Goal: Task Accomplishment & Management: Complete application form

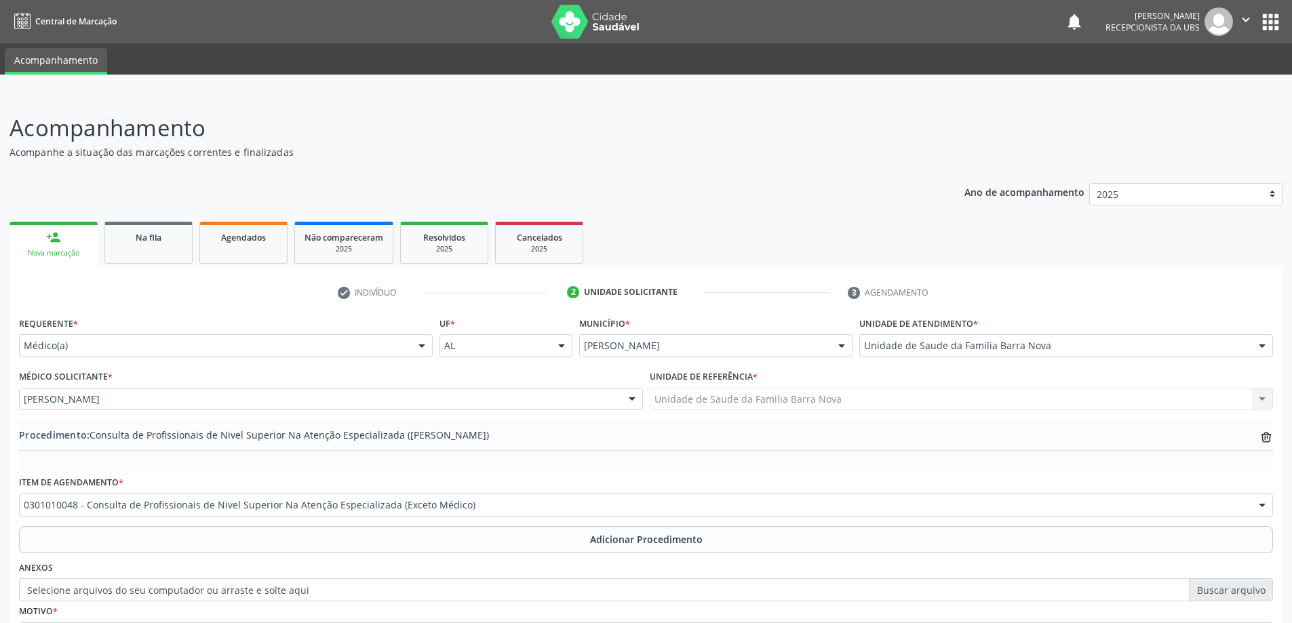
scroll to position [131, 0]
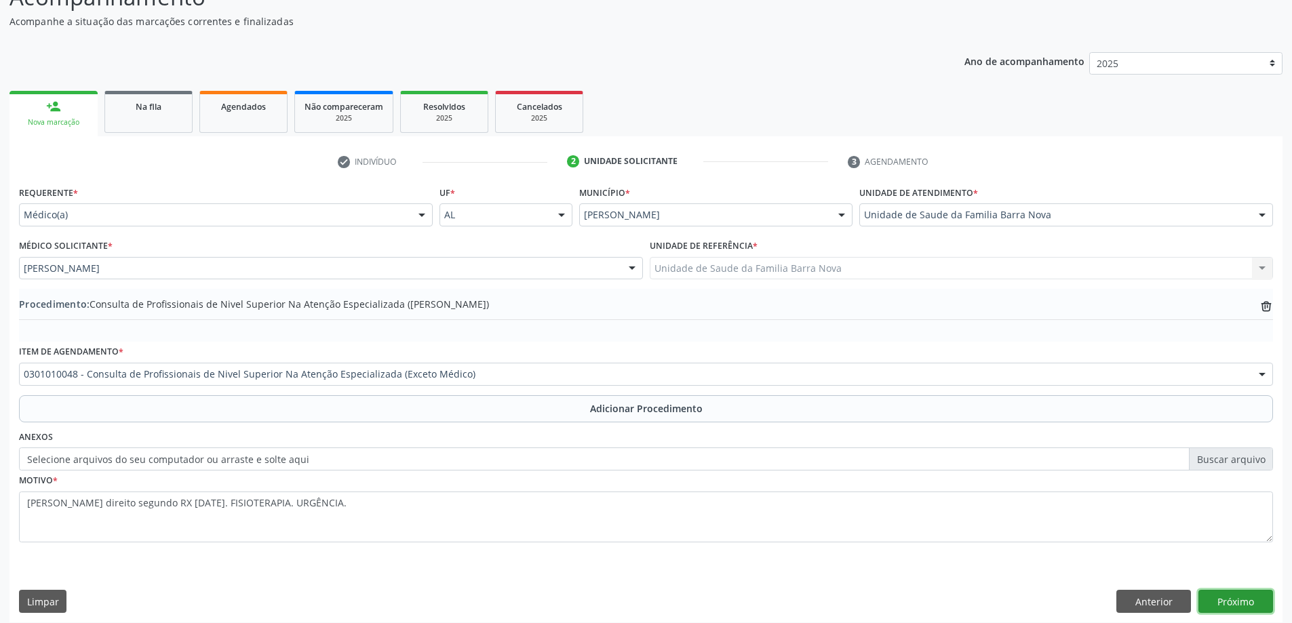
click at [1247, 599] on button "Próximo" at bounding box center [1236, 601] width 75 height 23
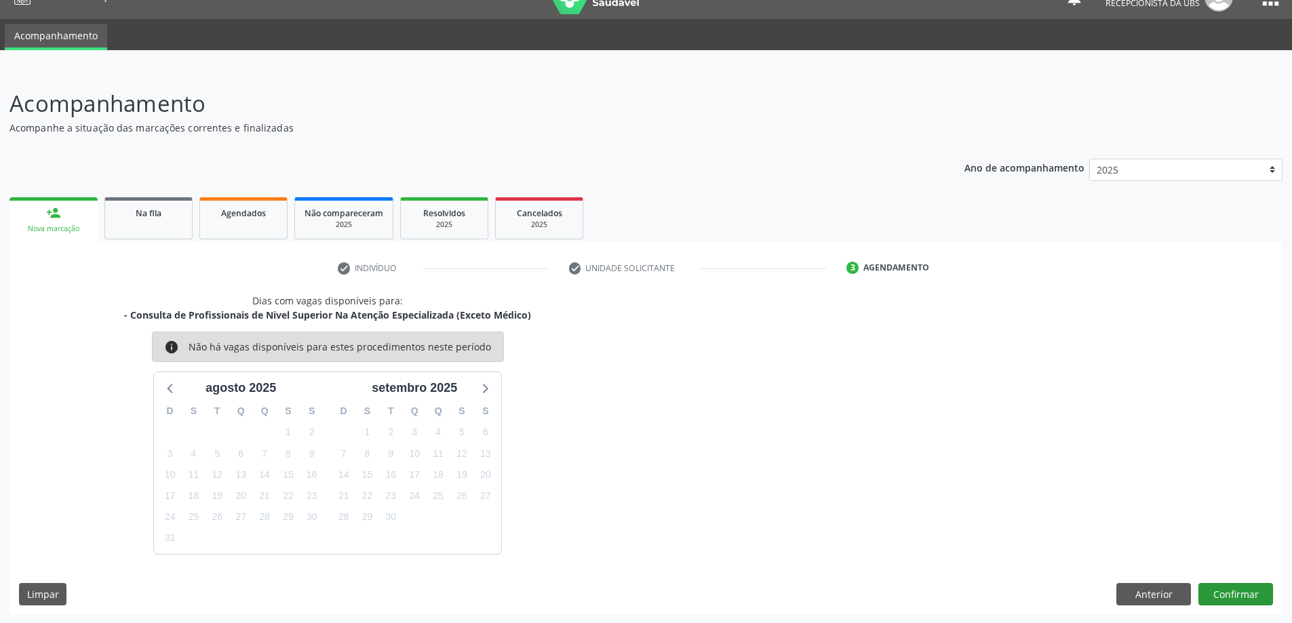
scroll to position [26, 0]
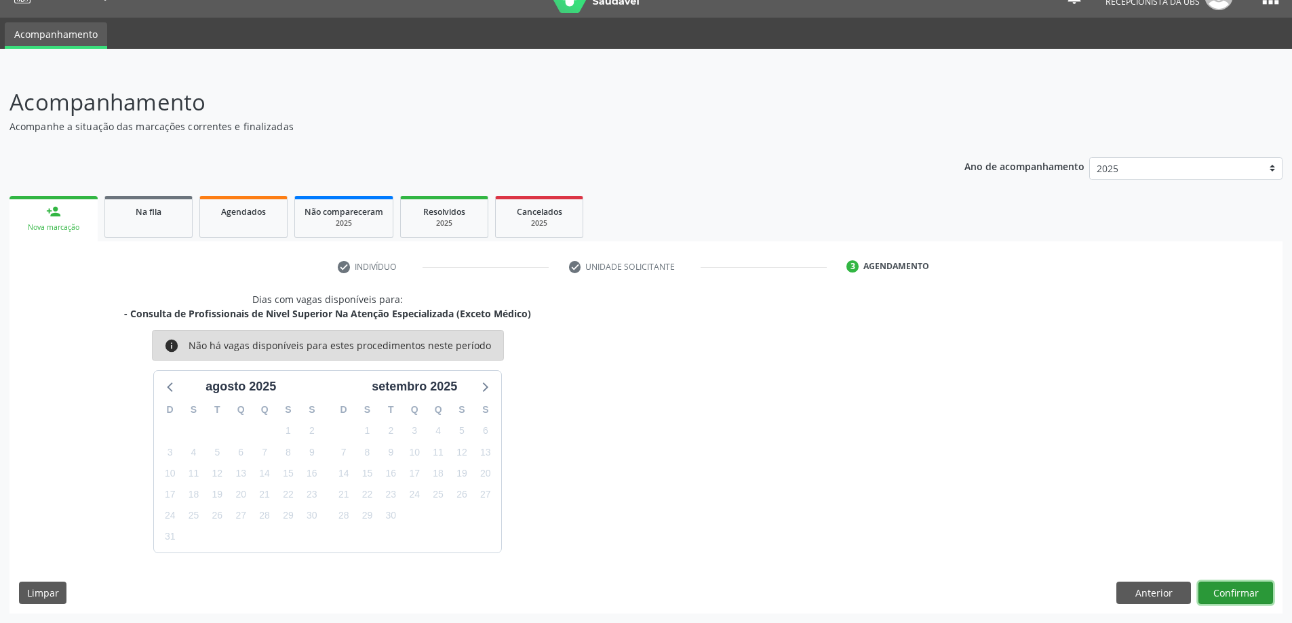
click at [1241, 593] on button "Confirmar" at bounding box center [1236, 593] width 75 height 23
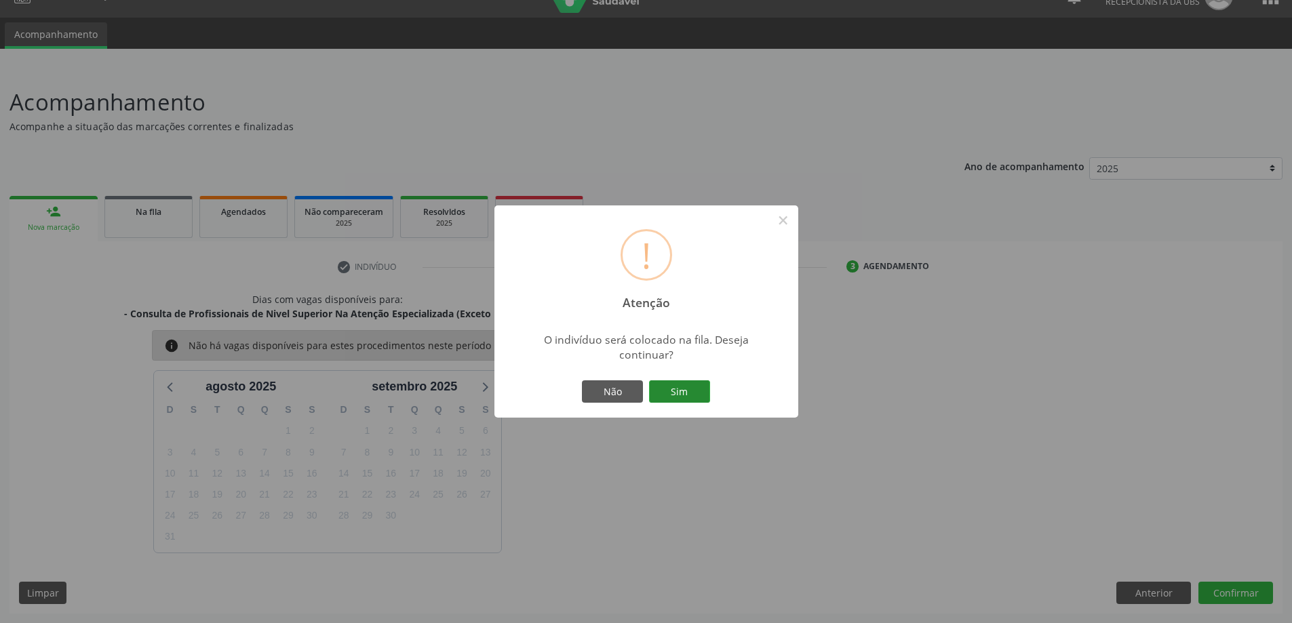
click at [680, 391] on button "Sim" at bounding box center [679, 392] width 61 height 23
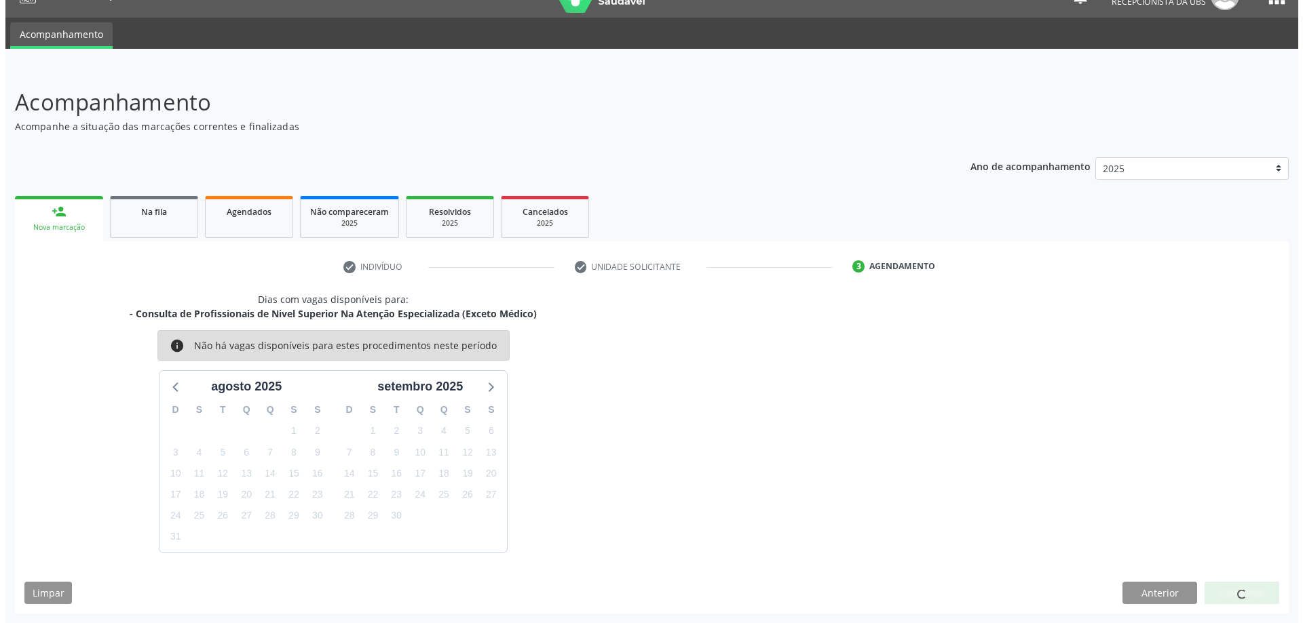
scroll to position [0, 0]
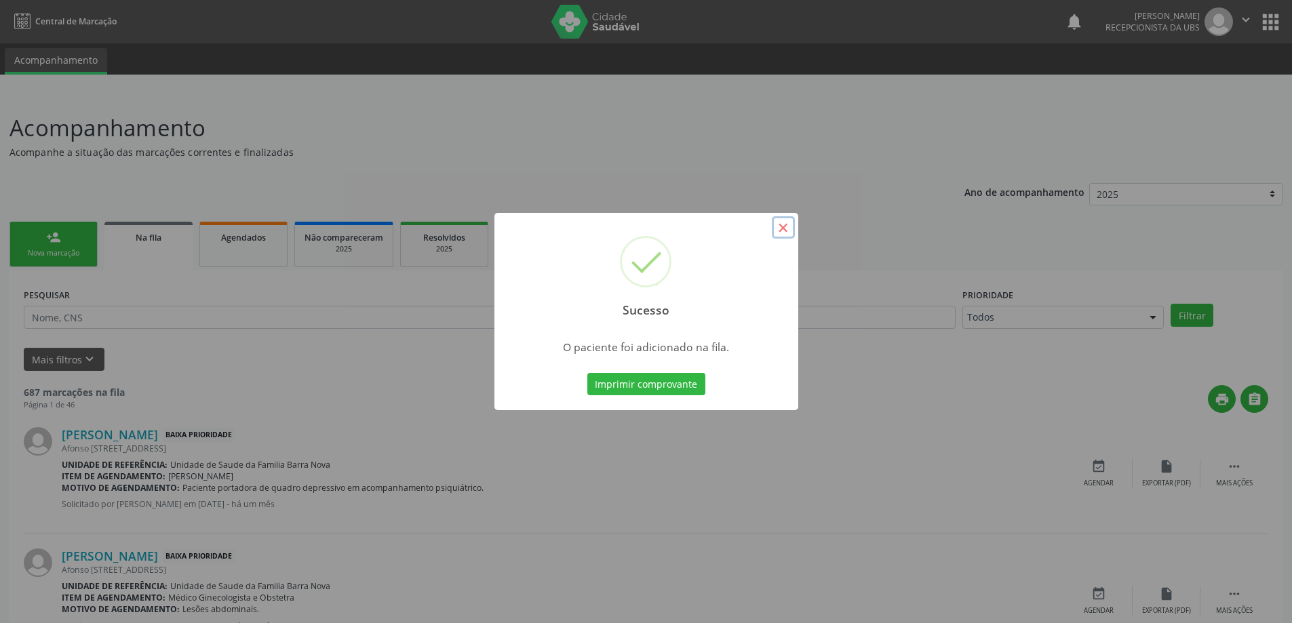
click at [782, 232] on button "×" at bounding box center [783, 227] width 23 height 23
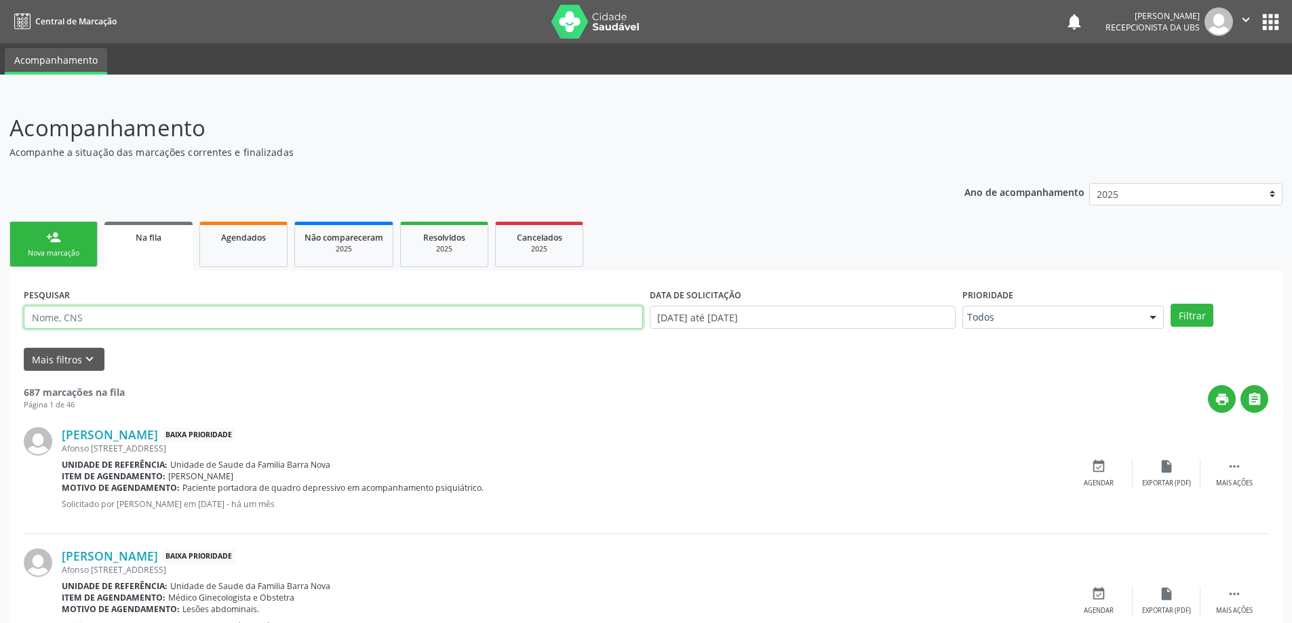
paste input "705401461359297"
type input "705401461359297"
click at [1186, 313] on button "Filtrar" at bounding box center [1192, 315] width 43 height 23
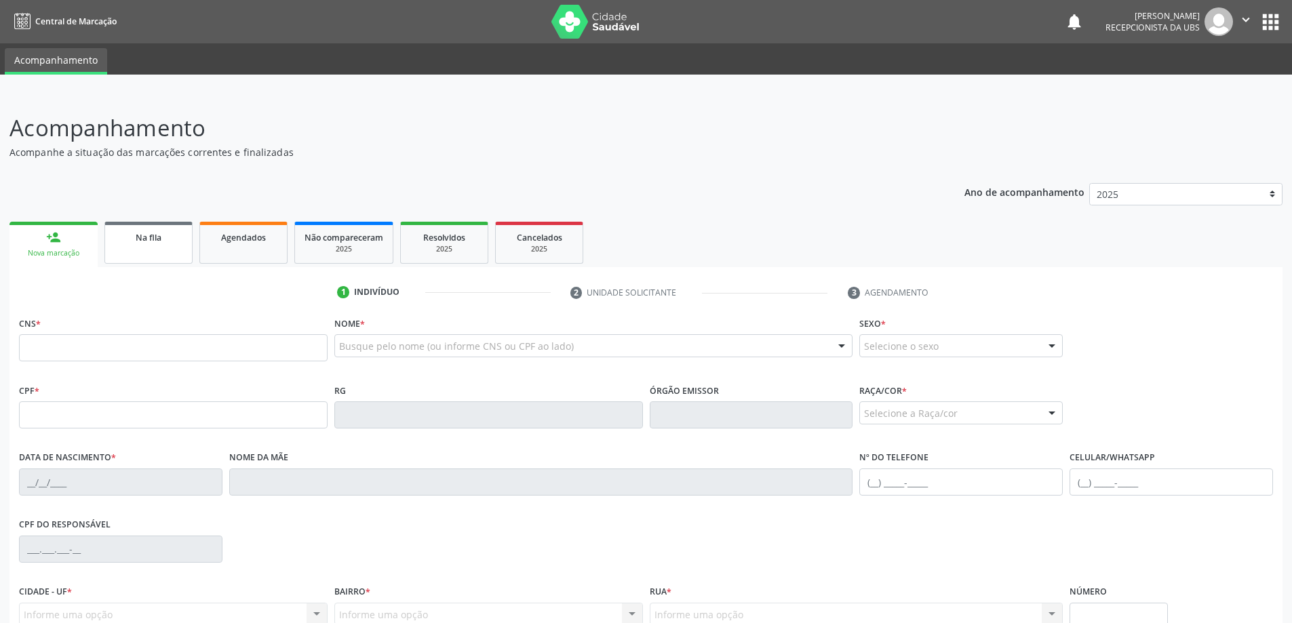
click at [149, 240] on span "Na fila" at bounding box center [149, 238] width 26 height 12
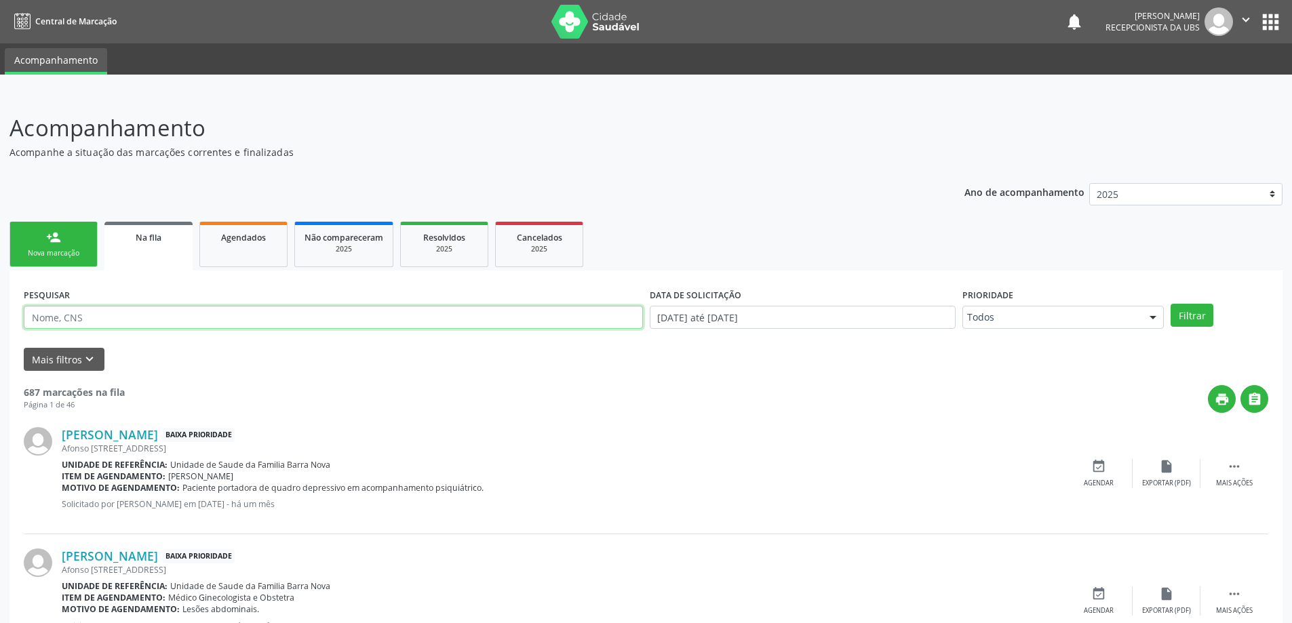
paste input "705401461359297"
type input "705401461359297"
click at [1191, 322] on button "Filtrar" at bounding box center [1192, 315] width 43 height 23
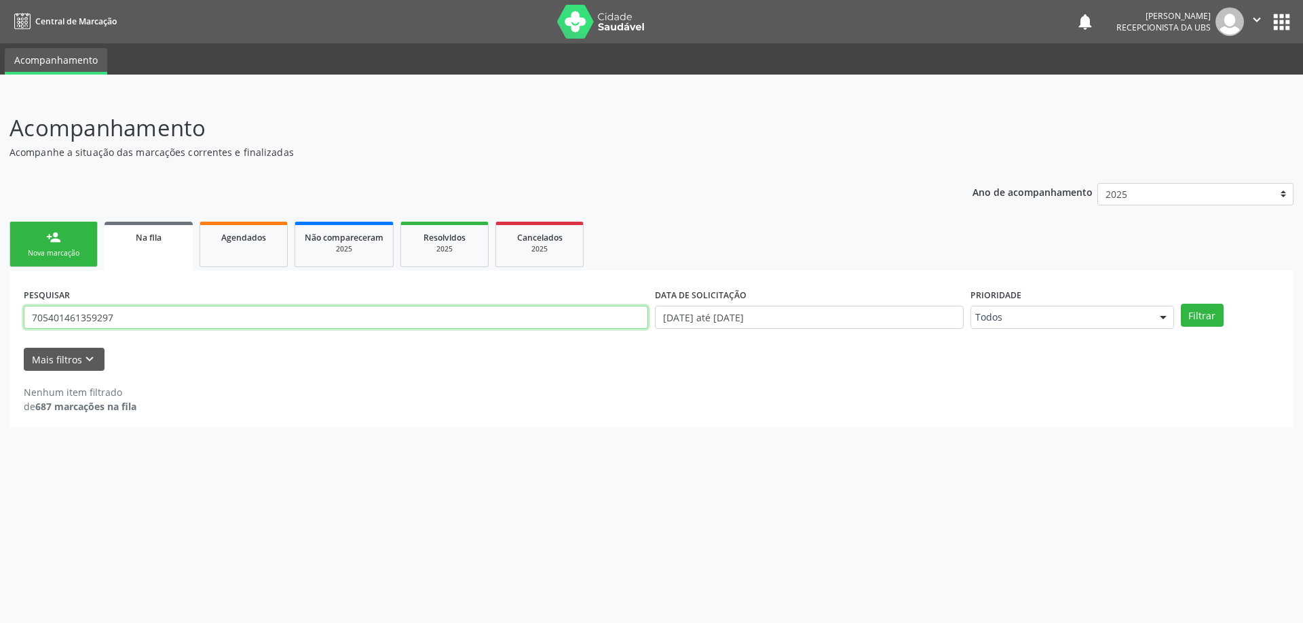
drag, startPoint x: 139, startPoint y: 322, endPoint x: 9, endPoint y: 320, distance: 129.6
click at [9, 320] on div "PESQUISAR 705401461359297 DATA DE SOLICITAÇÃO [DATE] até [DATE] Prioridade Todo…" at bounding box center [651, 349] width 1284 height 157
click at [60, 247] on link "person_add Nova marcação" at bounding box center [53, 244] width 88 height 45
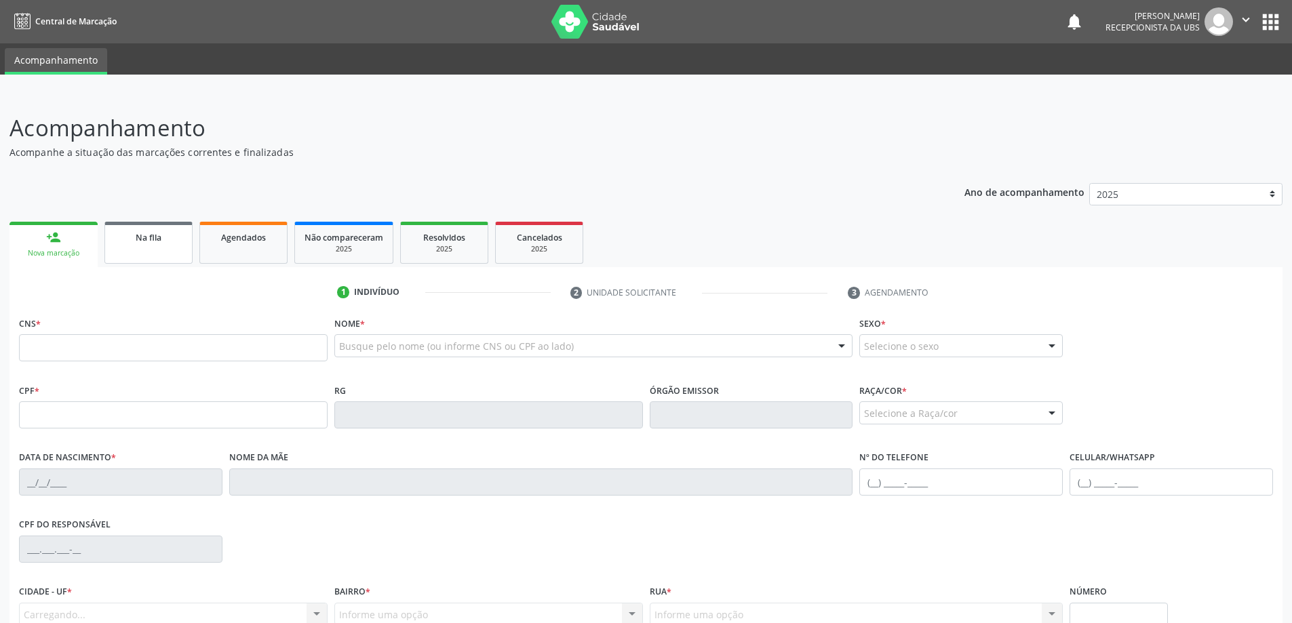
click at [148, 247] on link "Na fila" at bounding box center [148, 243] width 88 height 42
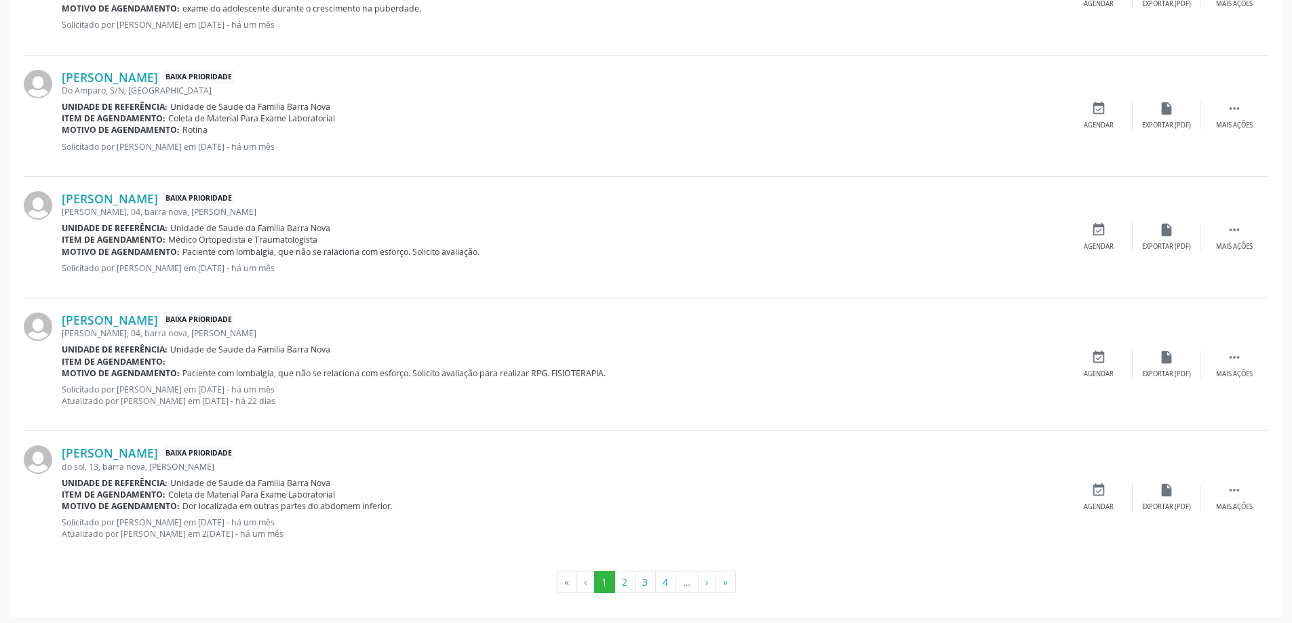
scroll to position [1710, 0]
click at [723, 580] on button "»" at bounding box center [726, 579] width 20 height 23
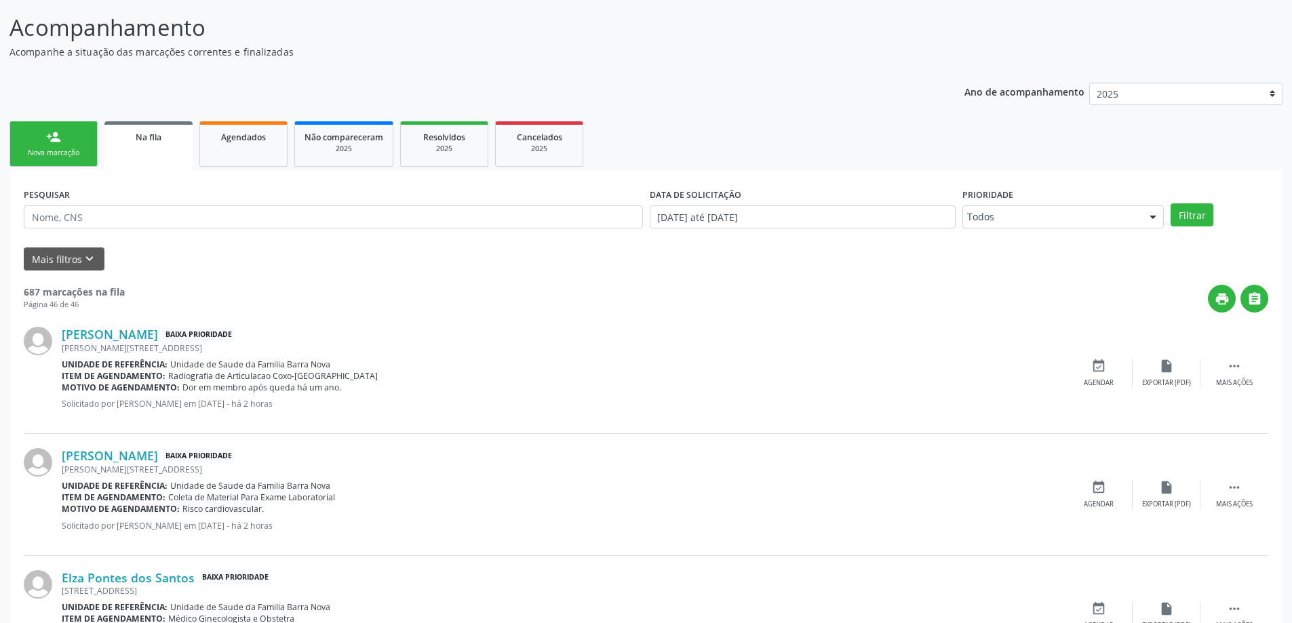
scroll to position [0, 0]
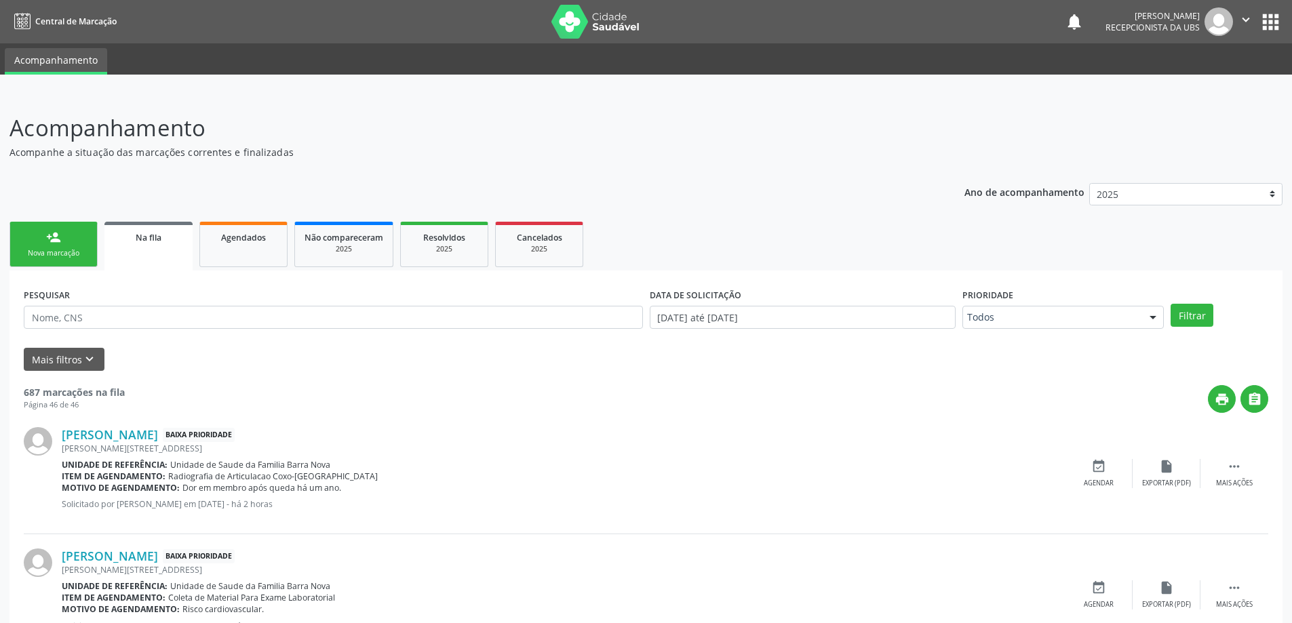
click at [46, 244] on div "person_add" at bounding box center [53, 237] width 15 height 15
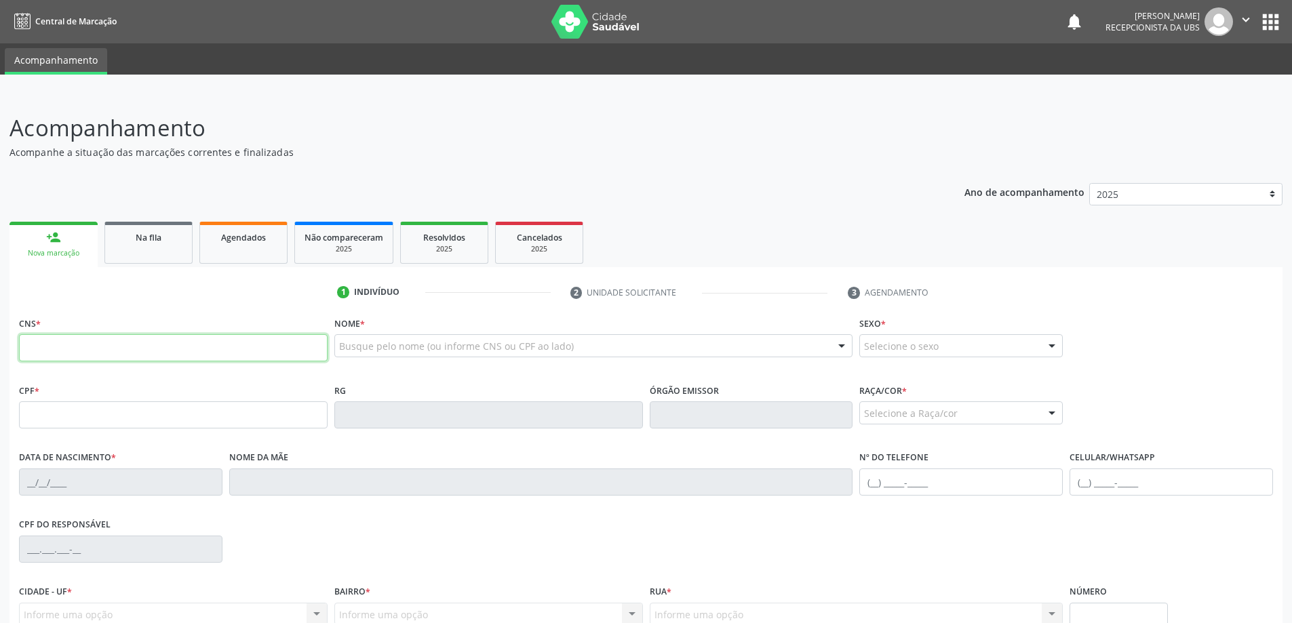
click at [94, 337] on input "text" at bounding box center [173, 347] width 309 height 27
type input "700 3079 3275 9031"
type input "894.576.844-00"
type input "[DATE]"
type input "[PERSON_NAME]"
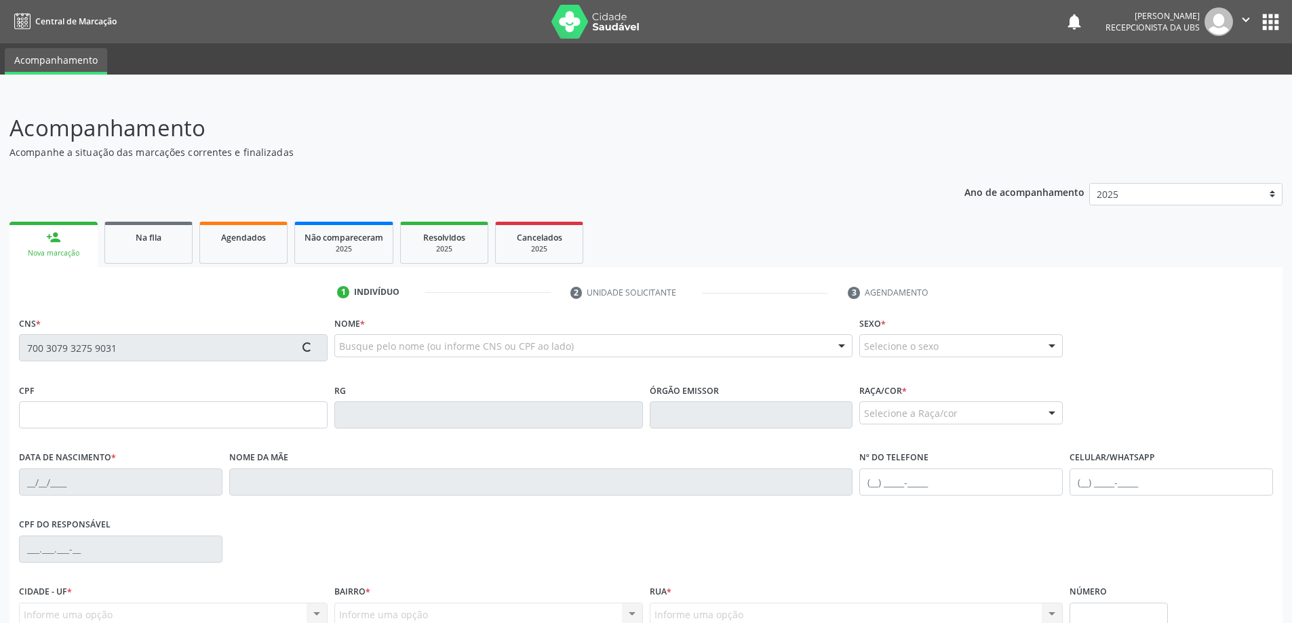
type input "[PHONE_NUMBER]"
type input "198"
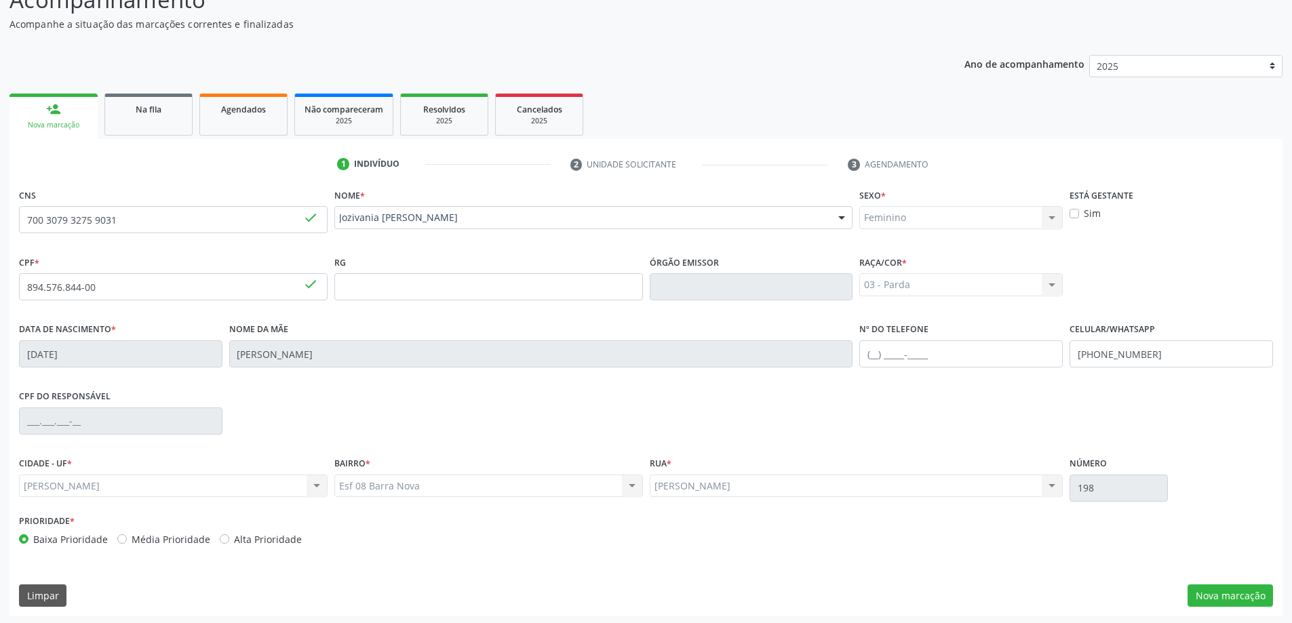
scroll to position [131, 0]
click at [1231, 591] on button "Nova marcação" at bounding box center [1230, 593] width 85 height 23
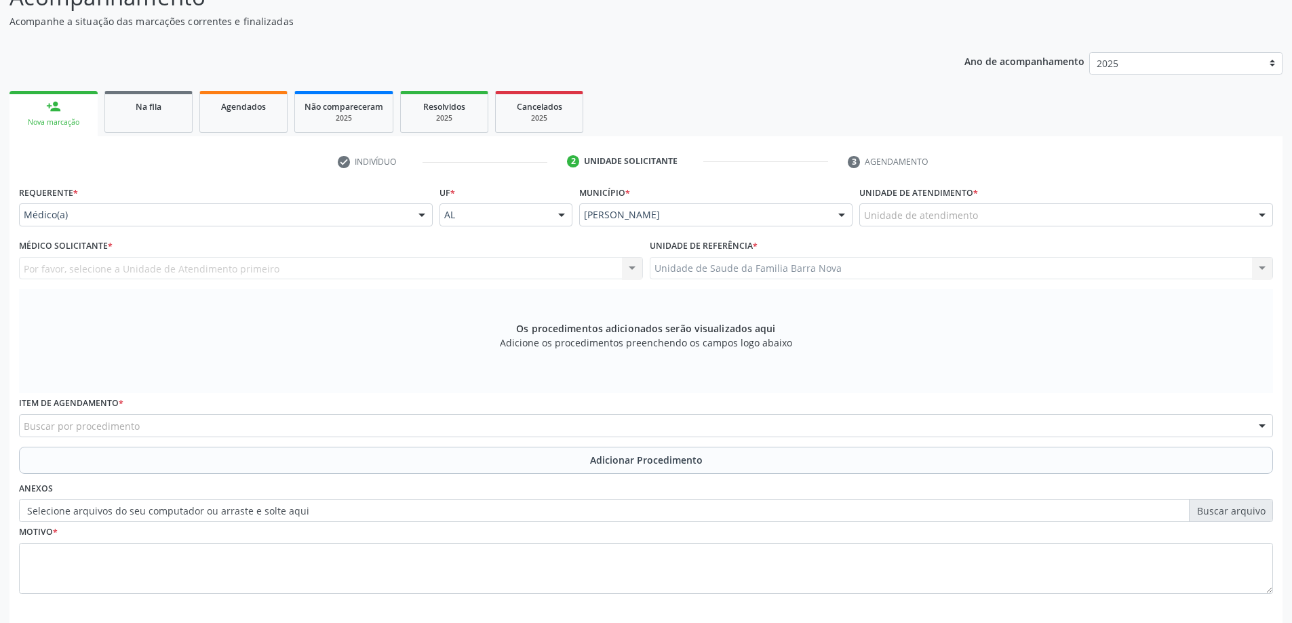
click at [990, 217] on div "Unidade de atendimento" at bounding box center [1067, 215] width 414 height 23
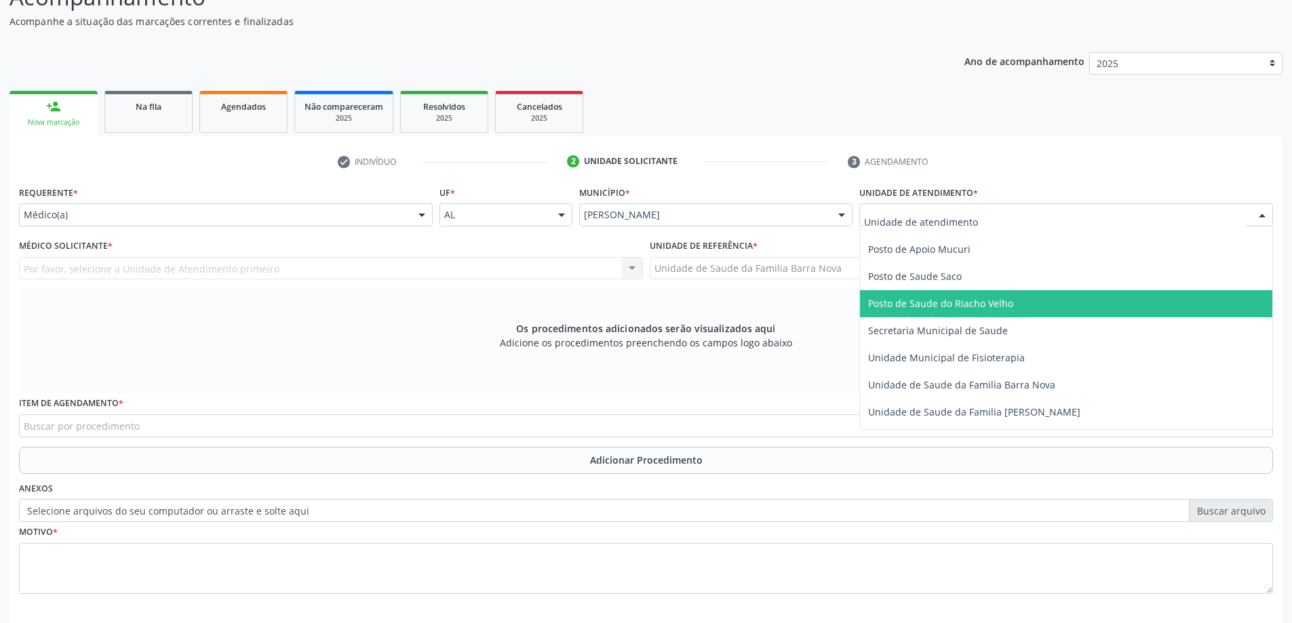
scroll to position [611, 0]
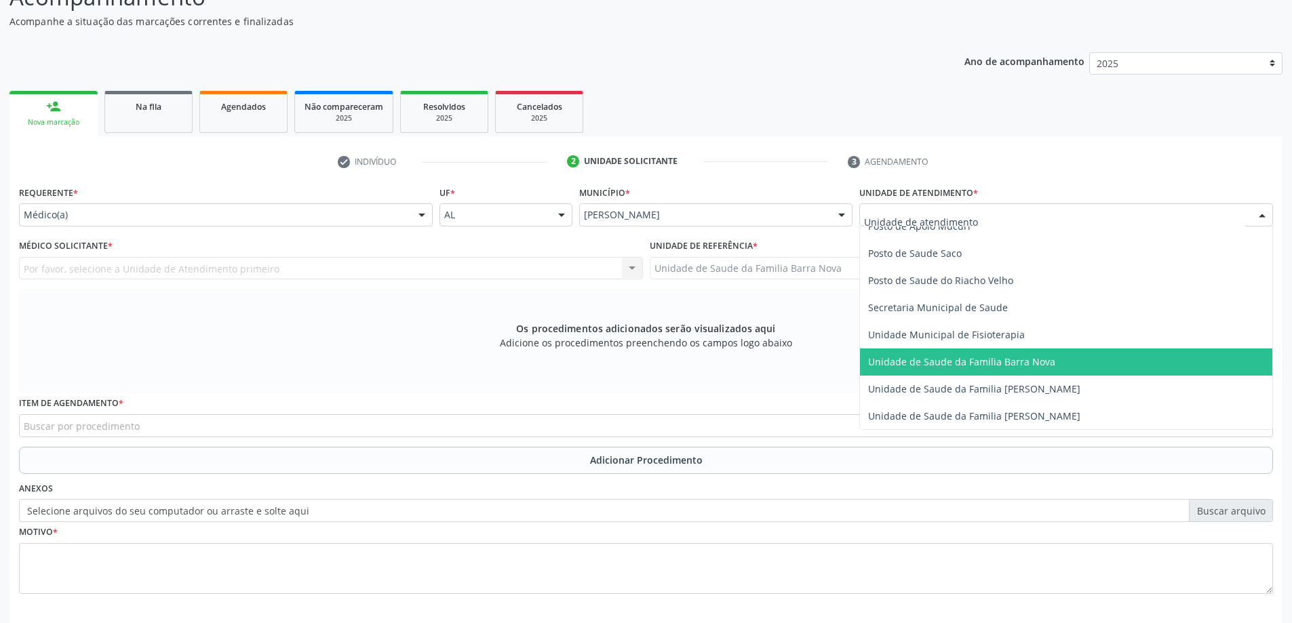
click at [1003, 363] on span "Unidade de Saude da Familia Barra Nova" at bounding box center [961, 361] width 187 height 13
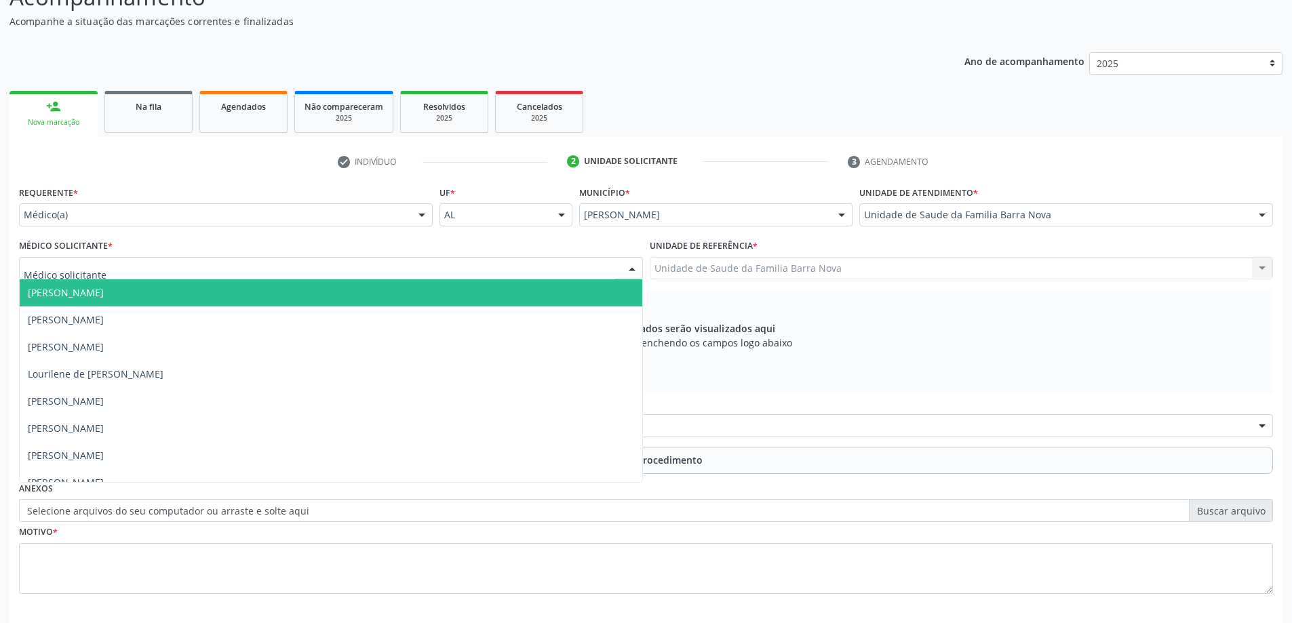
click at [550, 274] on div at bounding box center [331, 268] width 624 height 23
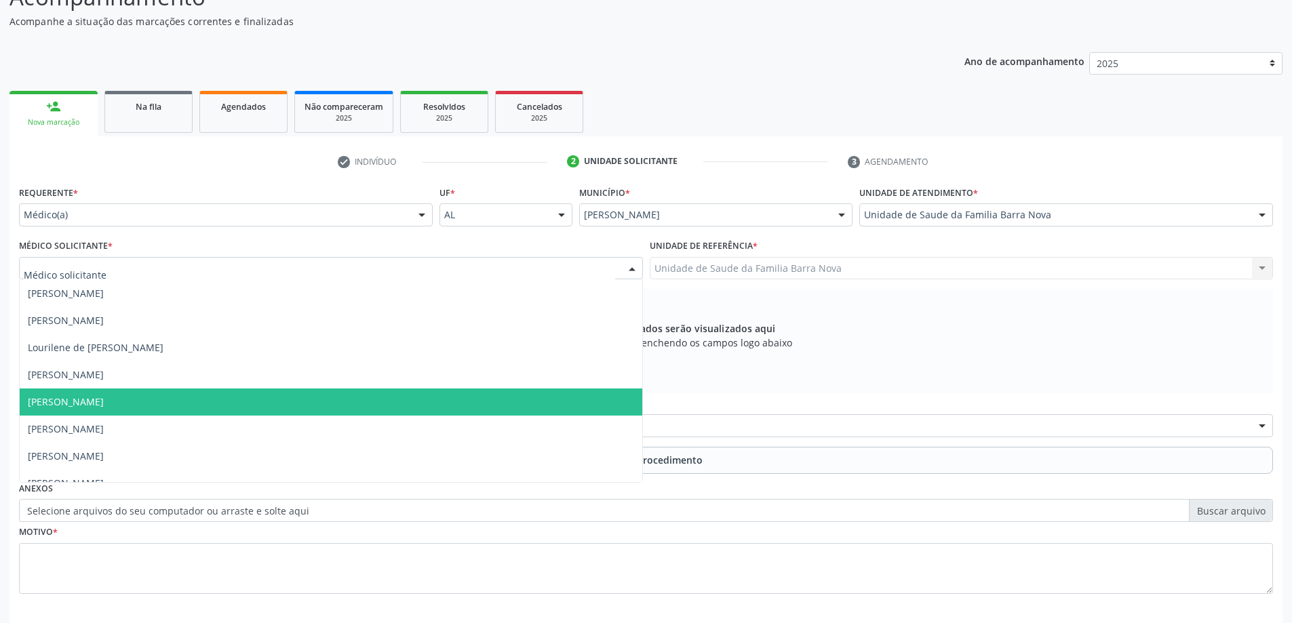
scroll to position [41, 0]
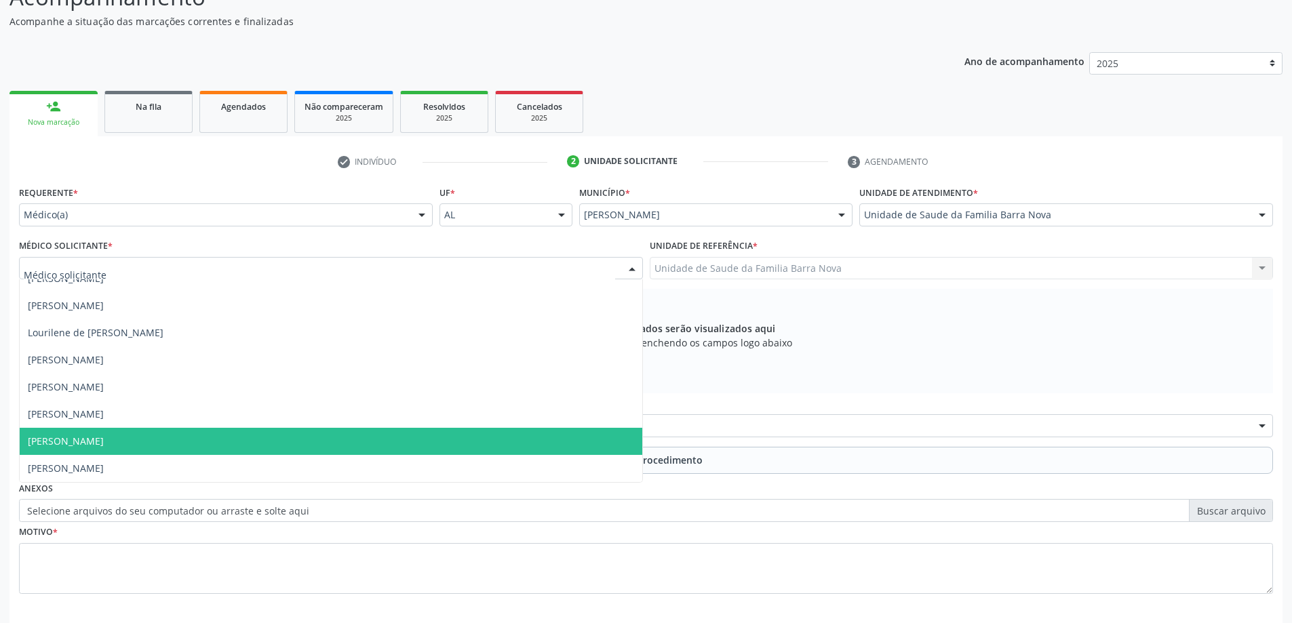
click at [504, 452] on span "[PERSON_NAME]" at bounding box center [331, 441] width 623 height 27
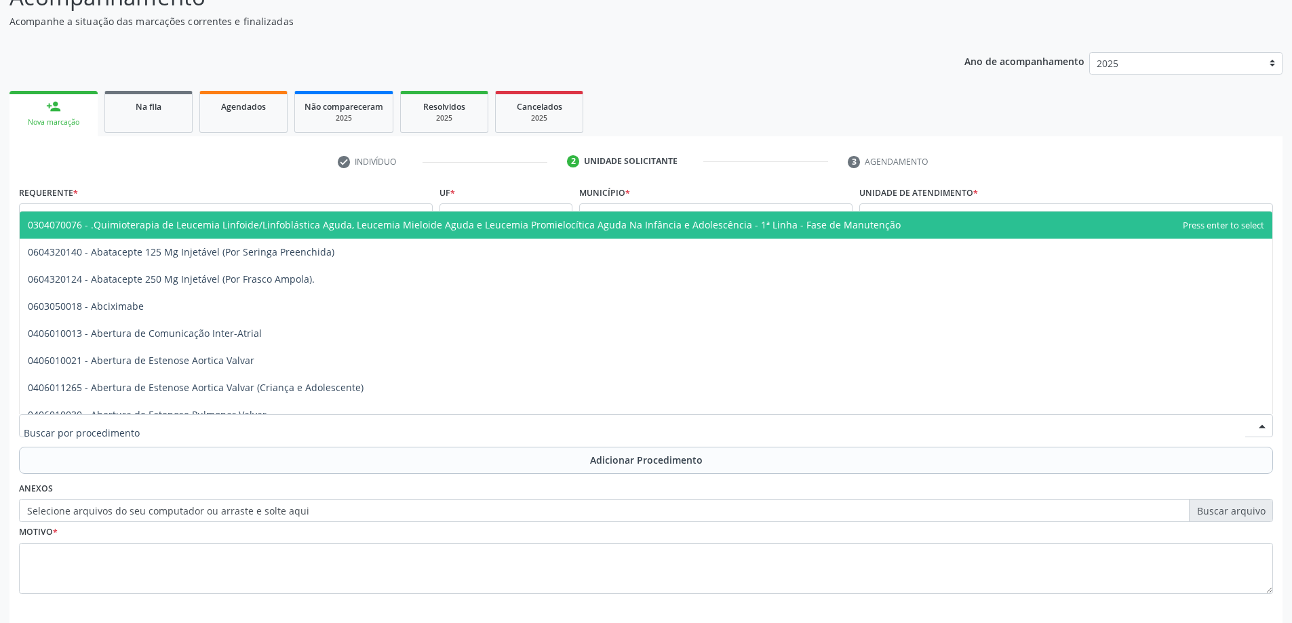
click at [482, 427] on div at bounding box center [646, 426] width 1254 height 23
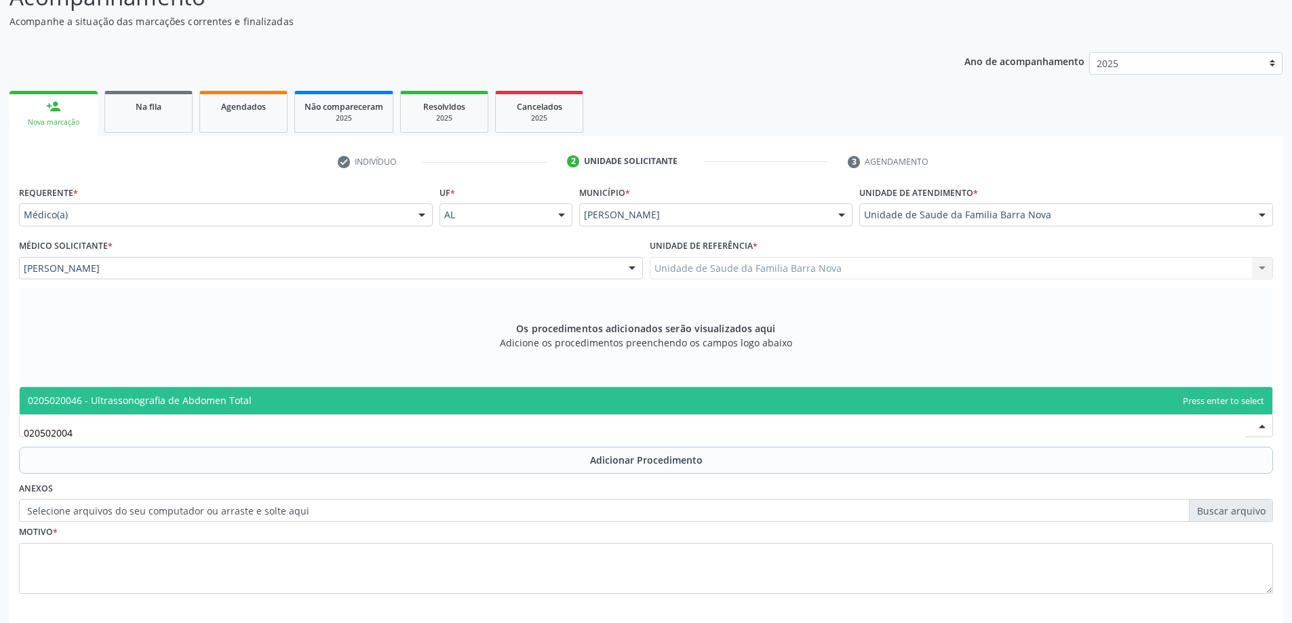
type input "0205020046"
click at [495, 402] on span "0205020046 - Ultrassonografia de Abdomen Total" at bounding box center [646, 400] width 1253 height 27
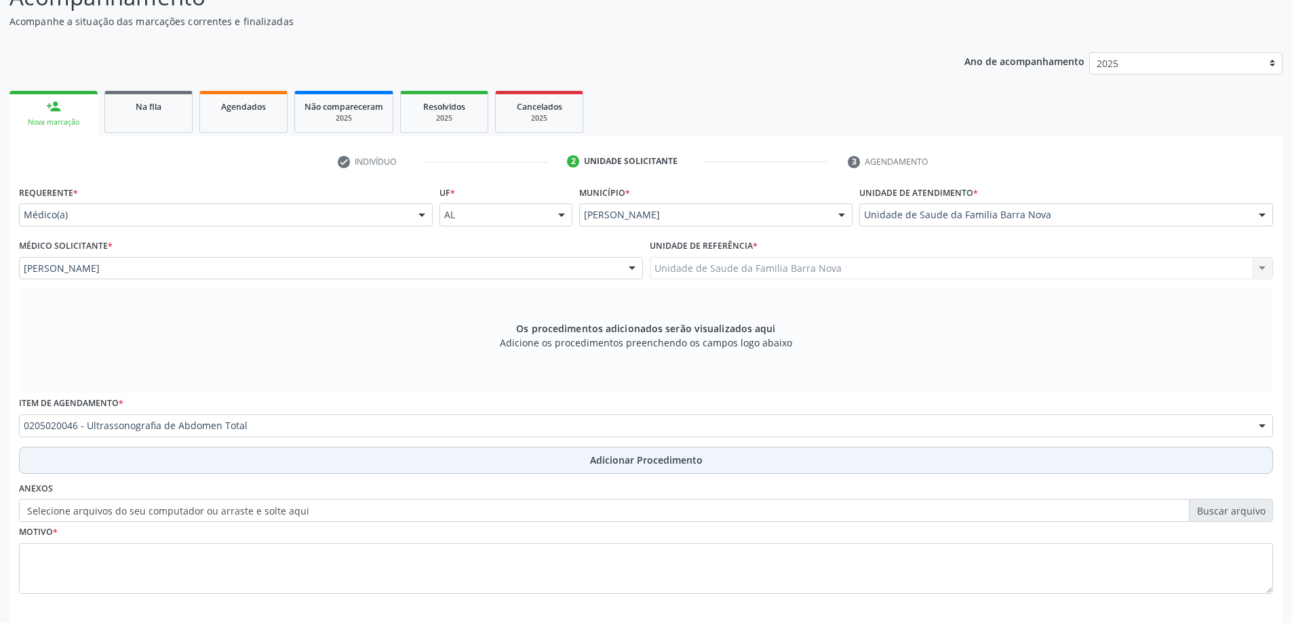
click at [564, 463] on button "Adicionar Procedimento" at bounding box center [646, 460] width 1254 height 27
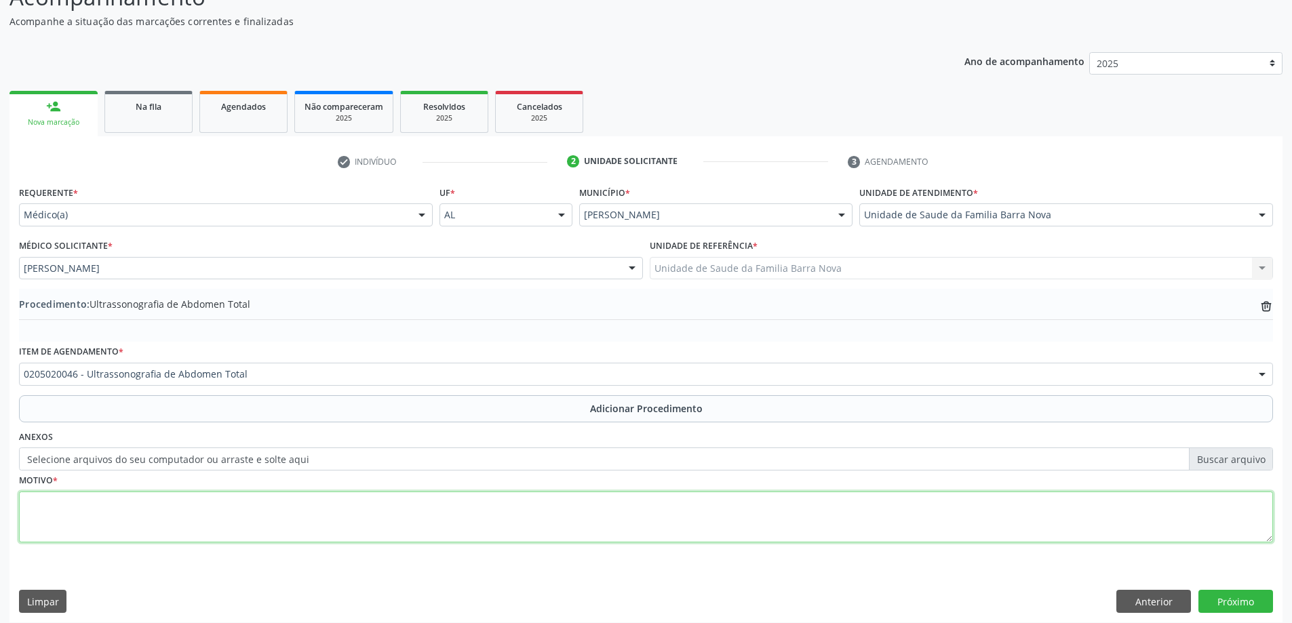
click at [162, 507] on textarea at bounding box center [646, 518] width 1254 height 52
type textarea "Dor abdominal."
click at [1239, 594] on button "Próximo" at bounding box center [1236, 601] width 75 height 23
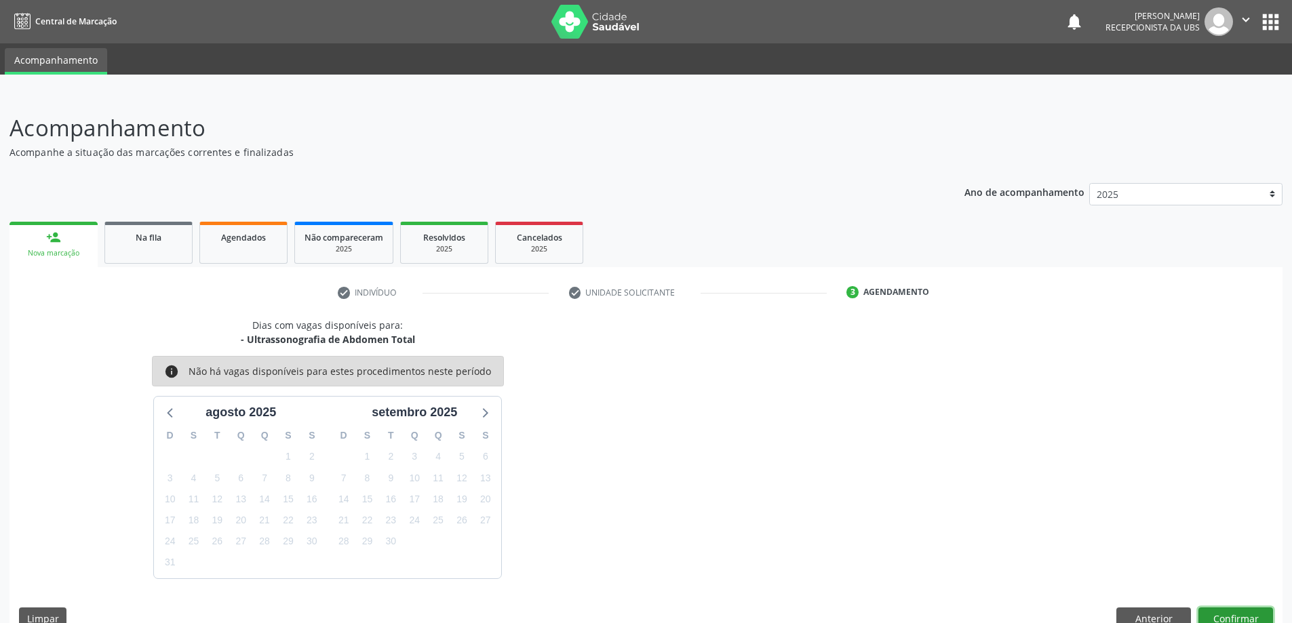
click at [1247, 618] on button "Confirmar" at bounding box center [1236, 619] width 75 height 23
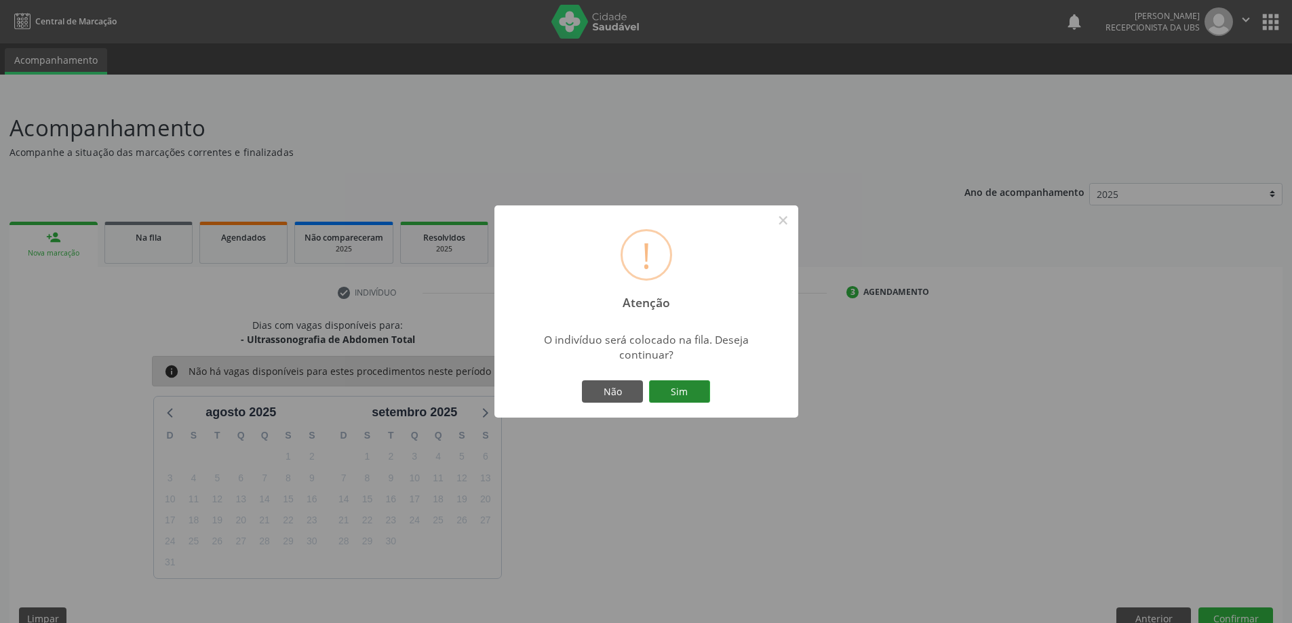
click at [684, 394] on button "Sim" at bounding box center [679, 392] width 61 height 23
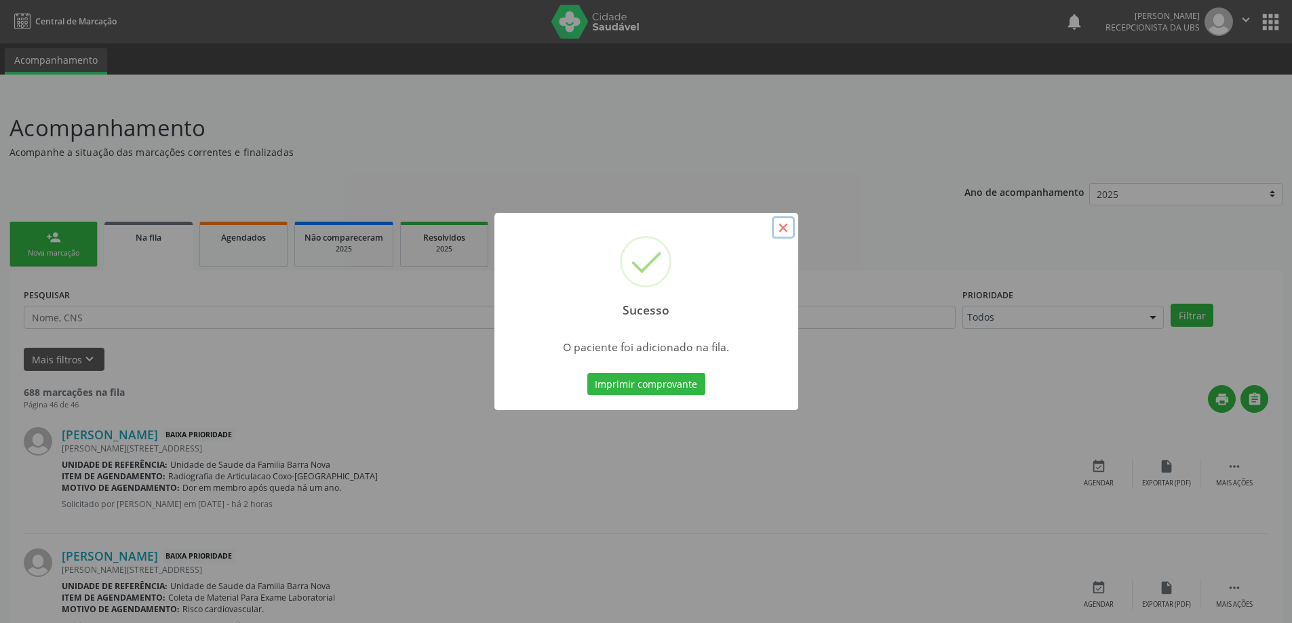
click at [786, 225] on button "×" at bounding box center [783, 227] width 23 height 23
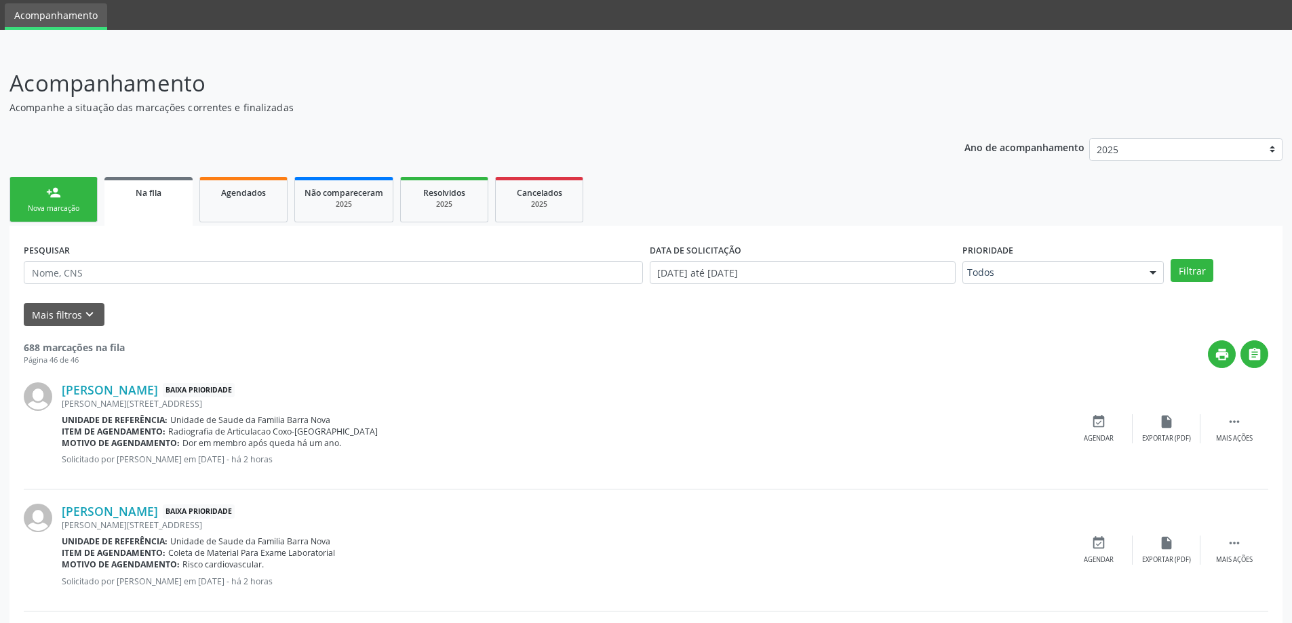
scroll to position [68, 0]
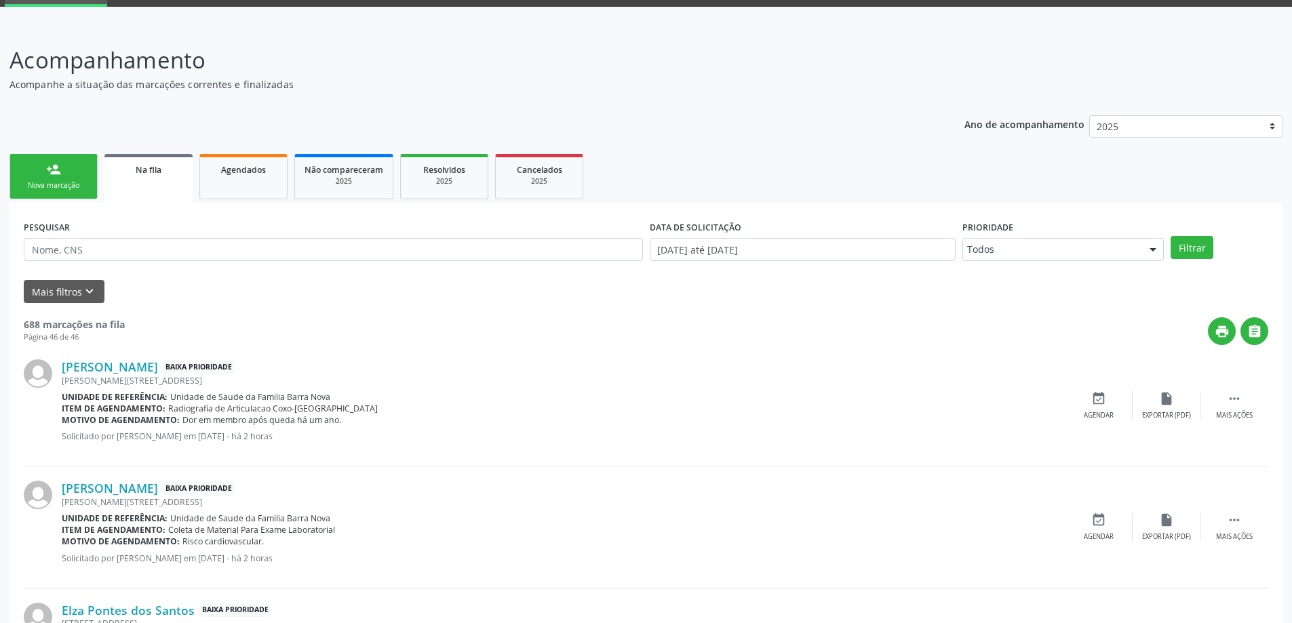
click at [40, 172] on link "person_add Nova marcação" at bounding box center [53, 176] width 88 height 45
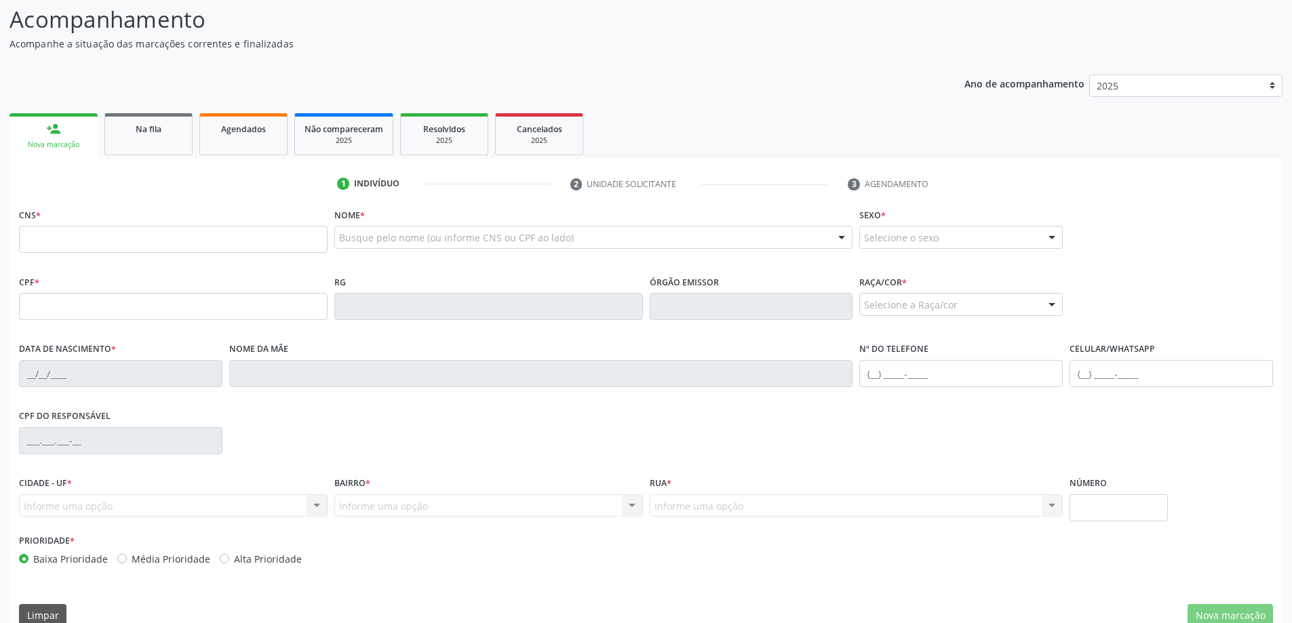
scroll to position [131, 0]
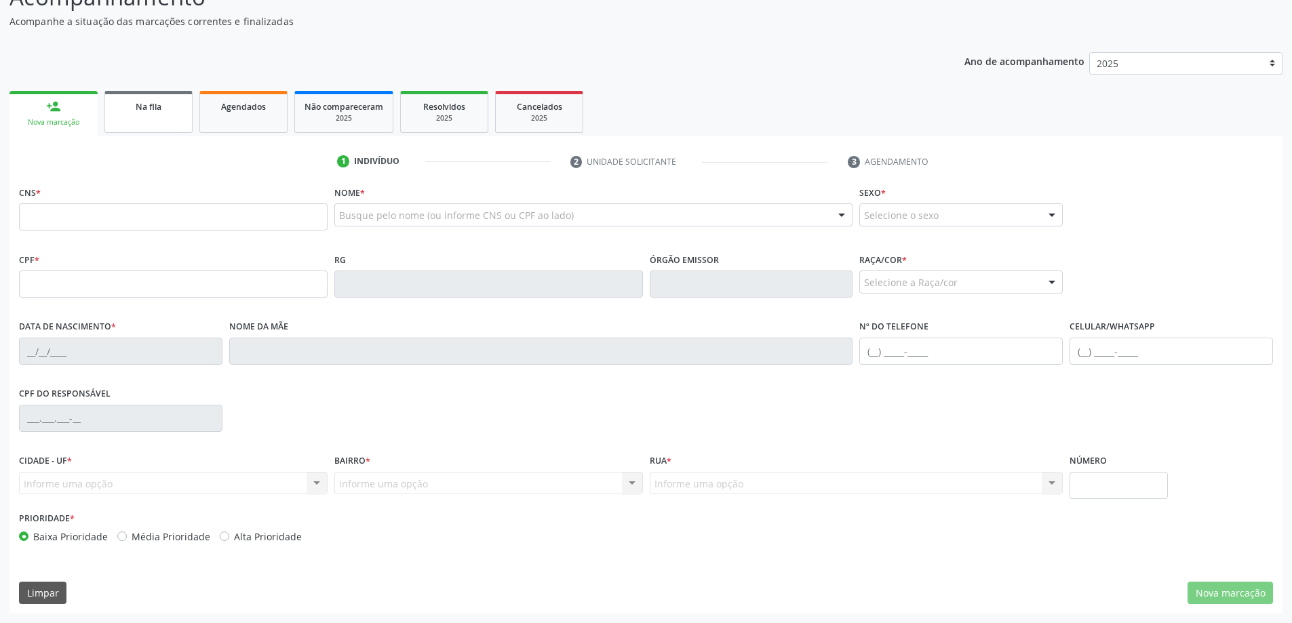
click at [138, 107] on span "Na fila" at bounding box center [149, 107] width 26 height 12
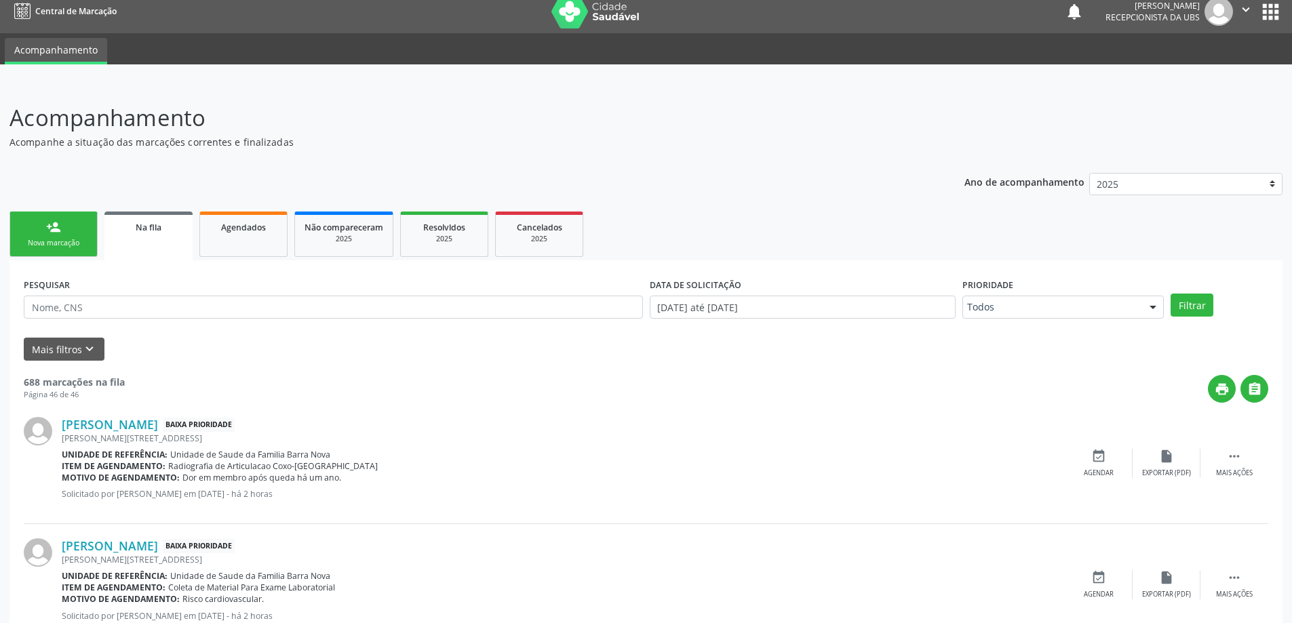
scroll to position [0, 0]
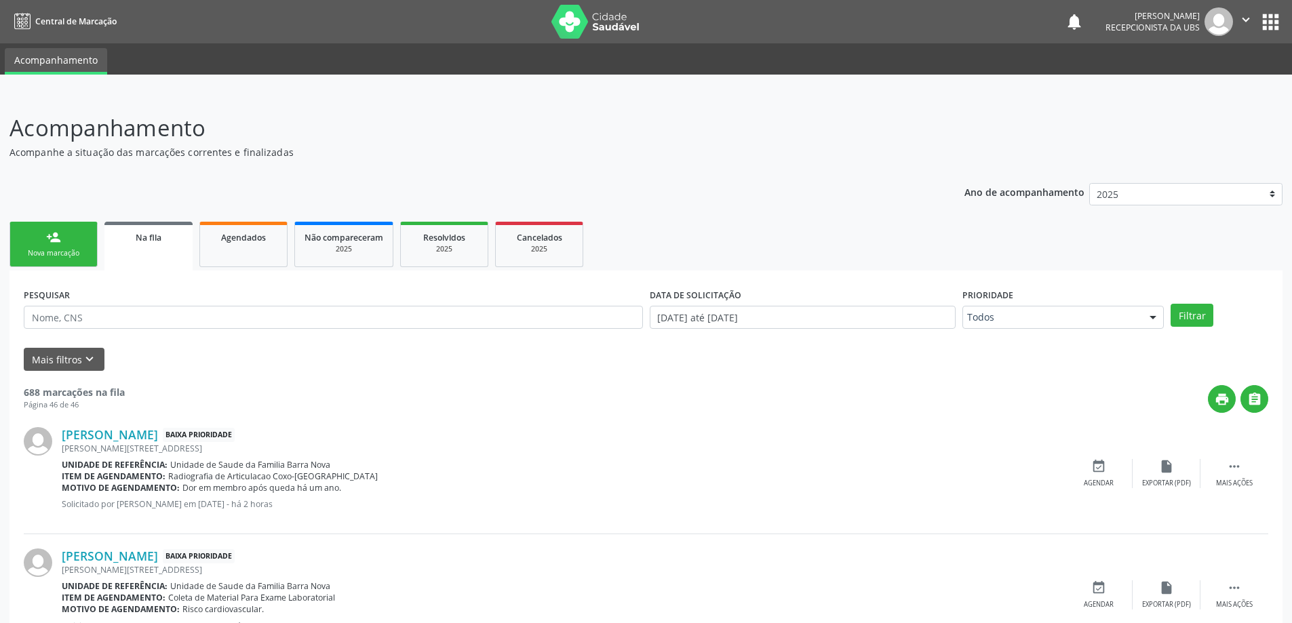
click at [55, 237] on div "person_add" at bounding box center [53, 237] width 15 height 15
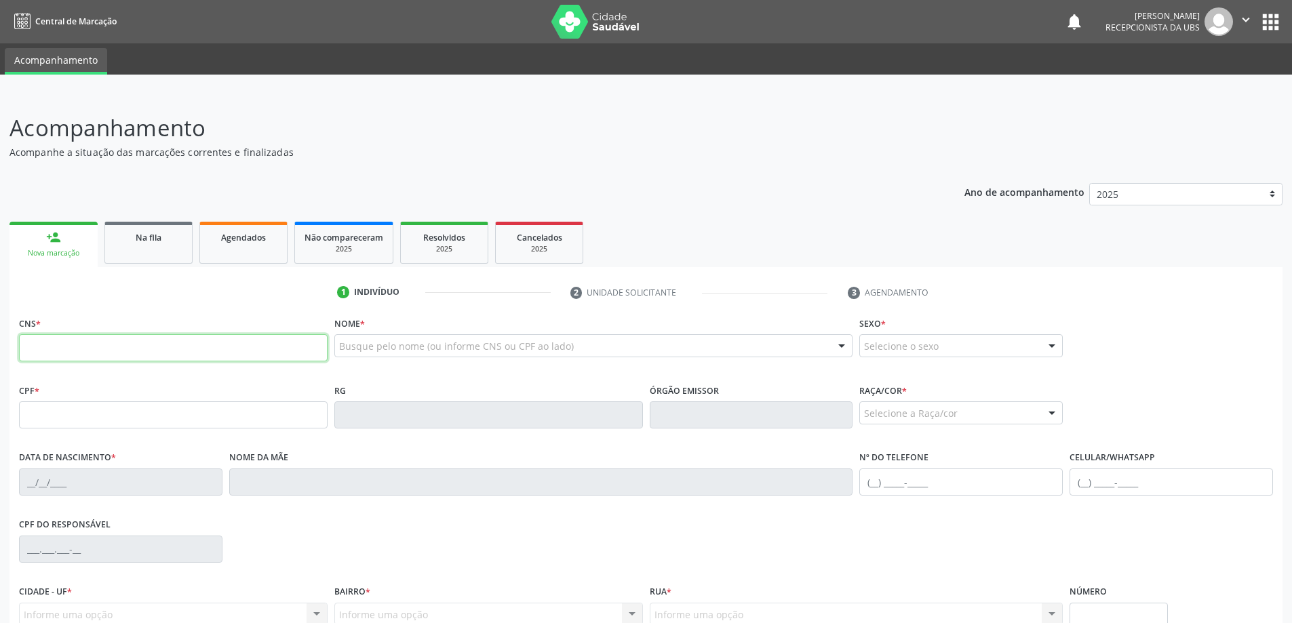
click at [102, 345] on input "text" at bounding box center [173, 347] width 309 height 27
type input "702 5093 4659 8839"
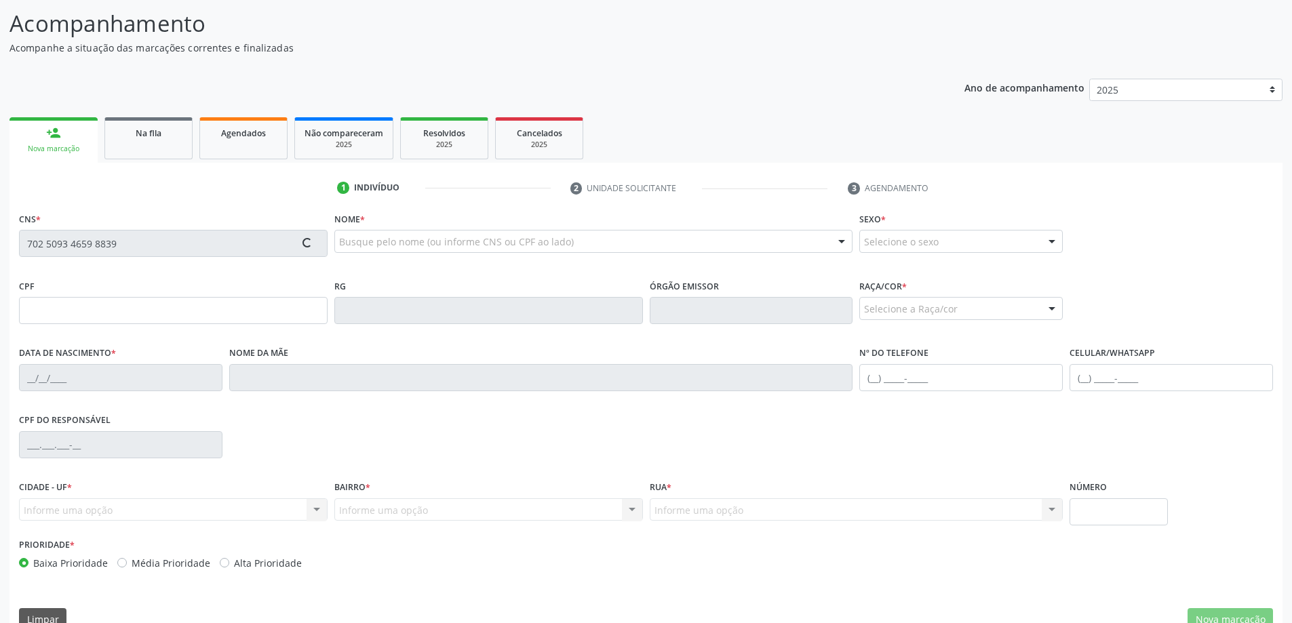
scroll to position [131, 0]
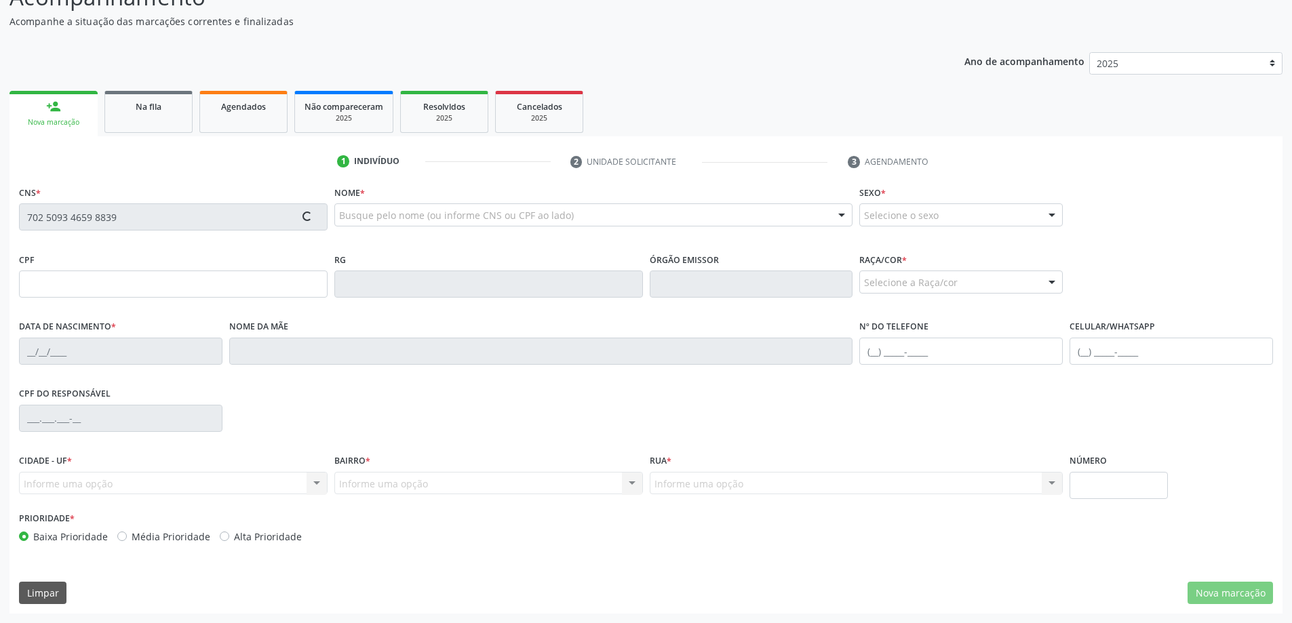
type input "143.243.044-08"
type input "[DATE]"
type input "[PERSON_NAME]"
type input "[PHONE_NUMBER]"
type input "213"
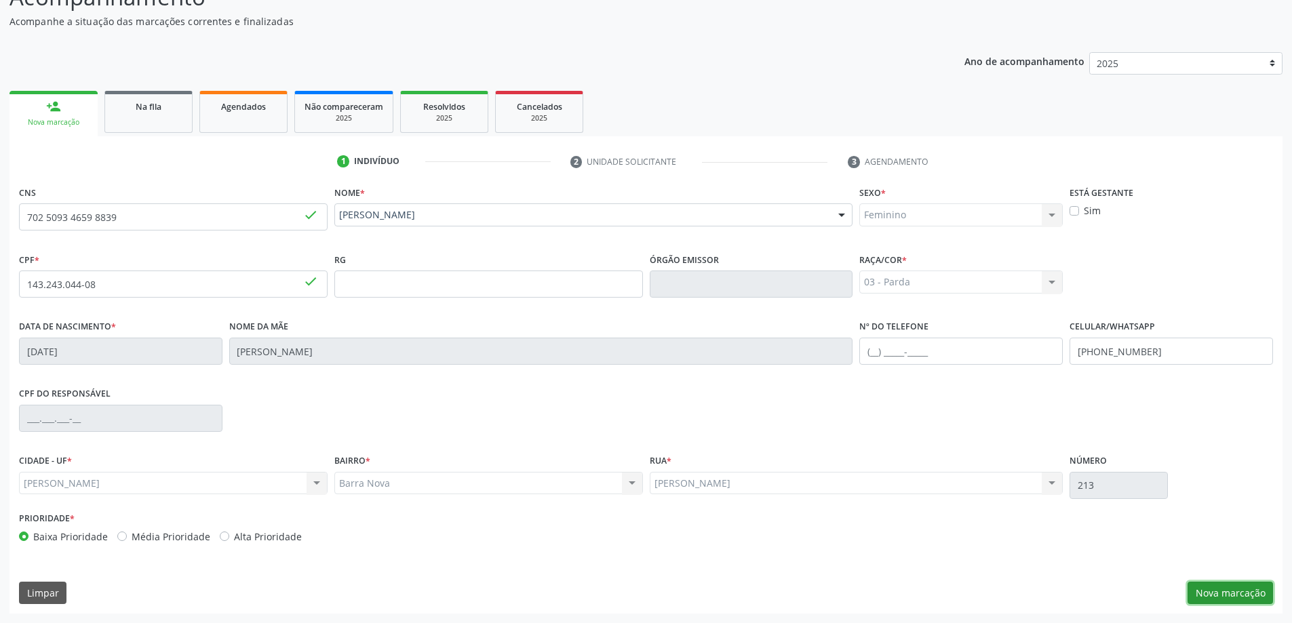
click at [1236, 594] on button "Nova marcação" at bounding box center [1230, 593] width 85 height 23
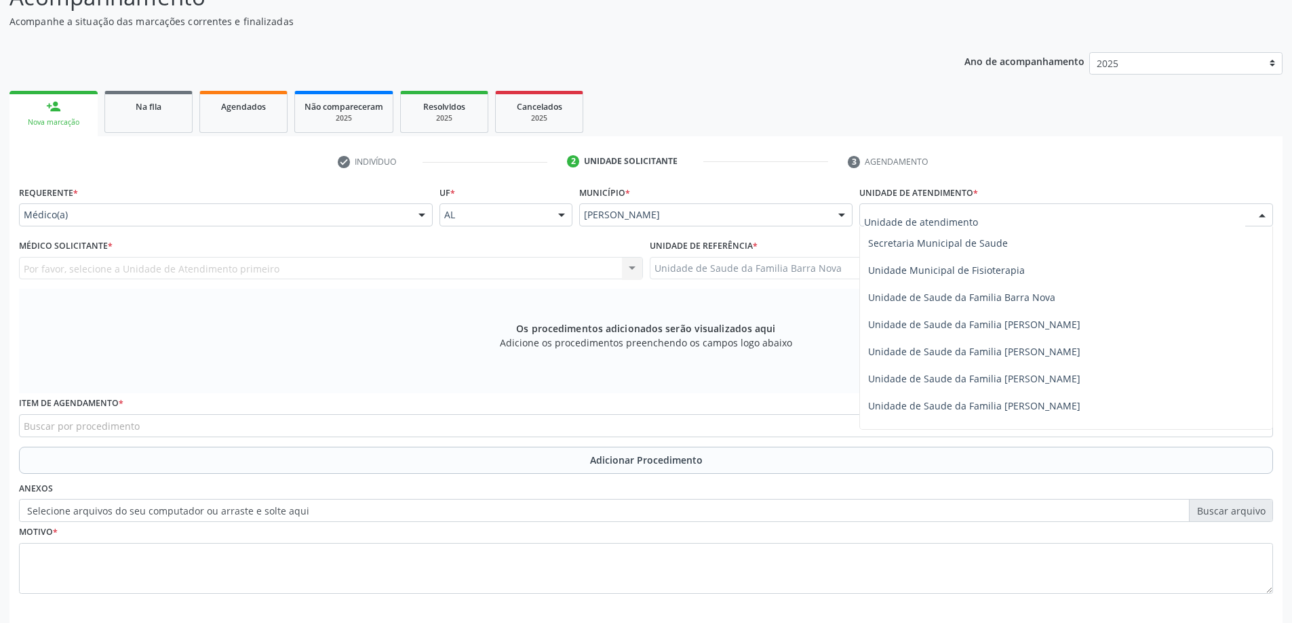
scroll to position [678, 0]
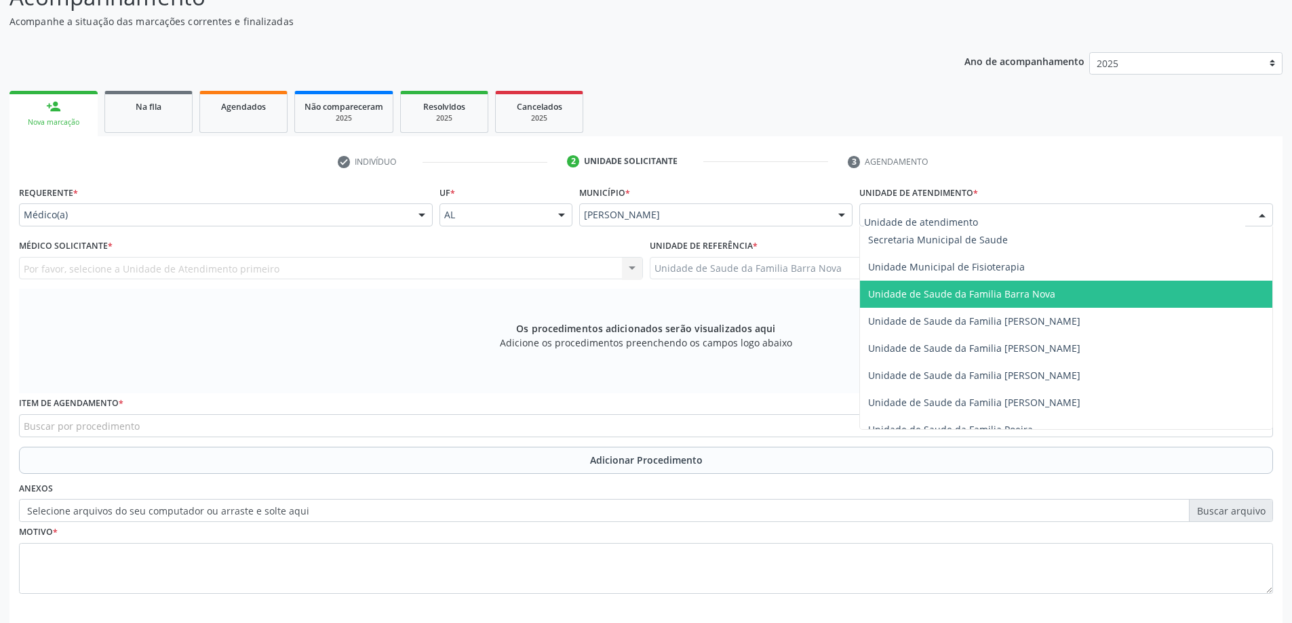
click at [986, 299] on span "Unidade de Saude da Familia Barra Nova" at bounding box center [961, 294] width 187 height 13
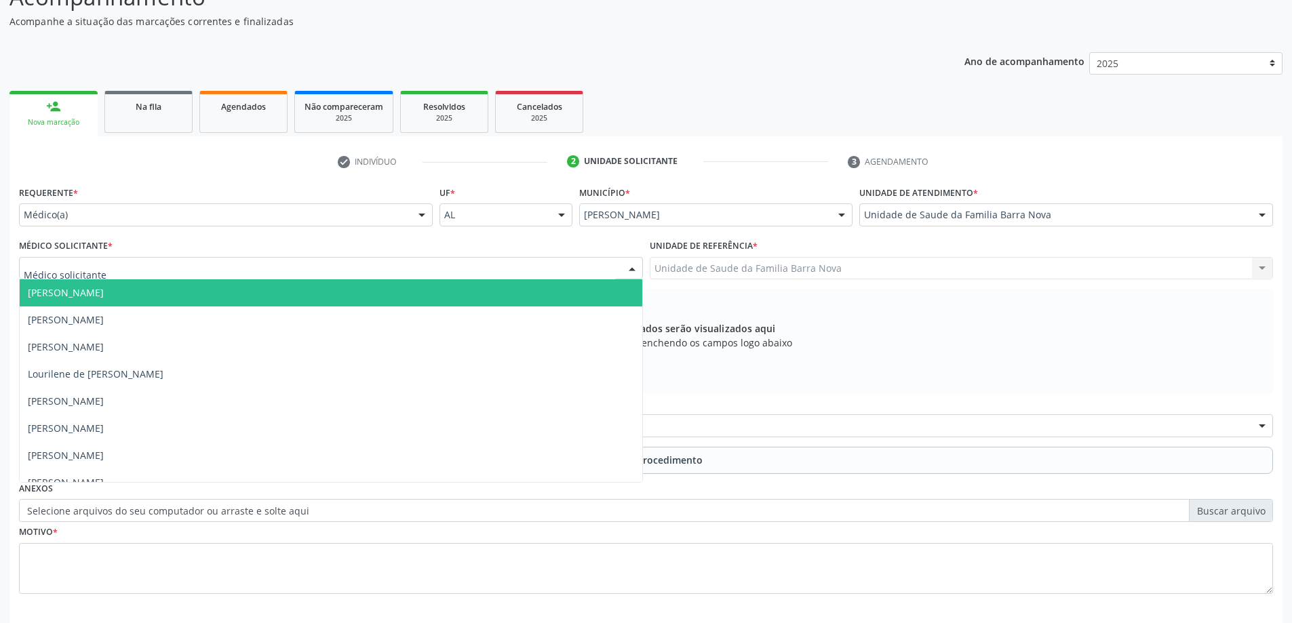
click at [326, 277] on div at bounding box center [331, 268] width 624 height 23
click at [343, 286] on span "[PERSON_NAME]" at bounding box center [331, 293] width 623 height 27
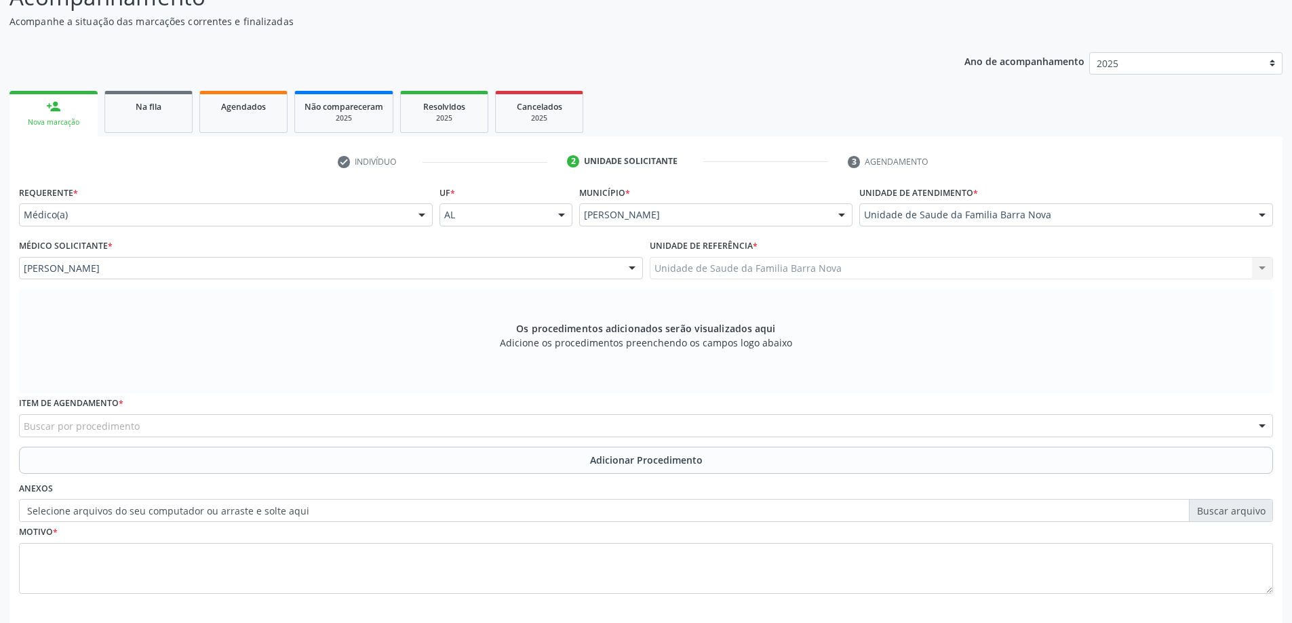
click at [451, 426] on div "Buscar por procedimento" at bounding box center [646, 426] width 1254 height 23
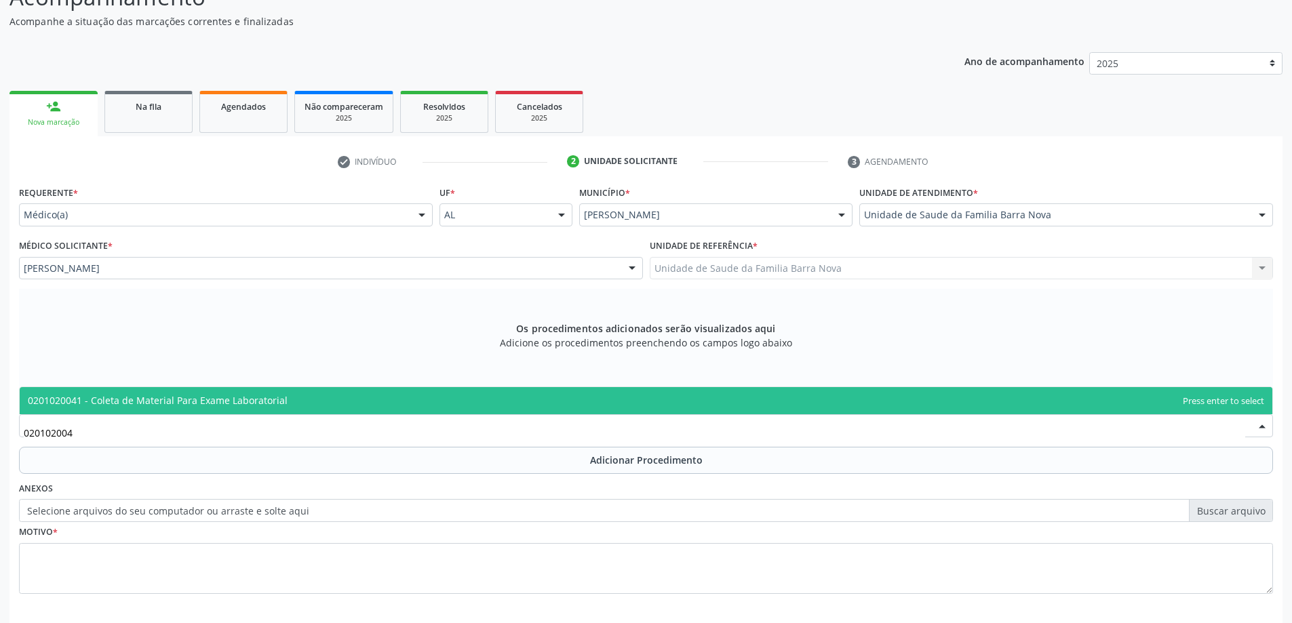
type input "0201020041"
click at [503, 406] on span "0201020041 - Coleta de Material Para Exame Laboratorial" at bounding box center [646, 400] width 1253 height 27
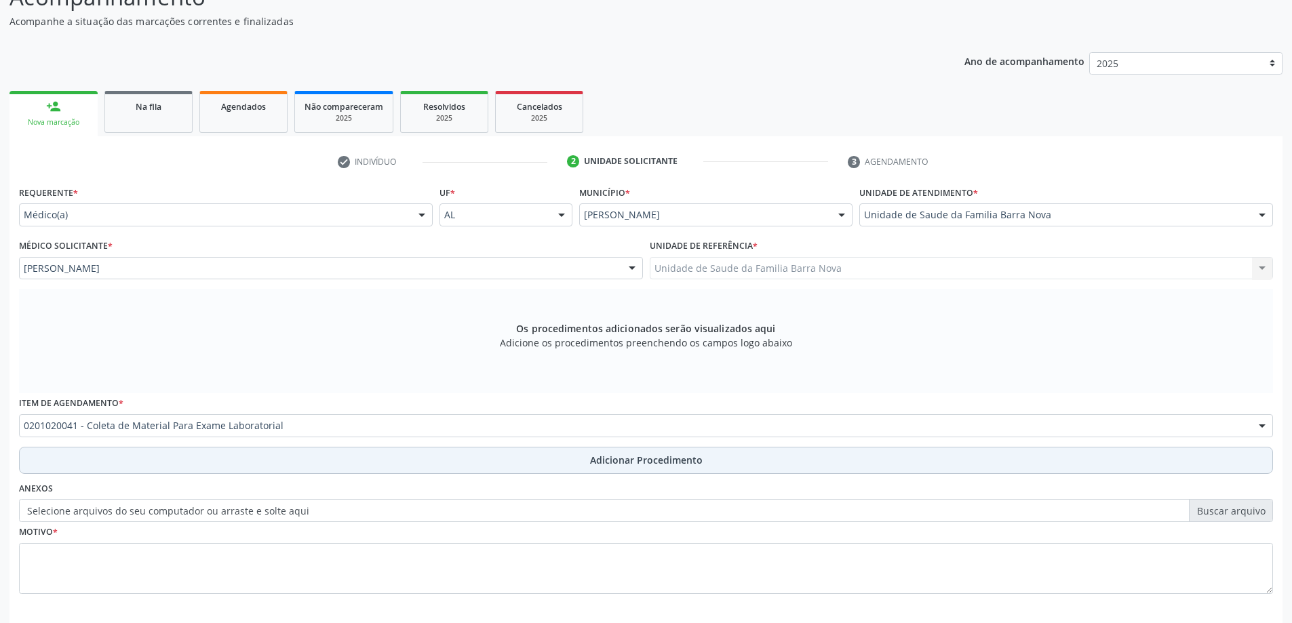
click at [613, 466] on span "Adicionar Procedimento" at bounding box center [646, 460] width 113 height 14
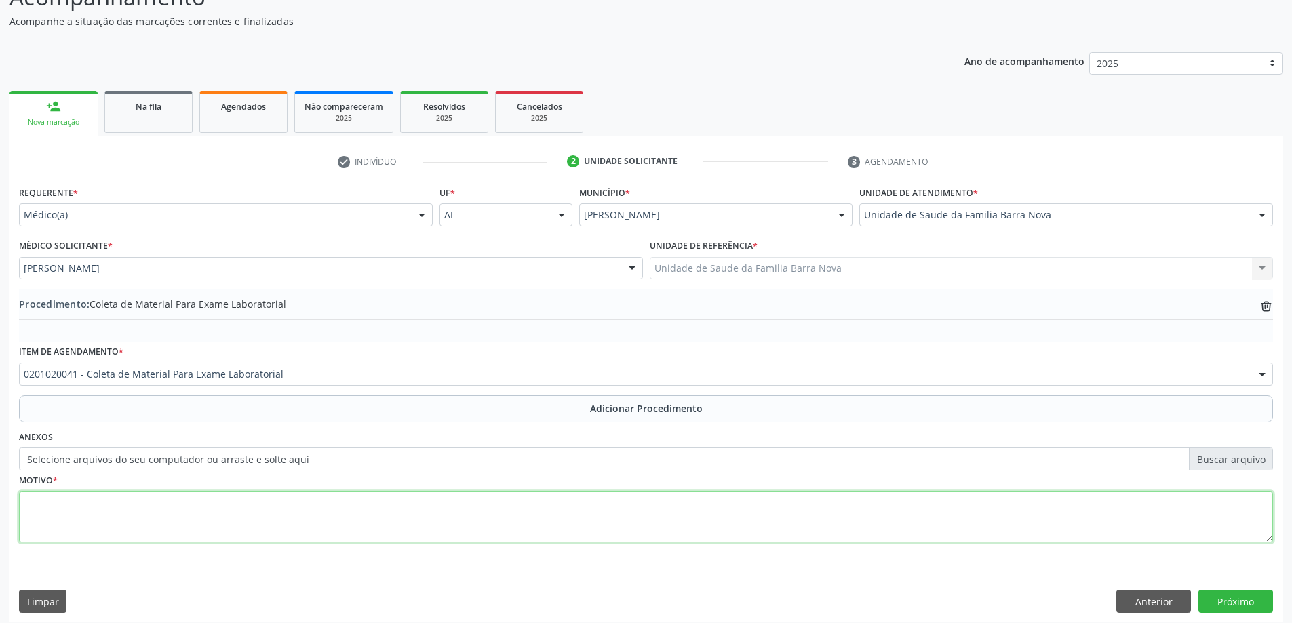
click at [255, 518] on textarea at bounding box center [646, 518] width 1254 height 52
type textarea "Avaliação."
click at [1246, 604] on button "Próximo" at bounding box center [1236, 601] width 75 height 23
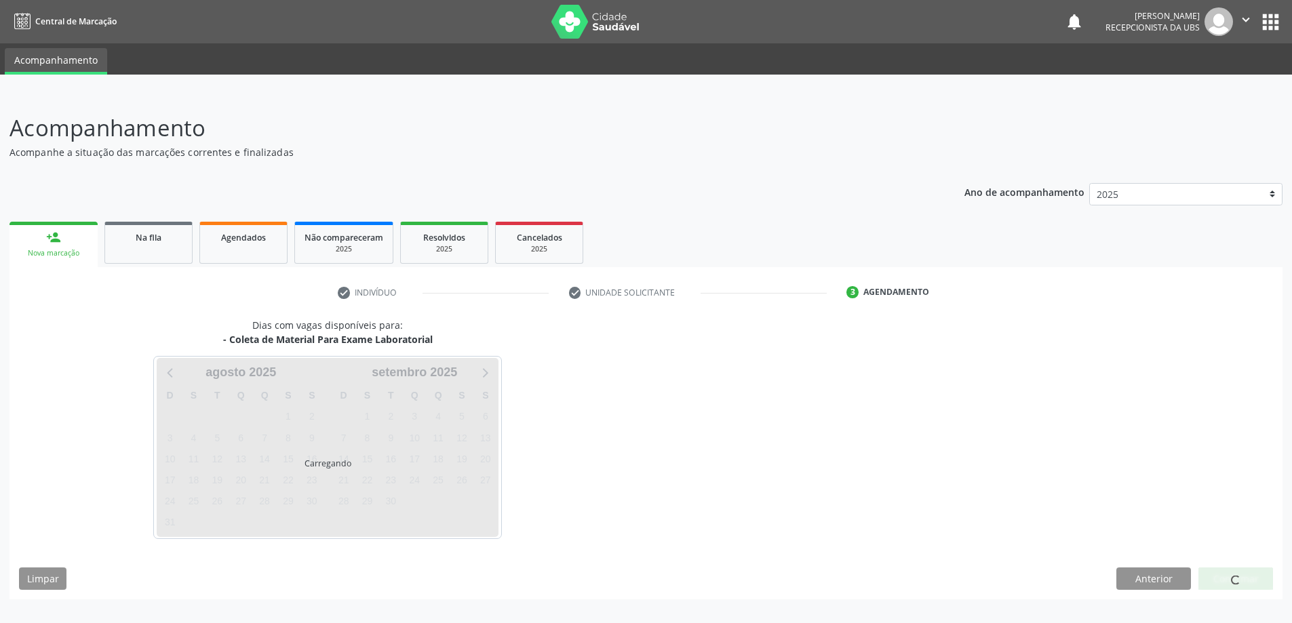
scroll to position [0, 0]
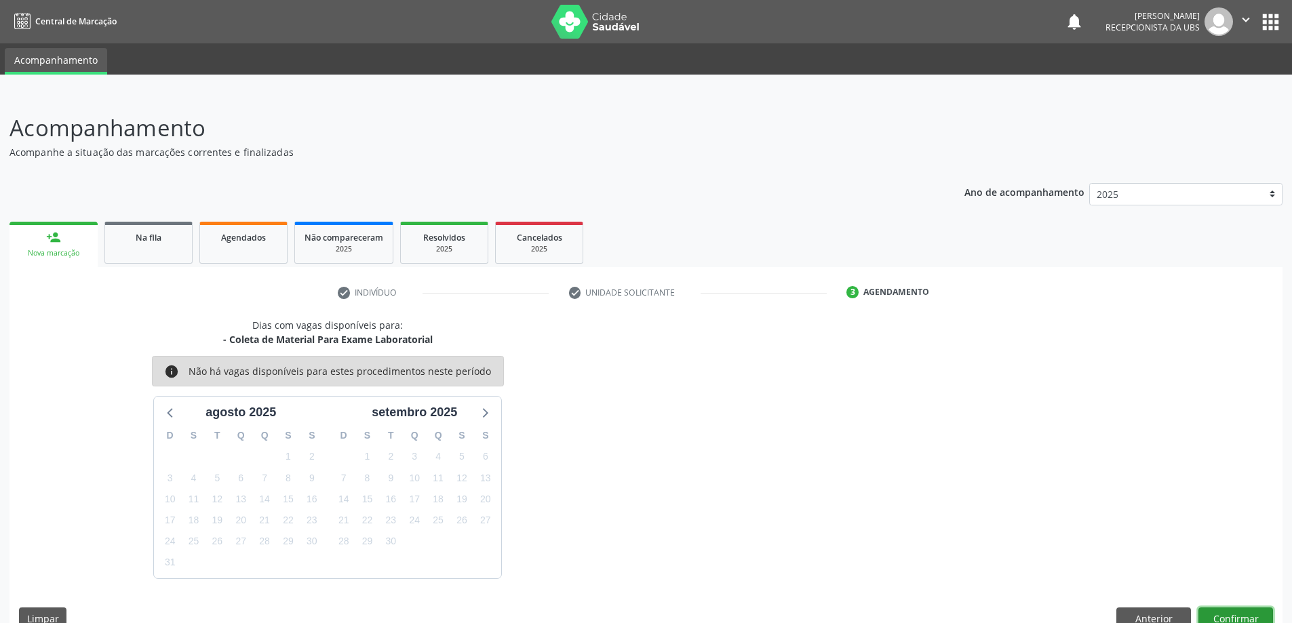
click at [1244, 616] on button "Confirmar" at bounding box center [1236, 619] width 75 height 23
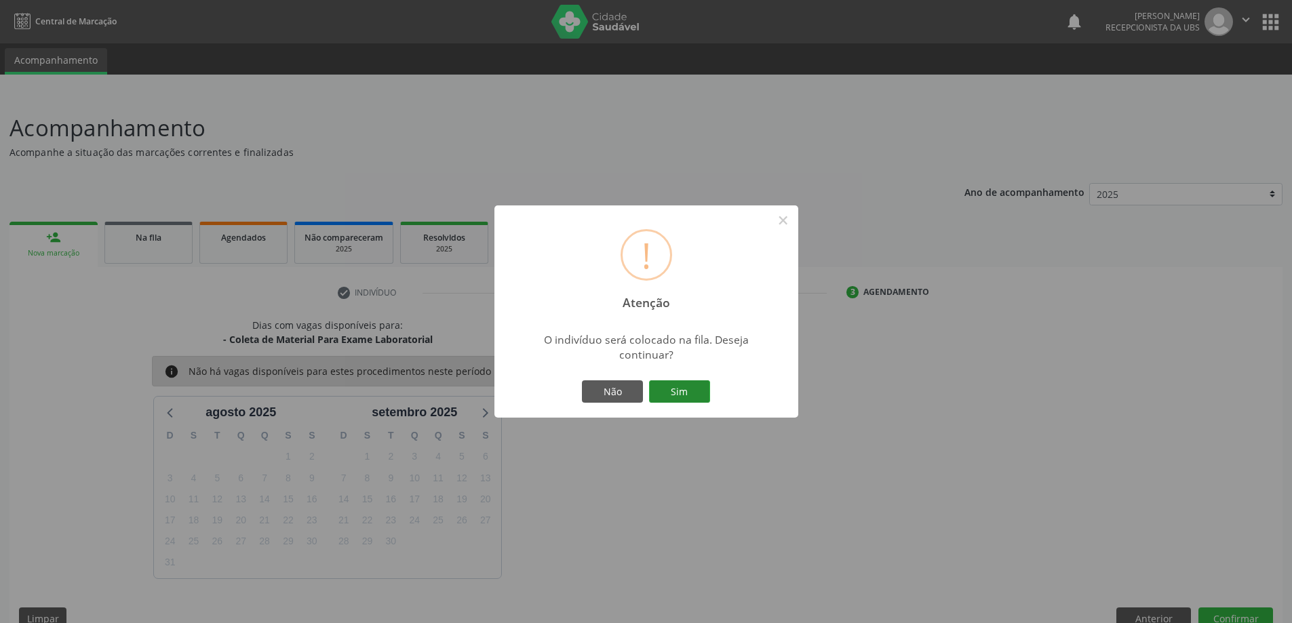
click at [679, 387] on button "Sim" at bounding box center [679, 392] width 61 height 23
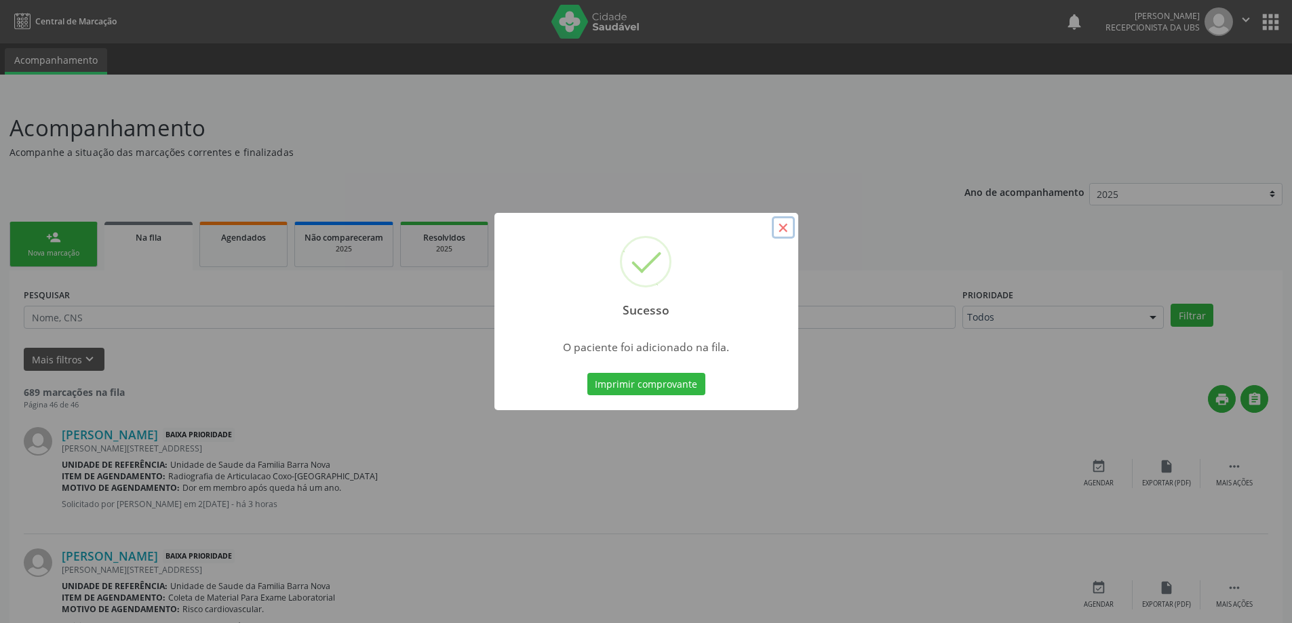
click at [783, 229] on button "×" at bounding box center [783, 227] width 23 height 23
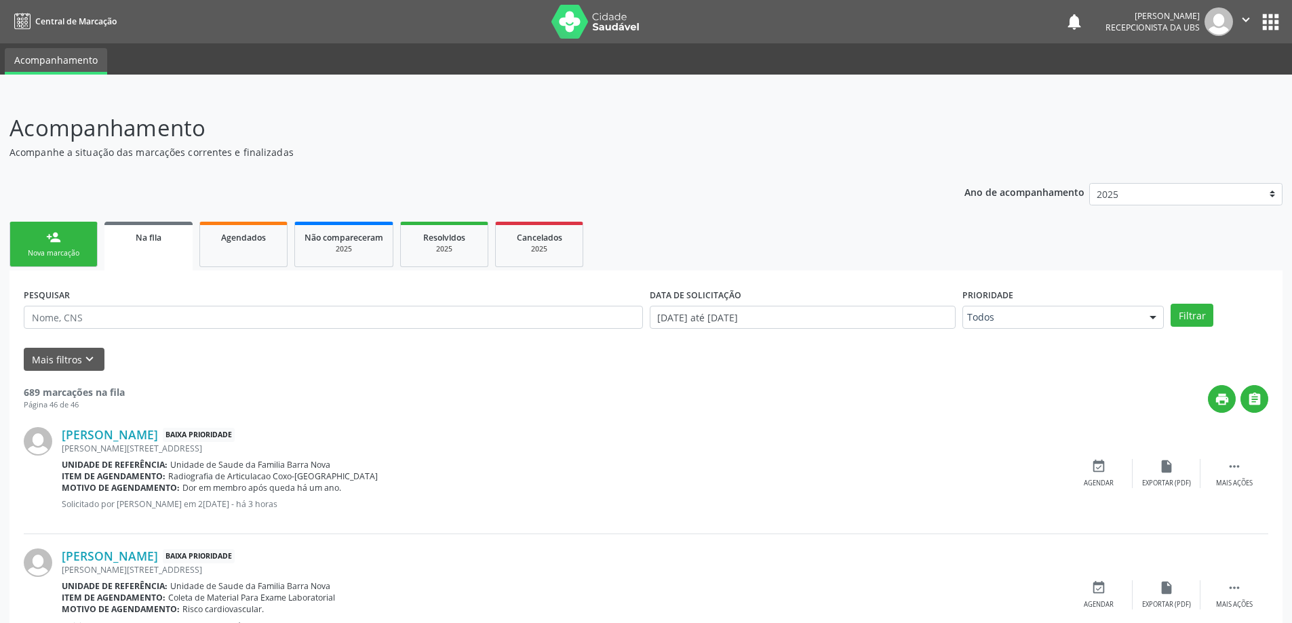
click at [37, 244] on link "person_add Nova marcação" at bounding box center [53, 244] width 88 height 45
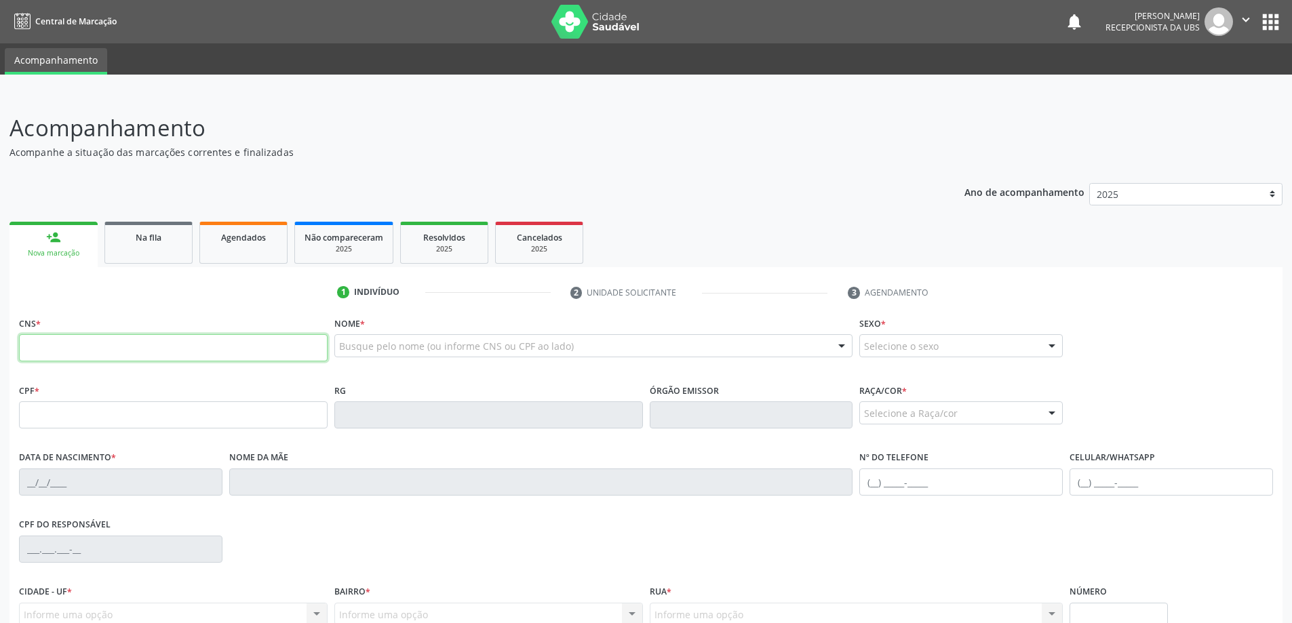
click at [172, 351] on input "text" at bounding box center [173, 347] width 309 height 27
type input "706 5063 2205 2690"
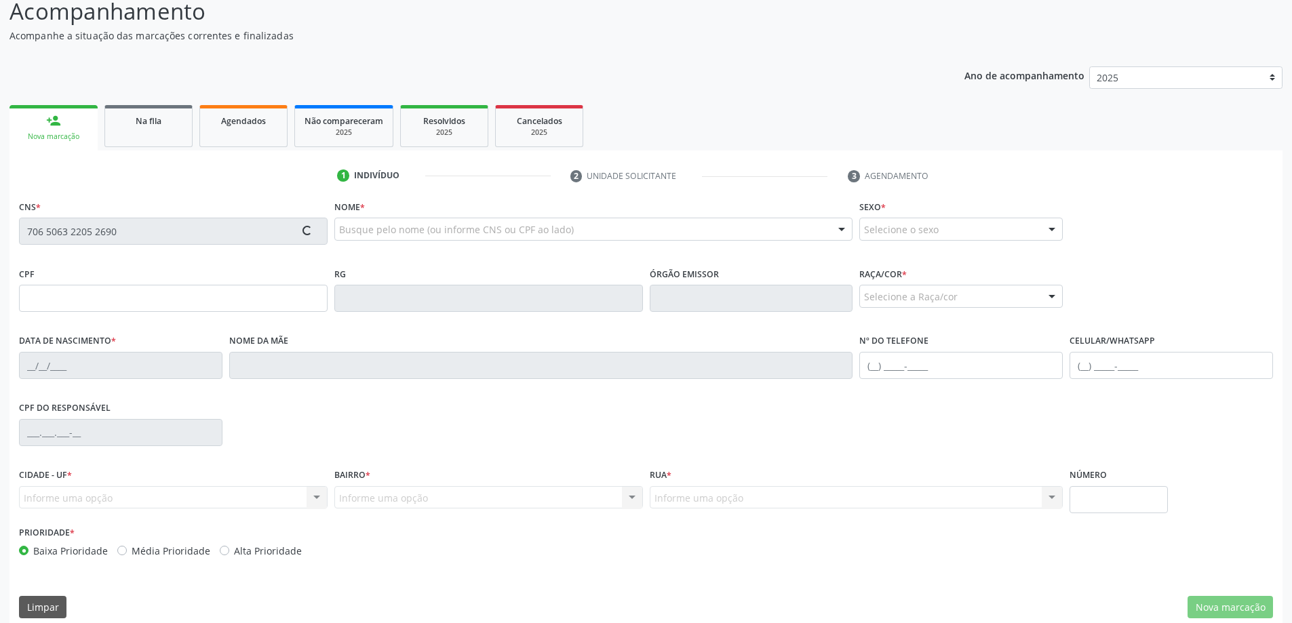
scroll to position [131, 0]
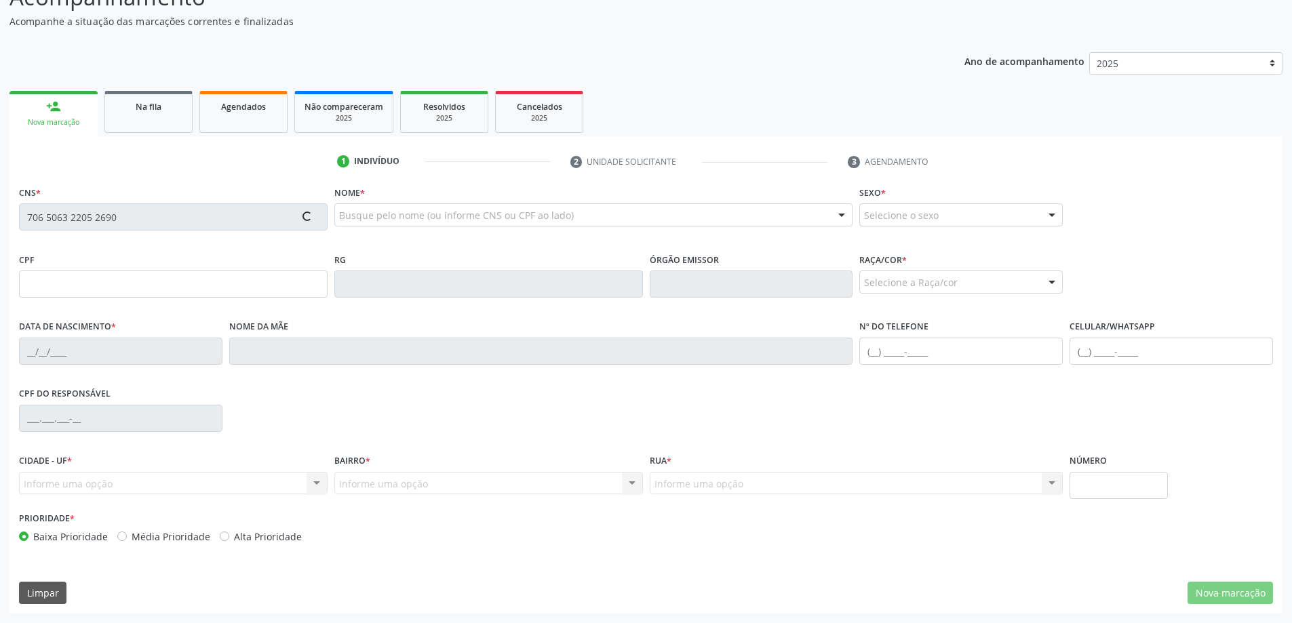
type input "077.176.614-97"
type input "1[DATE]"
type input "[PERSON_NAME]"
type input "[PHONE_NUMBER]"
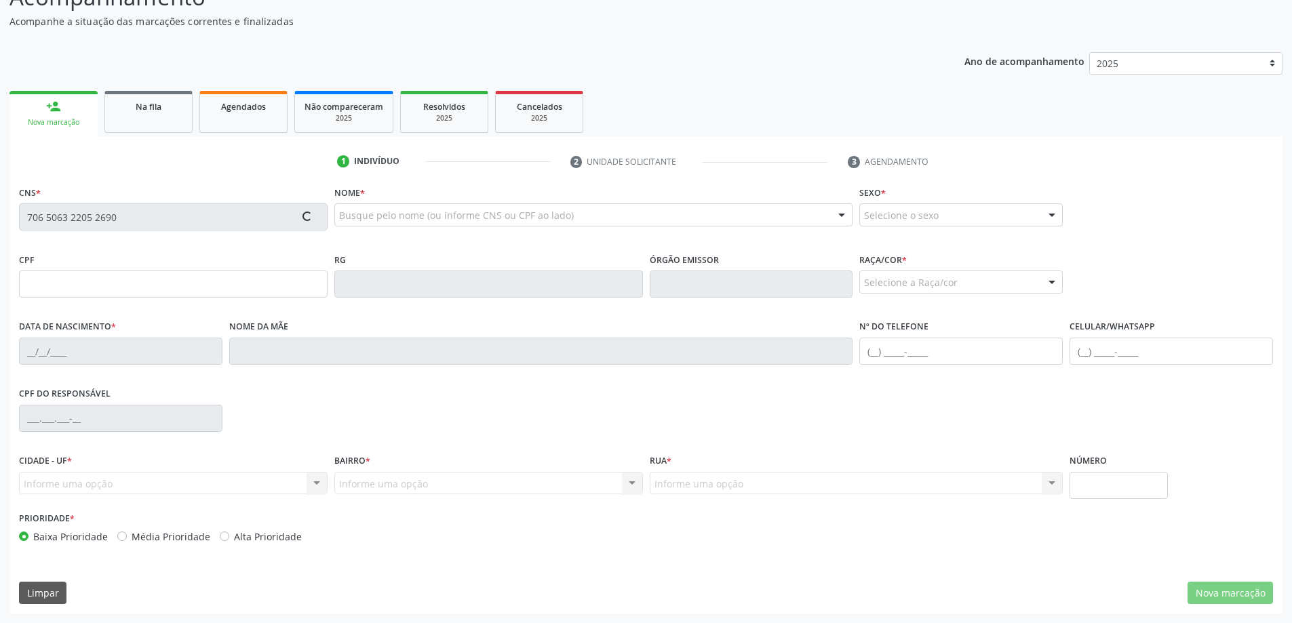
type input "402"
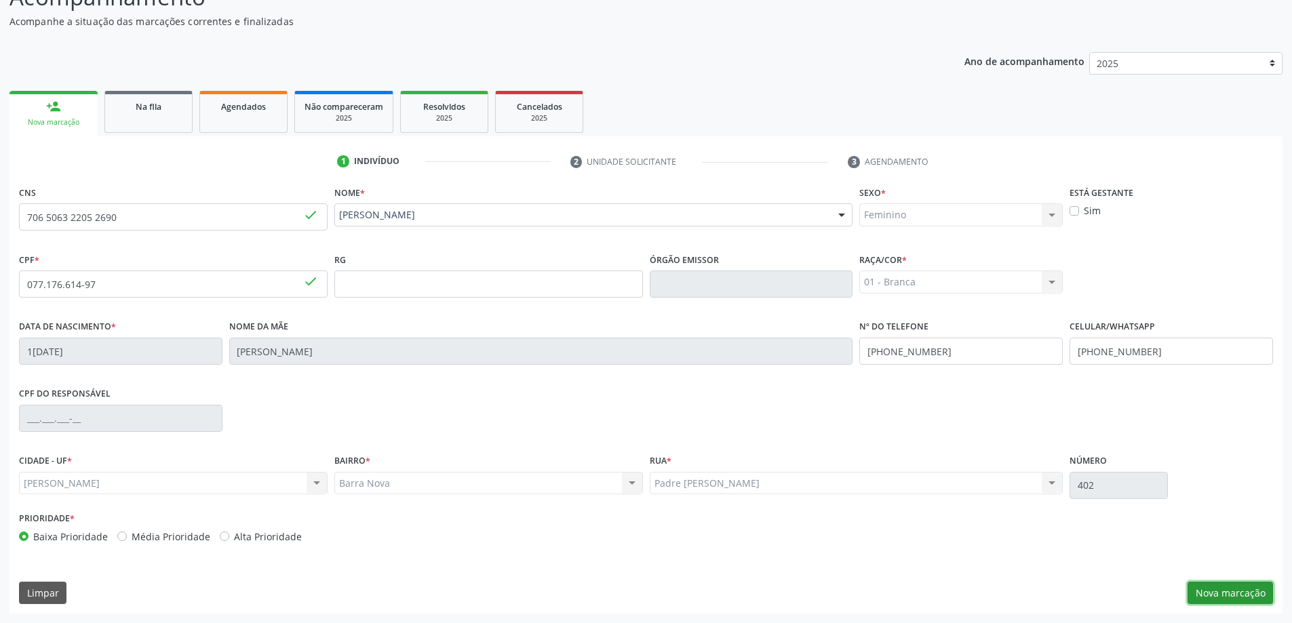
click at [1231, 594] on button "Nova marcação" at bounding box center [1230, 593] width 85 height 23
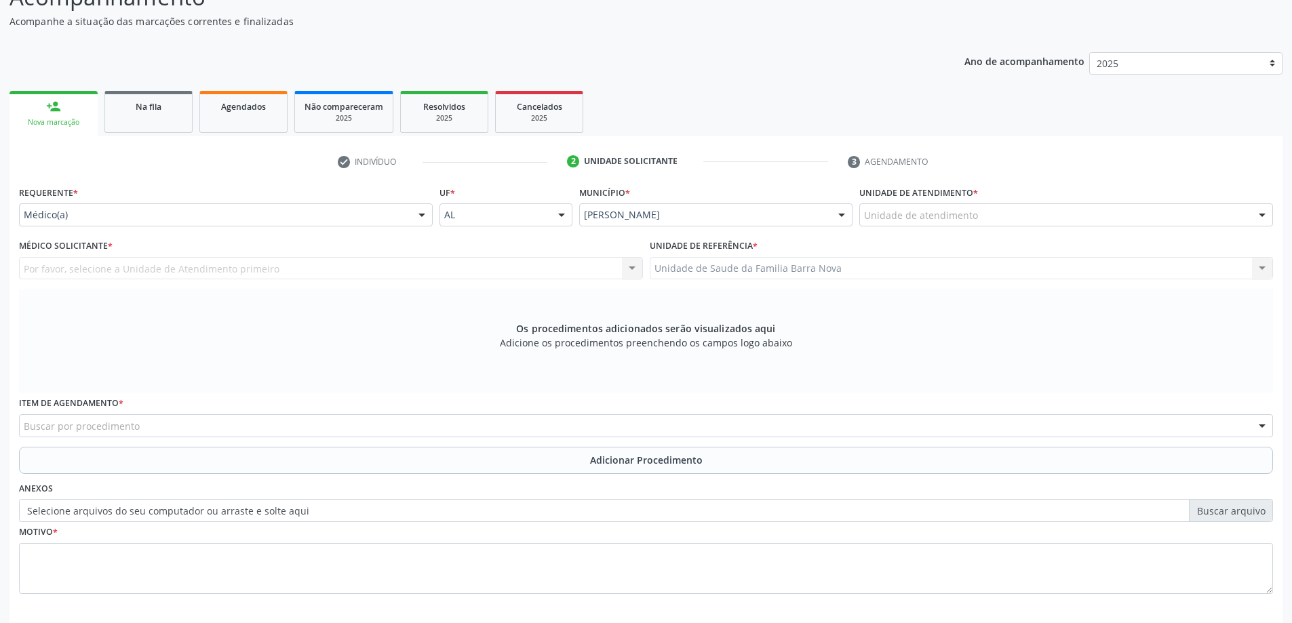
click at [535, 426] on div "Buscar por procedimento" at bounding box center [646, 426] width 1254 height 23
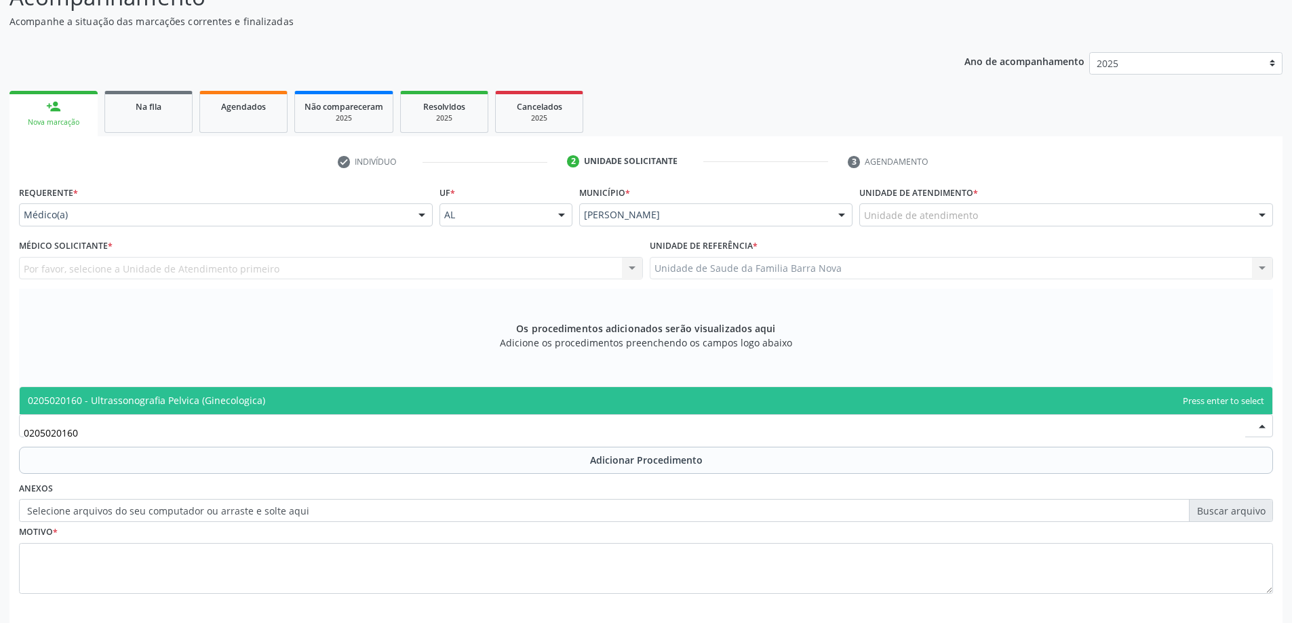
click at [439, 404] on span "0205020160 - Ultrassonografia Pelvica (Ginecologica)" at bounding box center [646, 400] width 1253 height 27
type input "0205020160"
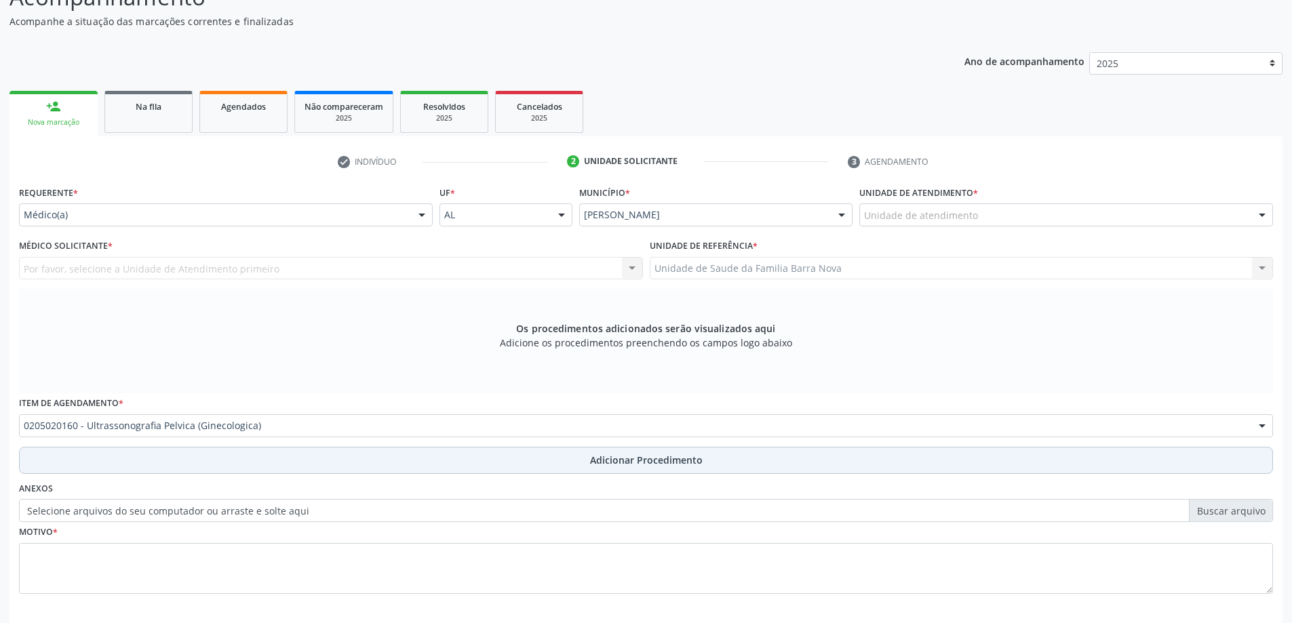
click at [503, 461] on button "Adicionar Procedimento" at bounding box center [646, 460] width 1254 height 27
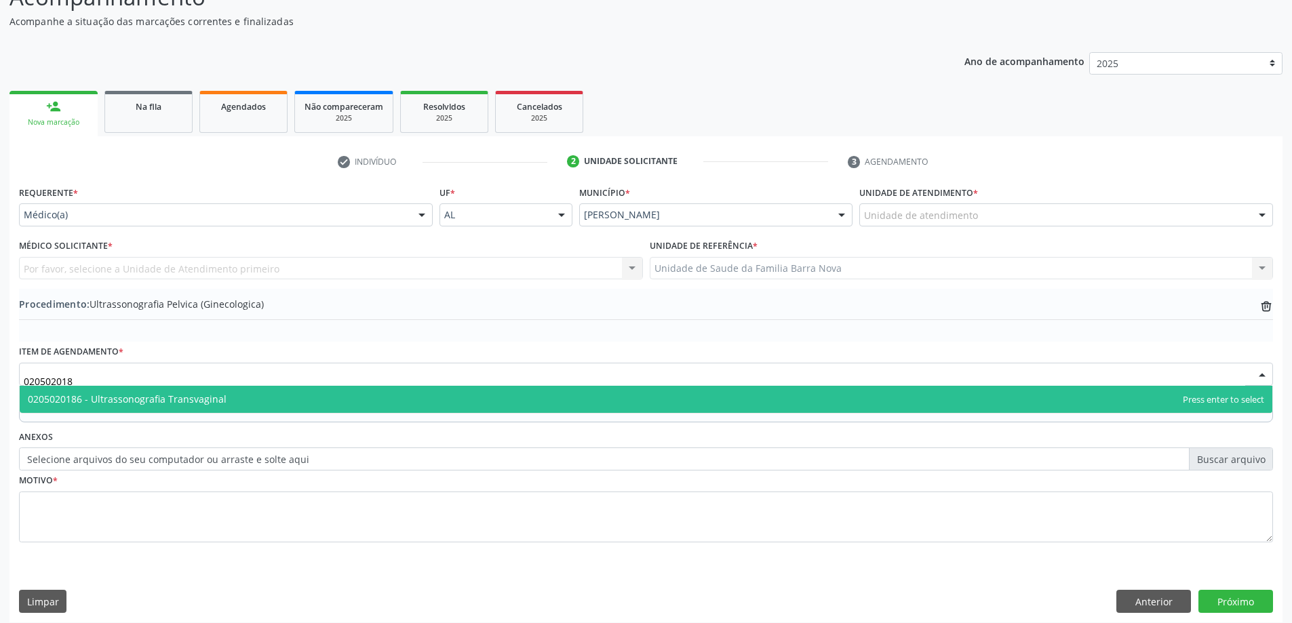
type input "0205020186"
click at [335, 392] on span "0205020186 - Ultrassonografia Transvaginal" at bounding box center [646, 399] width 1253 height 27
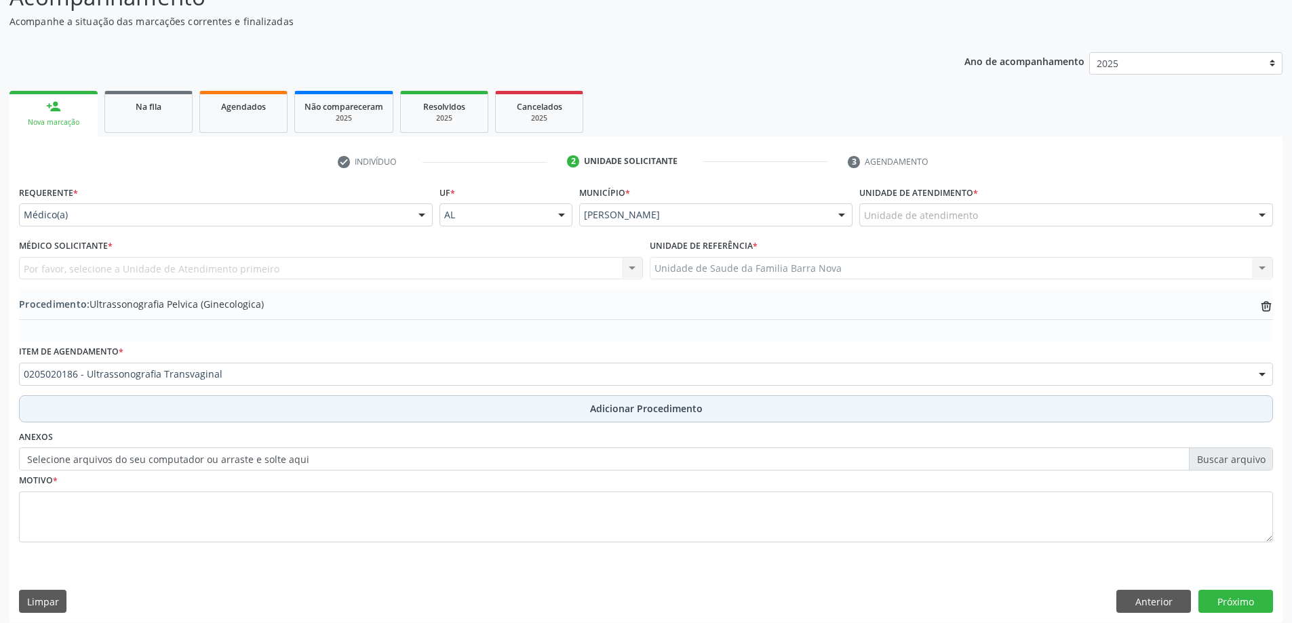
click at [617, 402] on span "Adicionar Procedimento" at bounding box center [646, 409] width 113 height 14
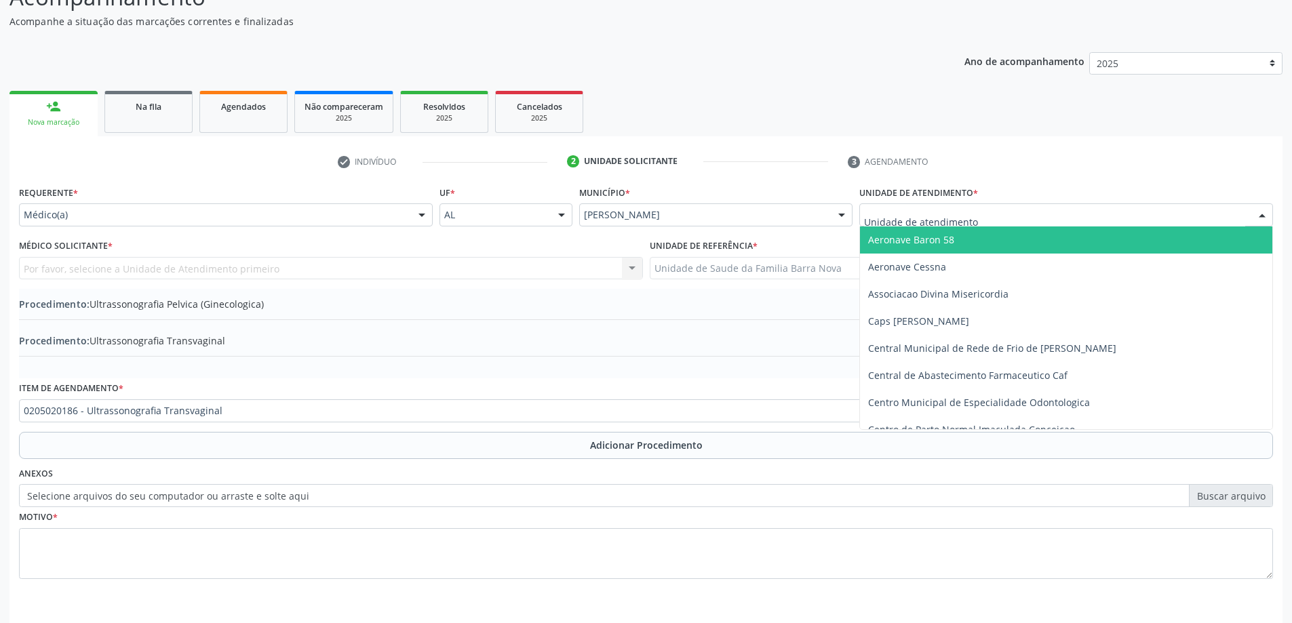
click at [1205, 218] on div at bounding box center [1067, 215] width 414 height 23
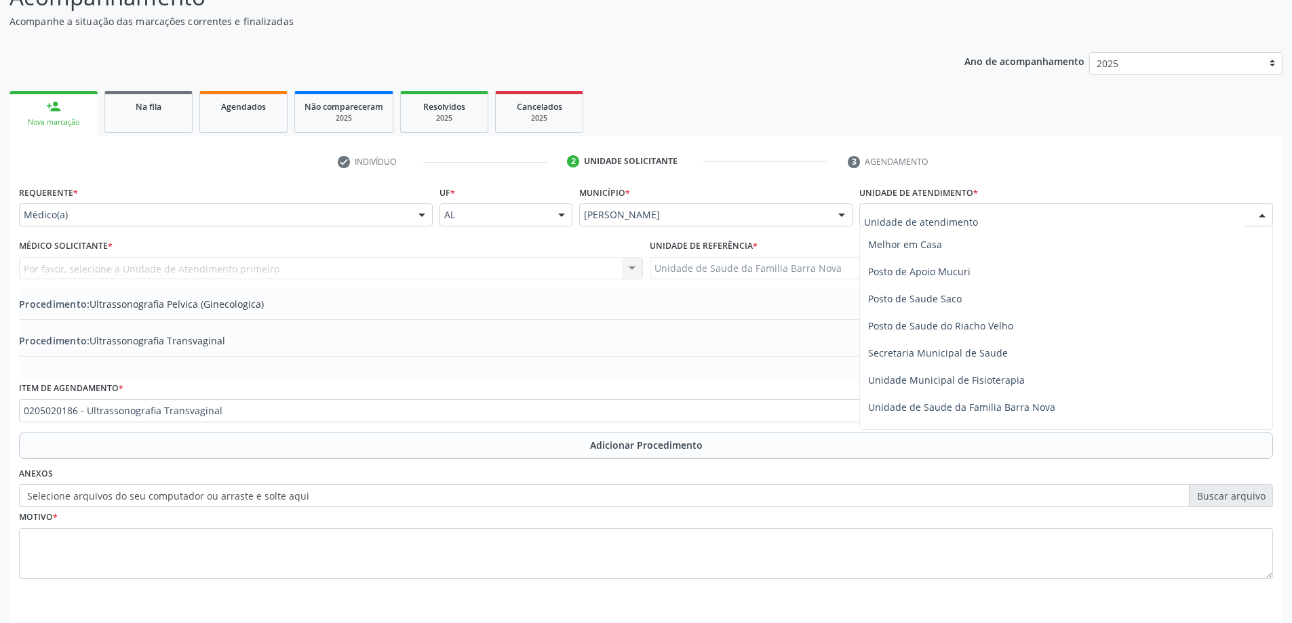
scroll to position [611, 0]
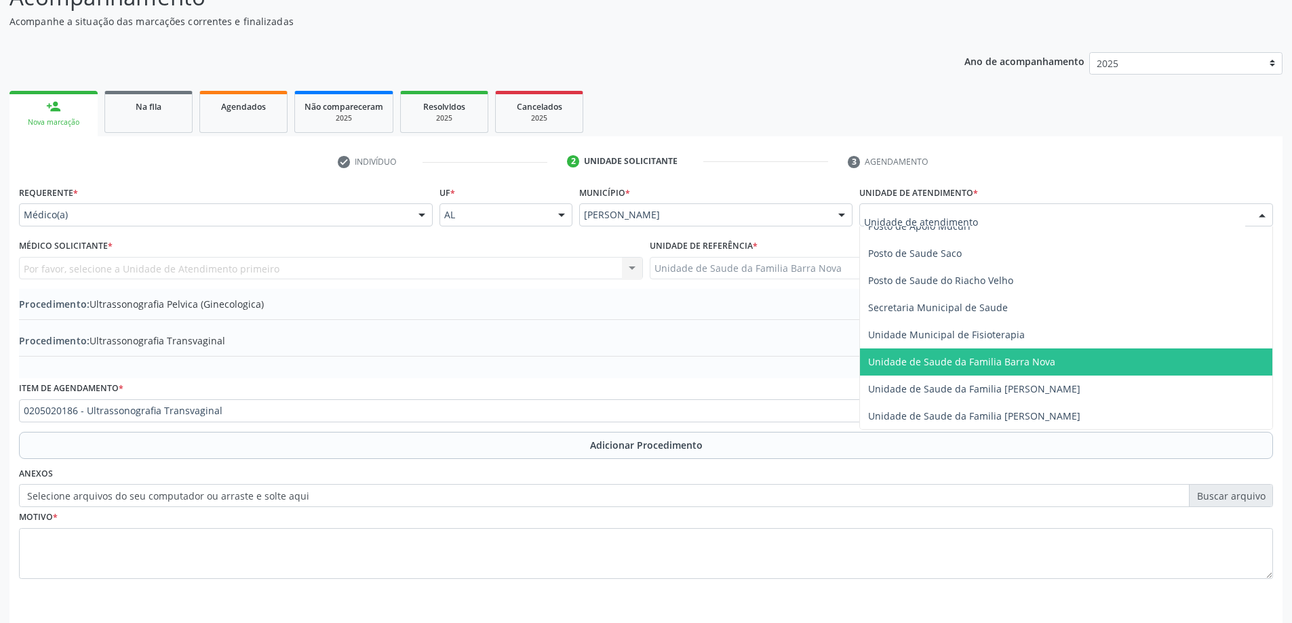
click at [1103, 351] on span "Unidade de Saude da Familia Barra Nova" at bounding box center [1066, 362] width 412 height 27
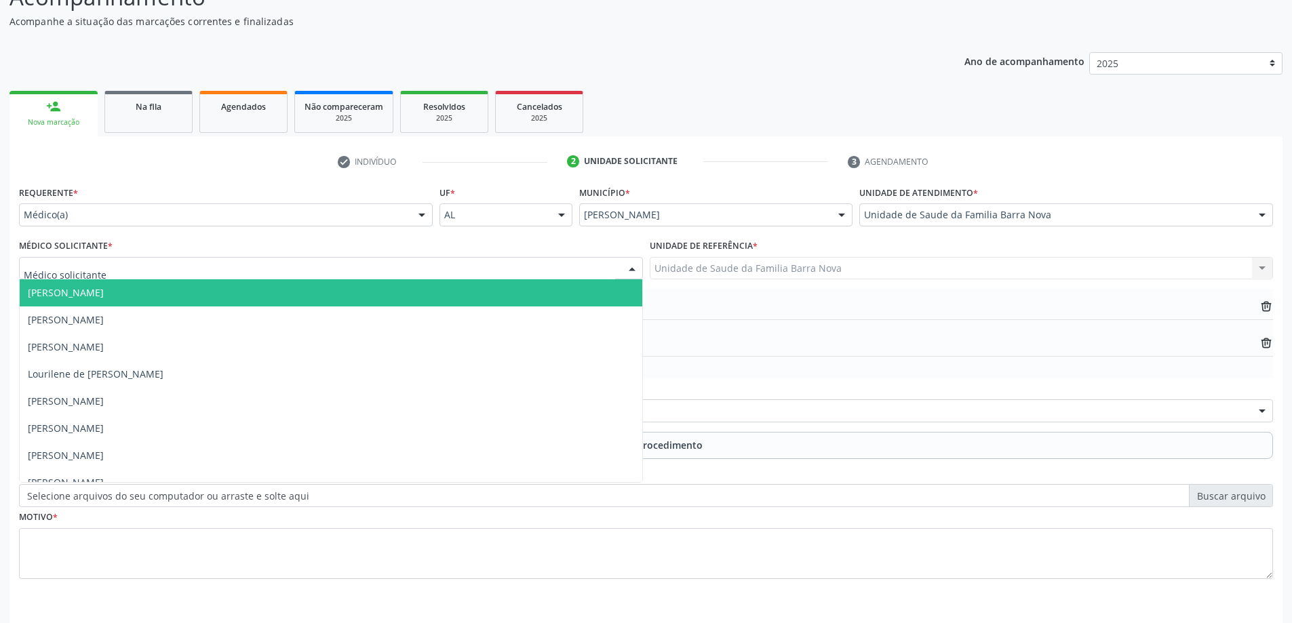
click at [480, 271] on div at bounding box center [331, 268] width 624 height 23
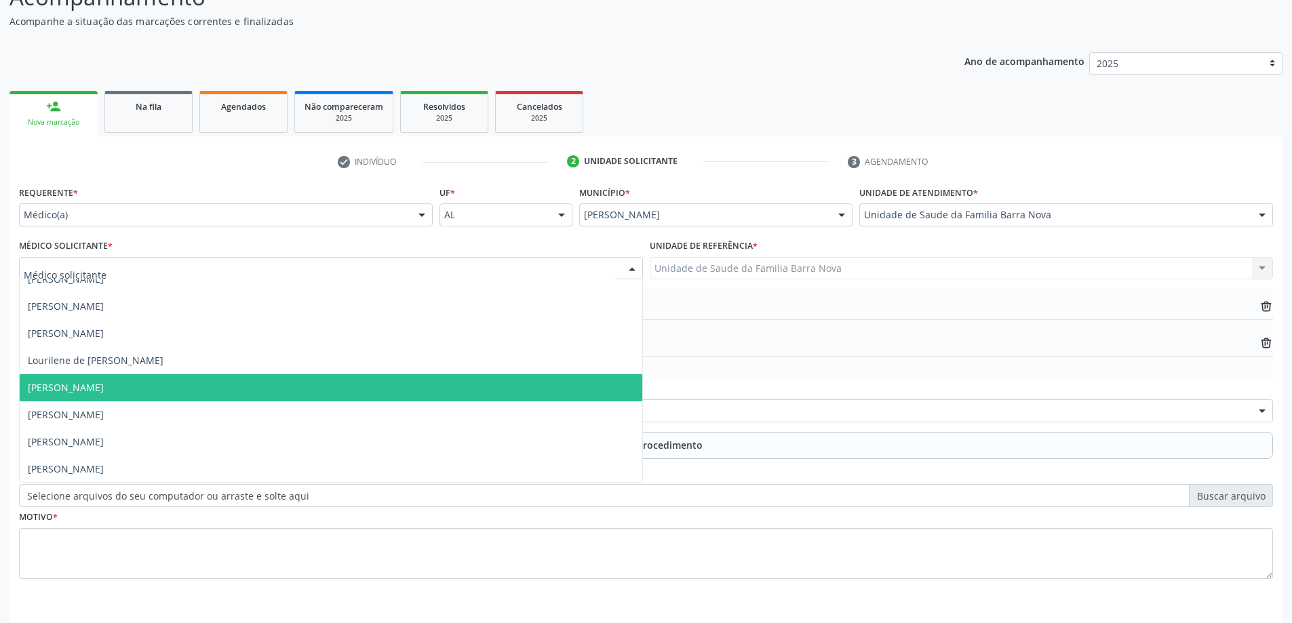
scroll to position [0, 0]
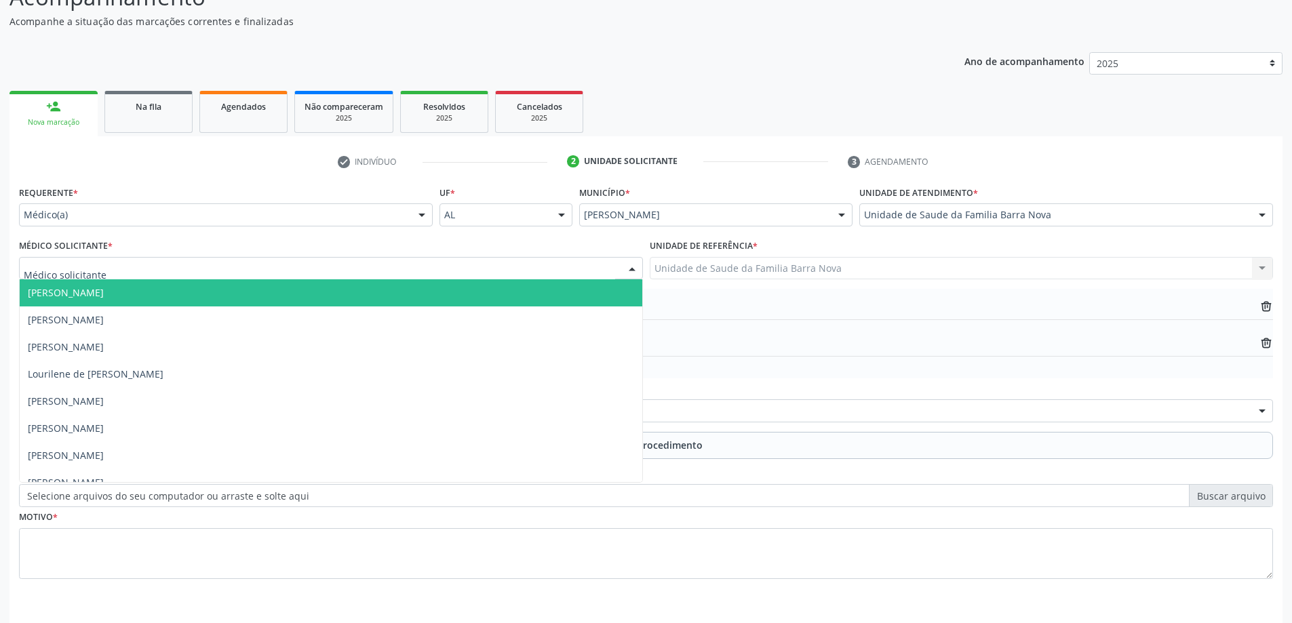
click at [341, 297] on span "[PERSON_NAME]" at bounding box center [331, 293] width 623 height 27
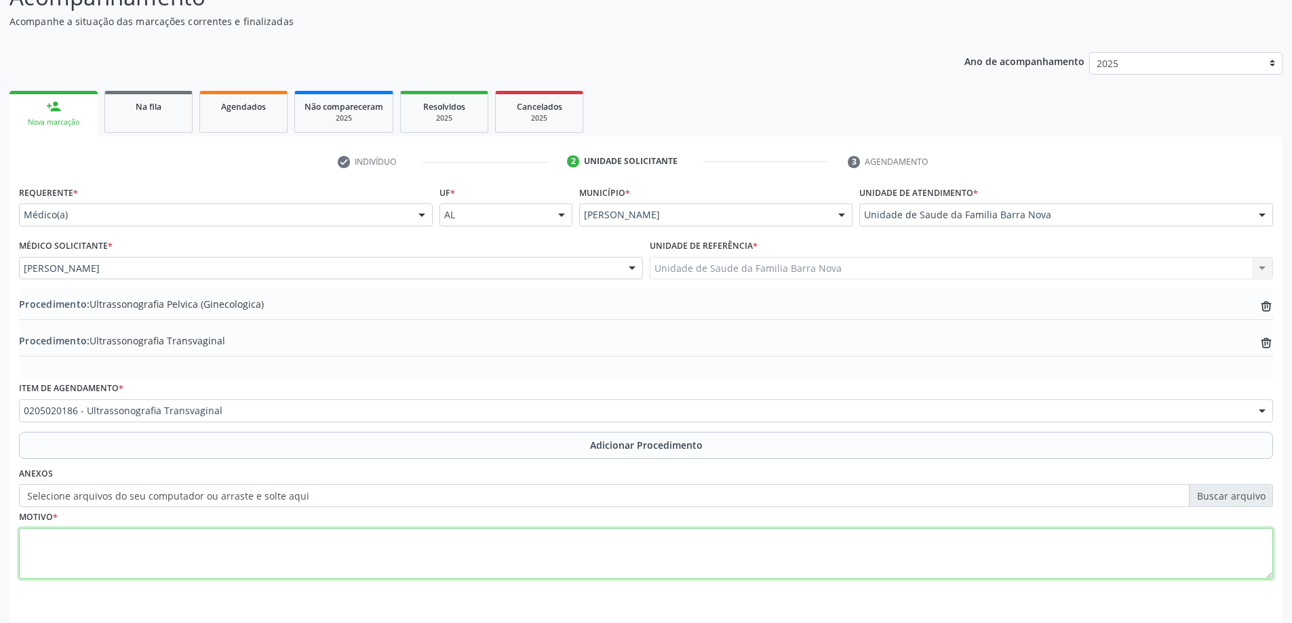
click at [320, 545] on textarea at bounding box center [646, 554] width 1254 height 52
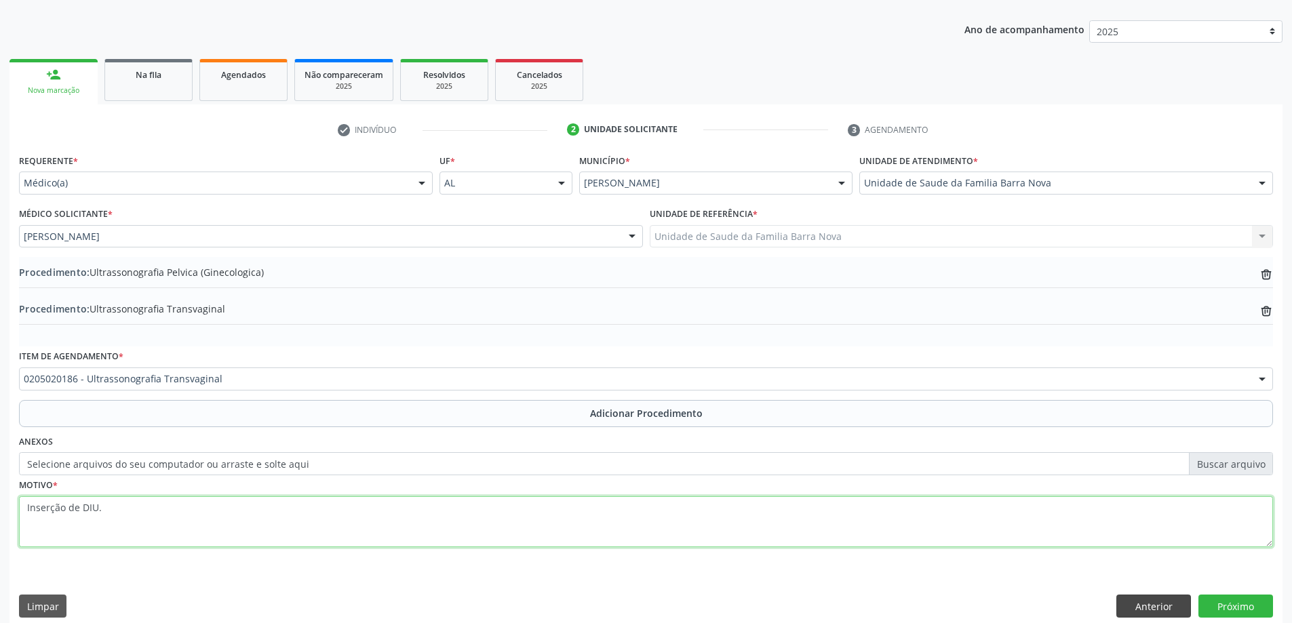
scroll to position [176, 0]
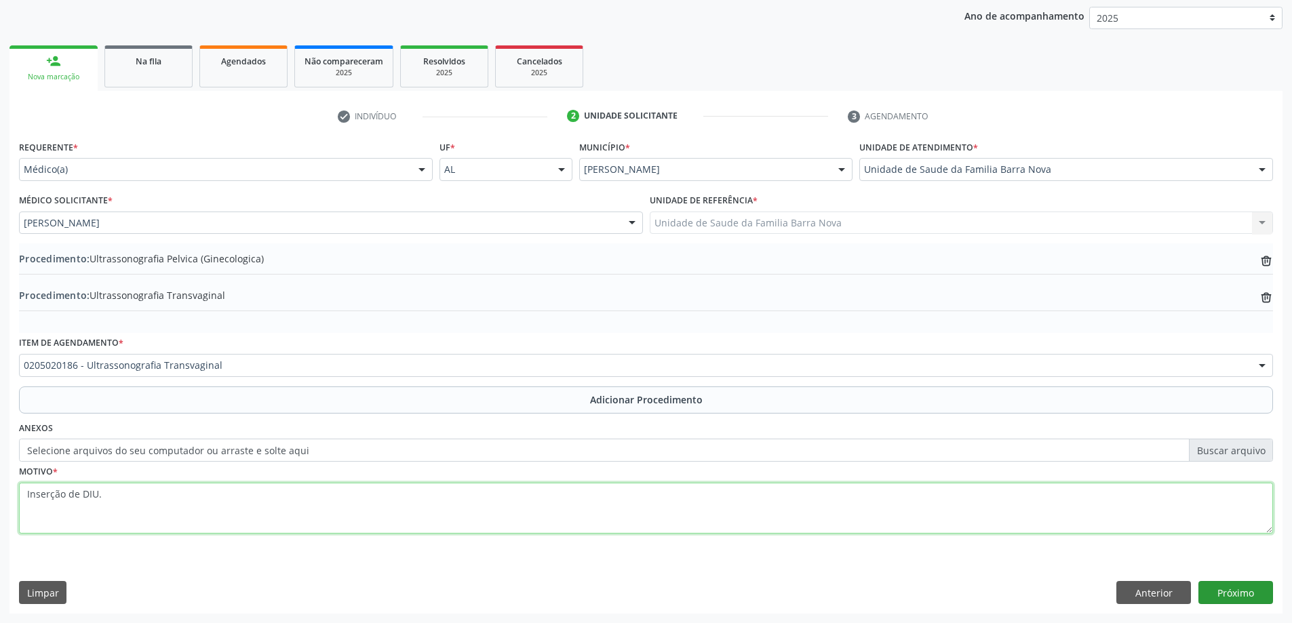
type textarea "Inserção de DIU."
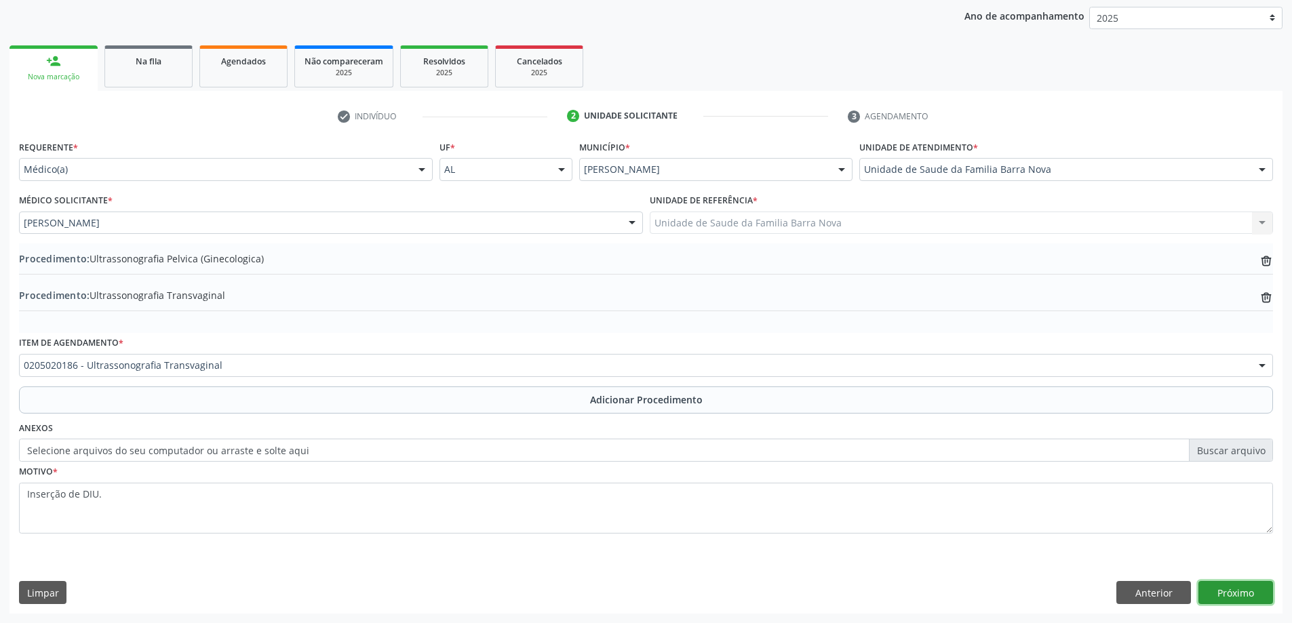
click at [1248, 593] on button "Próximo" at bounding box center [1236, 592] width 75 height 23
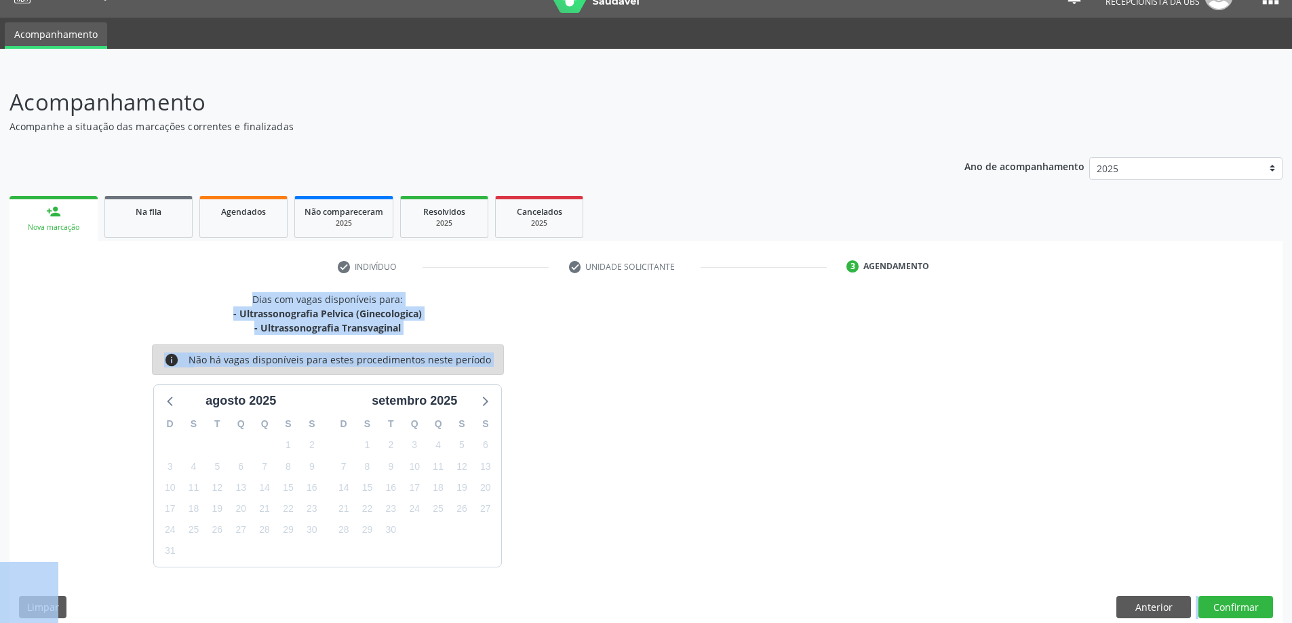
scroll to position [40, 0]
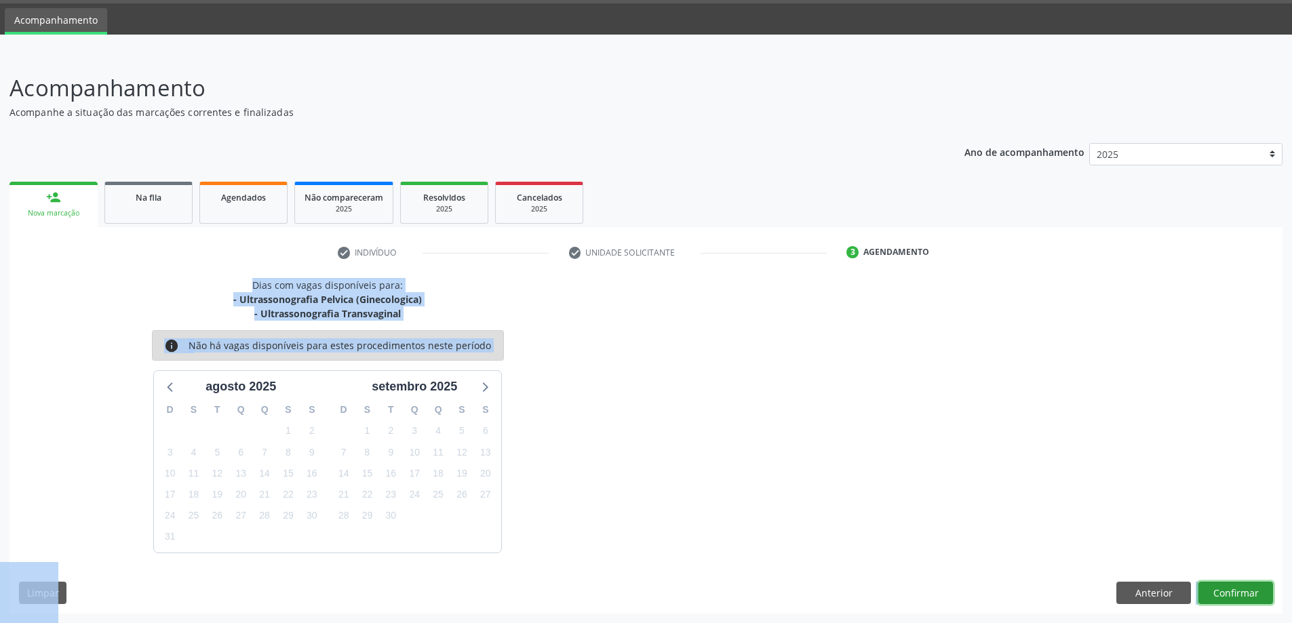
click at [1238, 599] on button "Confirmar" at bounding box center [1236, 593] width 75 height 23
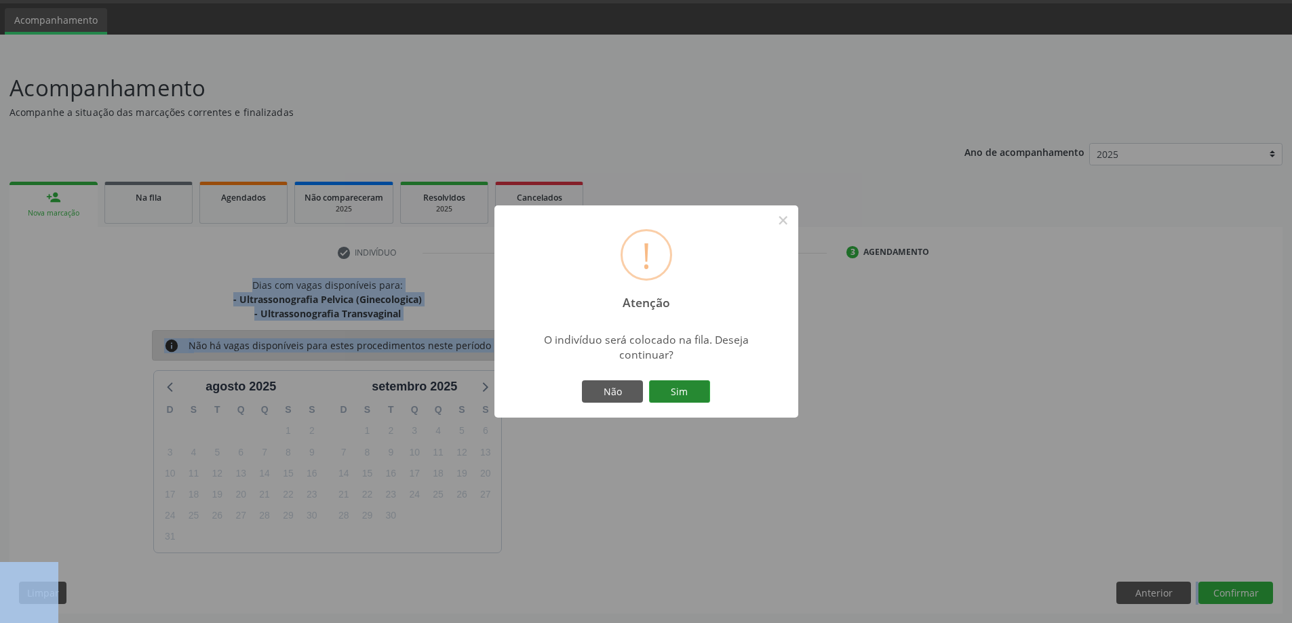
click at [663, 391] on button "Sim" at bounding box center [679, 392] width 61 height 23
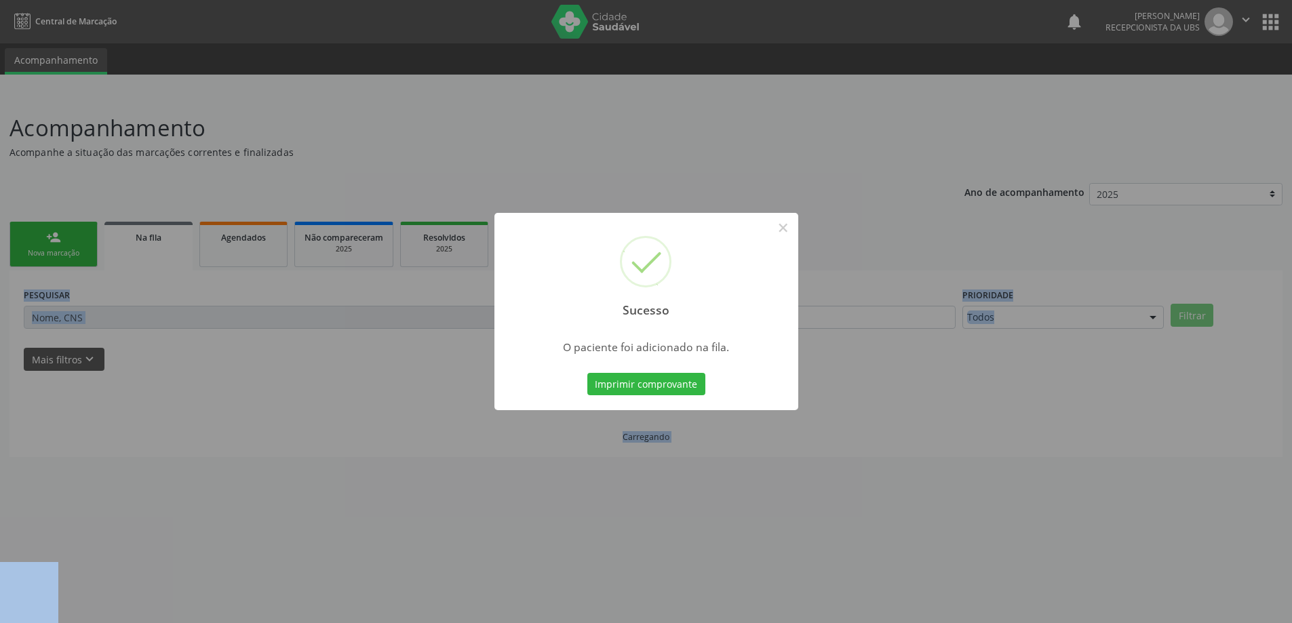
scroll to position [0, 0]
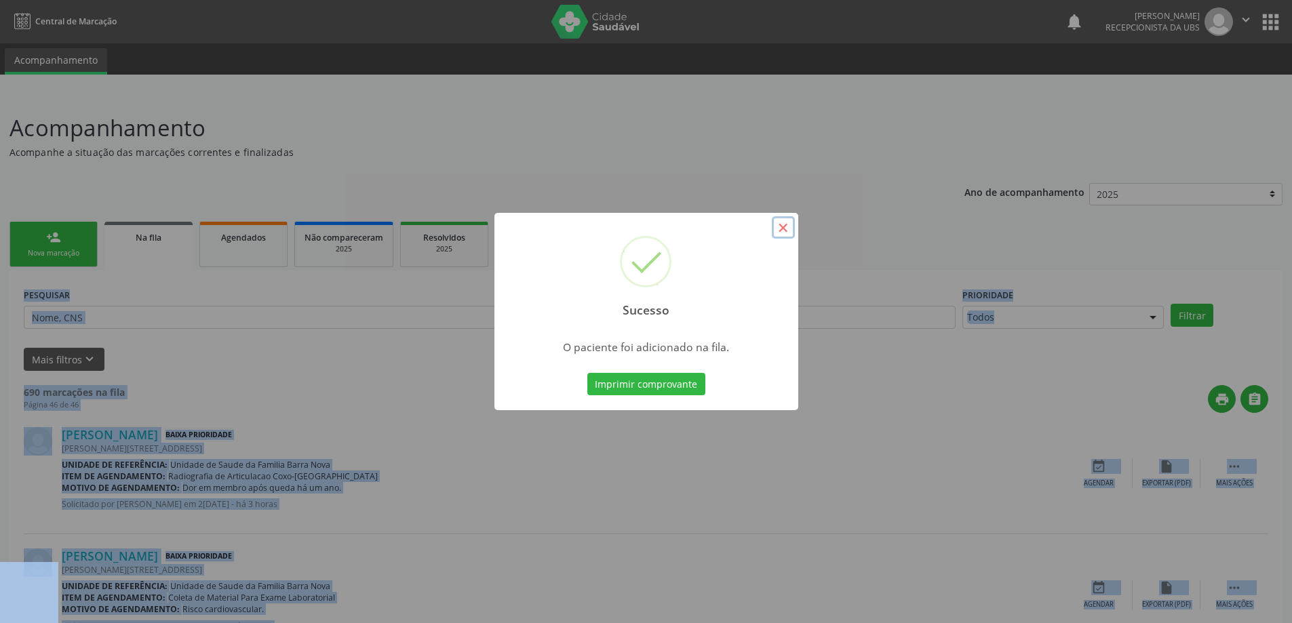
click at [784, 224] on button "×" at bounding box center [783, 227] width 23 height 23
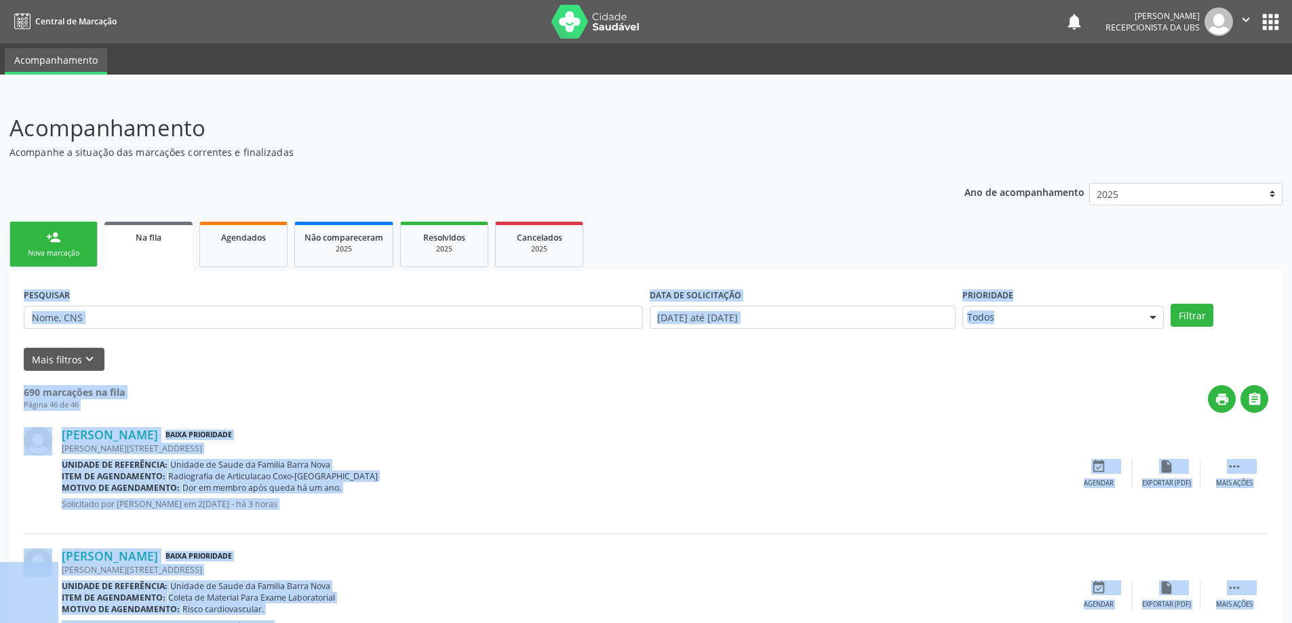
click at [354, 388] on div "print " at bounding box center [697, 399] width 1144 height 28
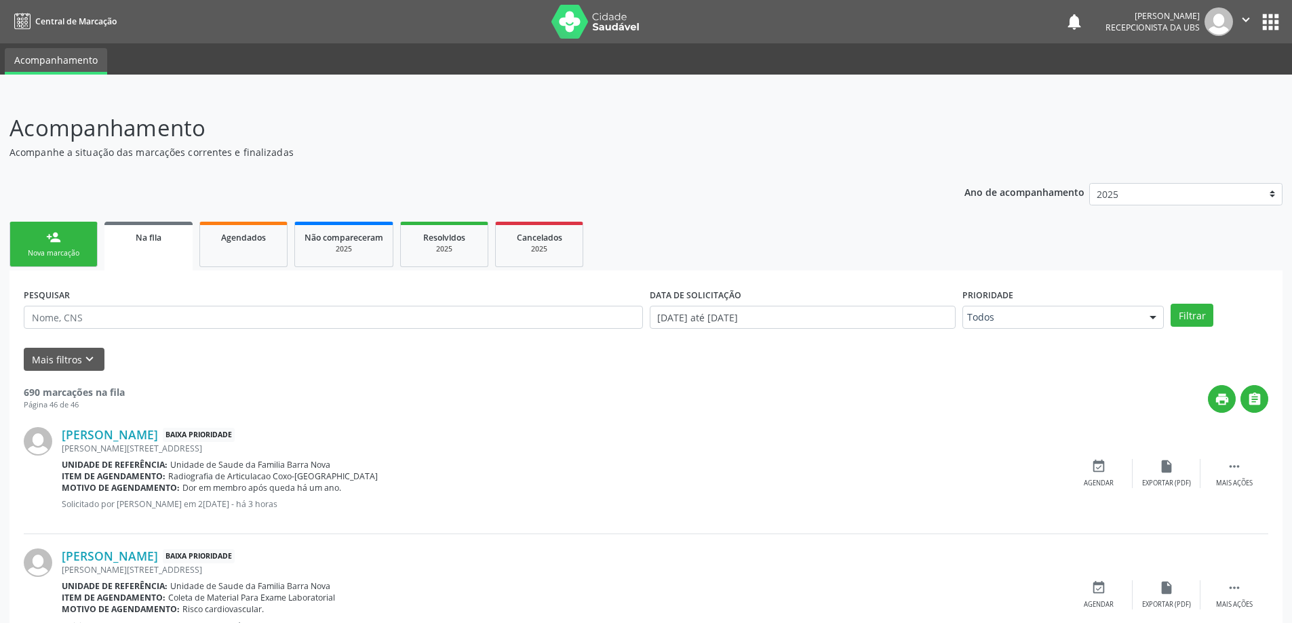
click at [64, 247] on link "person_add Nova marcação" at bounding box center [53, 244] width 88 height 45
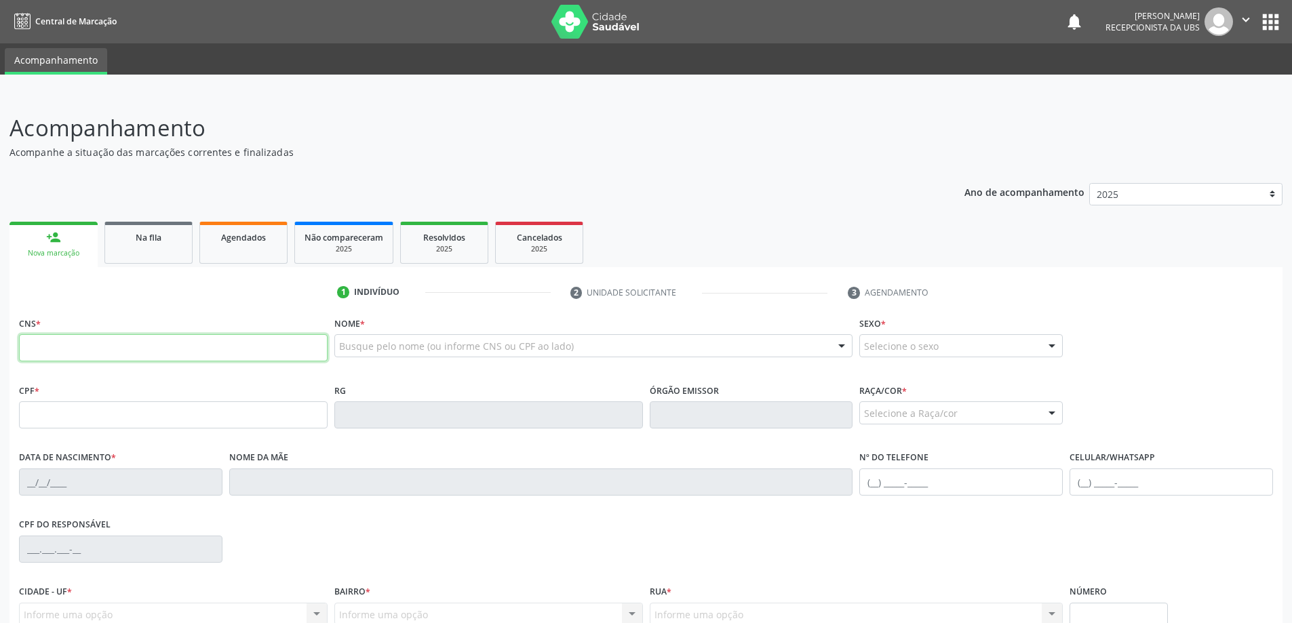
click at [111, 349] on input "text" at bounding box center [173, 347] width 309 height 27
type input "704 0073 6011 7167"
type input "156.338.358-67"
type input "[DATE]"
type input "Creuza Leite dos Santos"
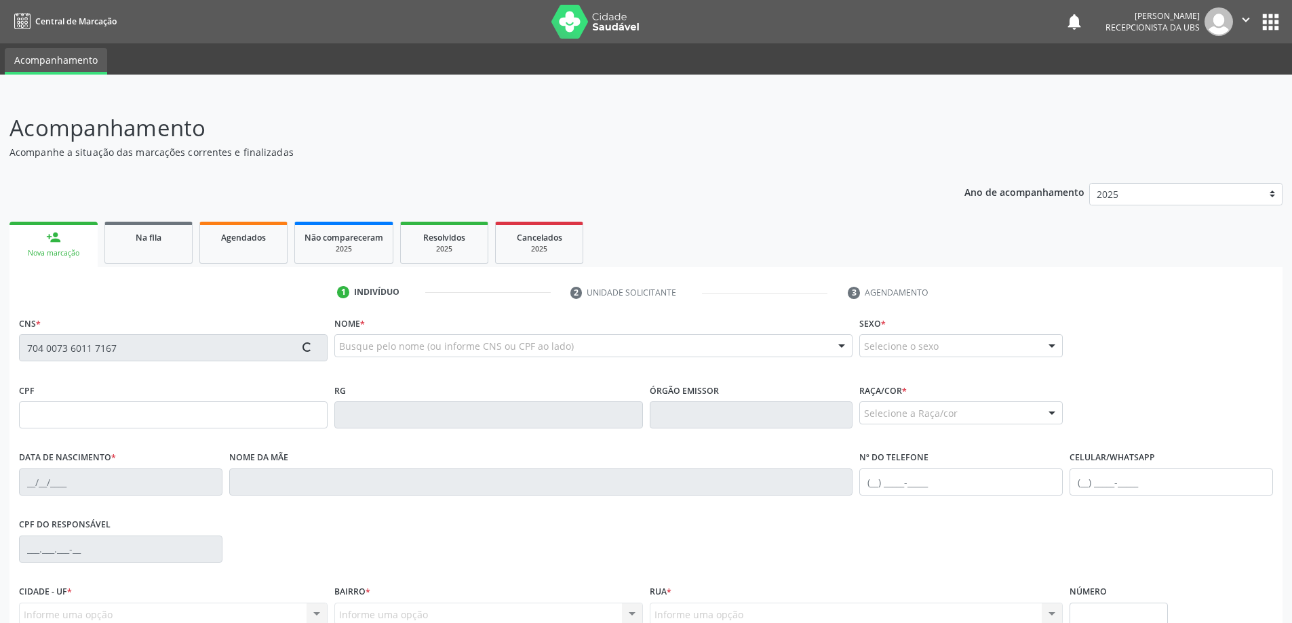
type input "[PHONE_NUMBER]"
type input "415"
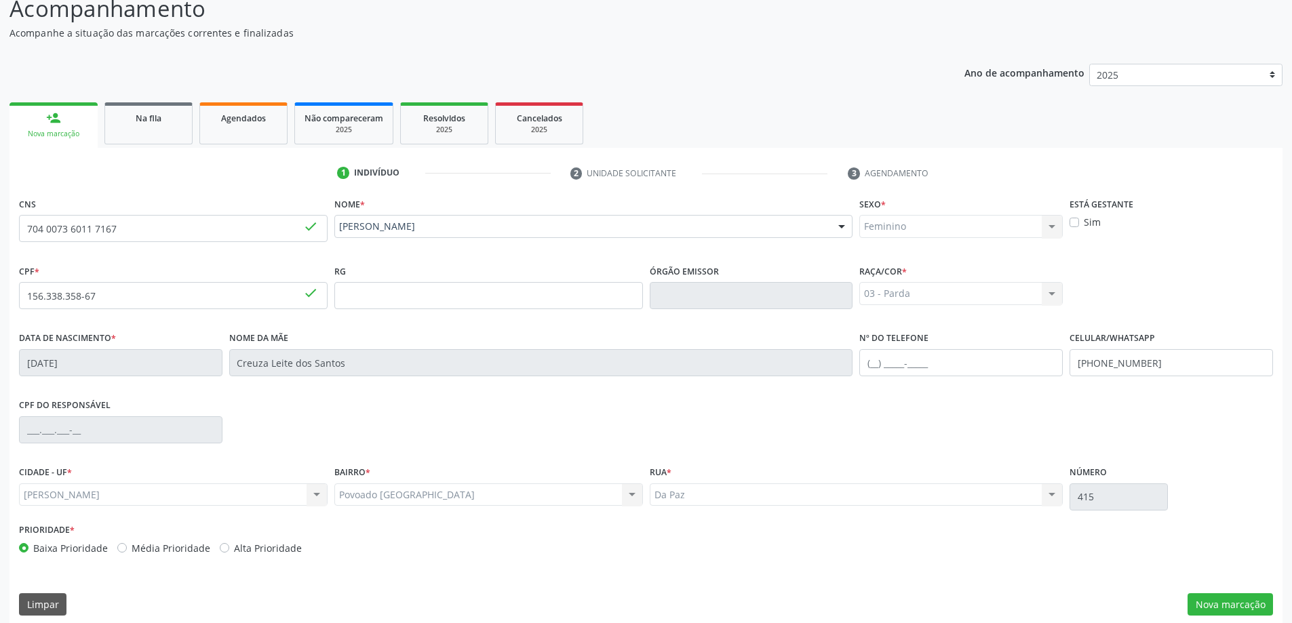
scroll to position [131, 0]
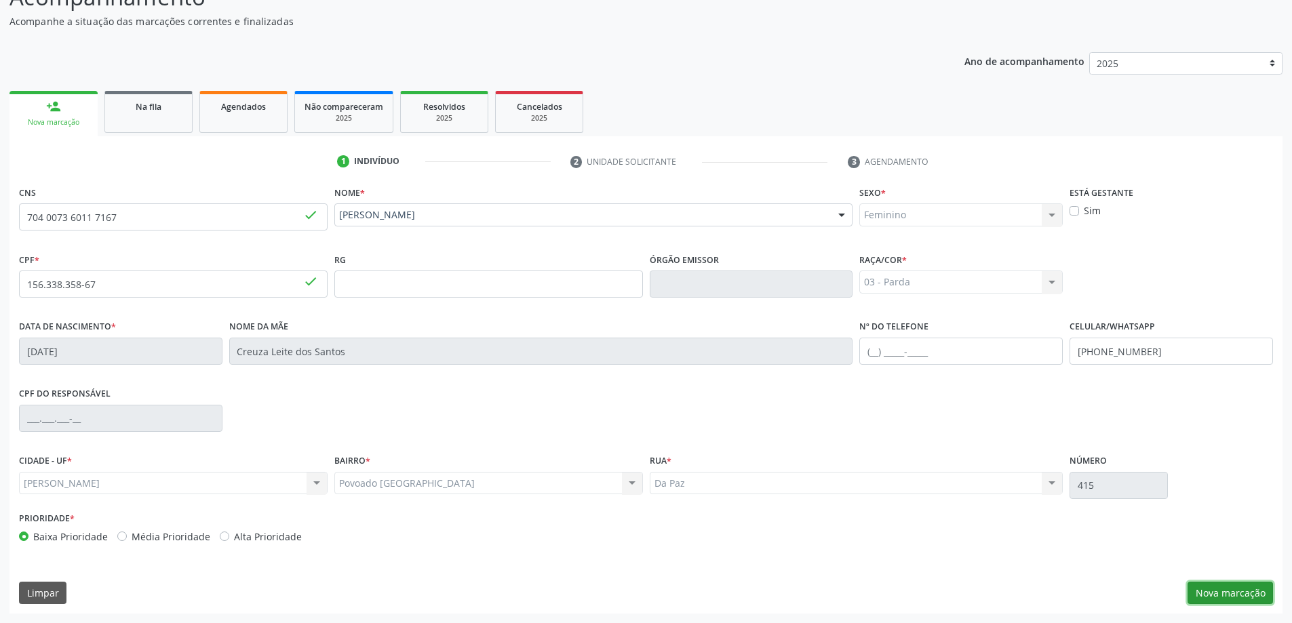
click at [1223, 592] on button "Nova marcação" at bounding box center [1230, 593] width 85 height 23
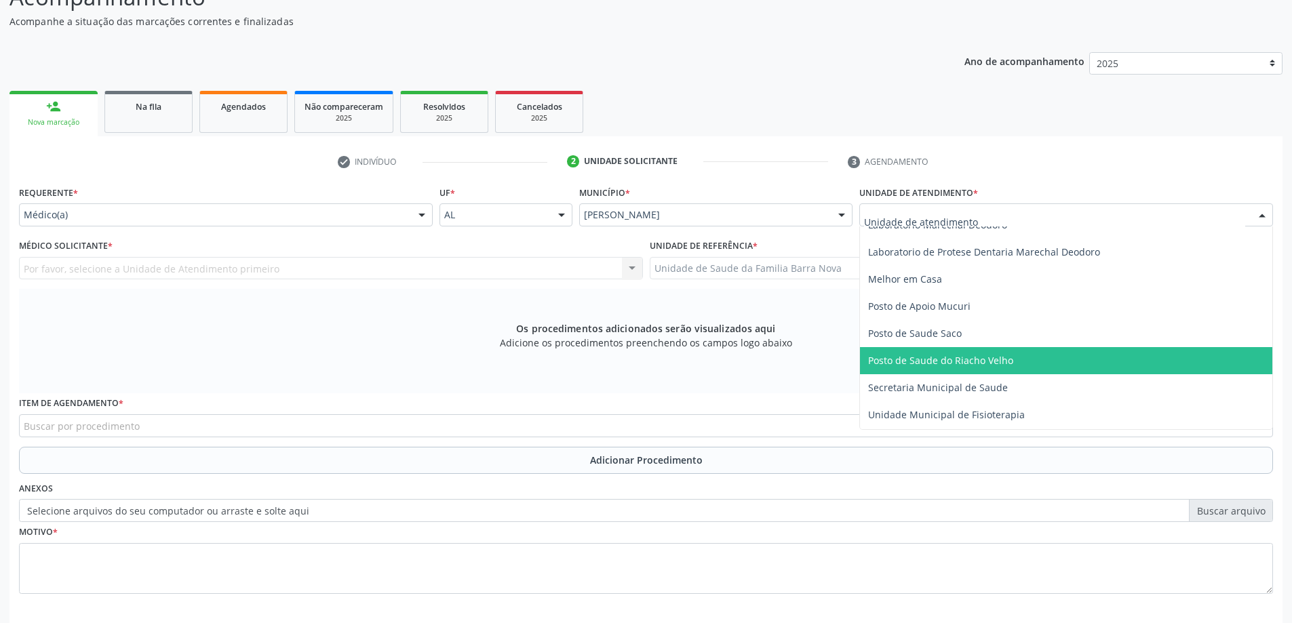
scroll to position [678, 0]
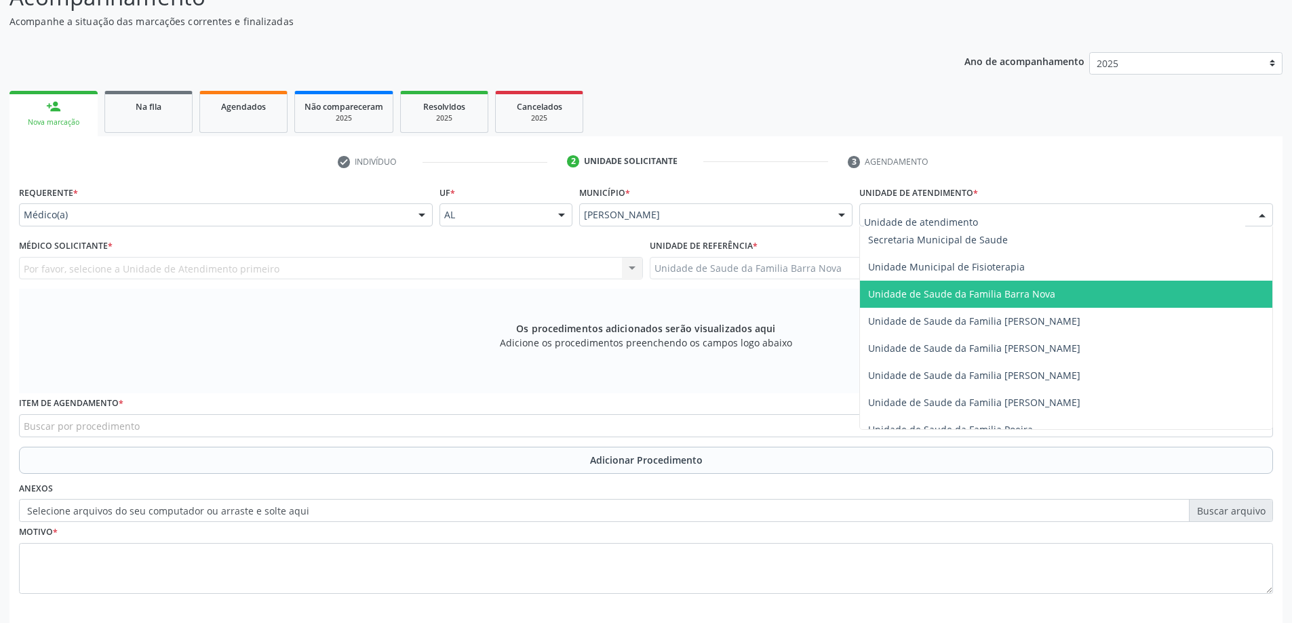
click at [1038, 301] on span "Unidade de Saude da Familia Barra Nova" at bounding box center [1066, 294] width 412 height 27
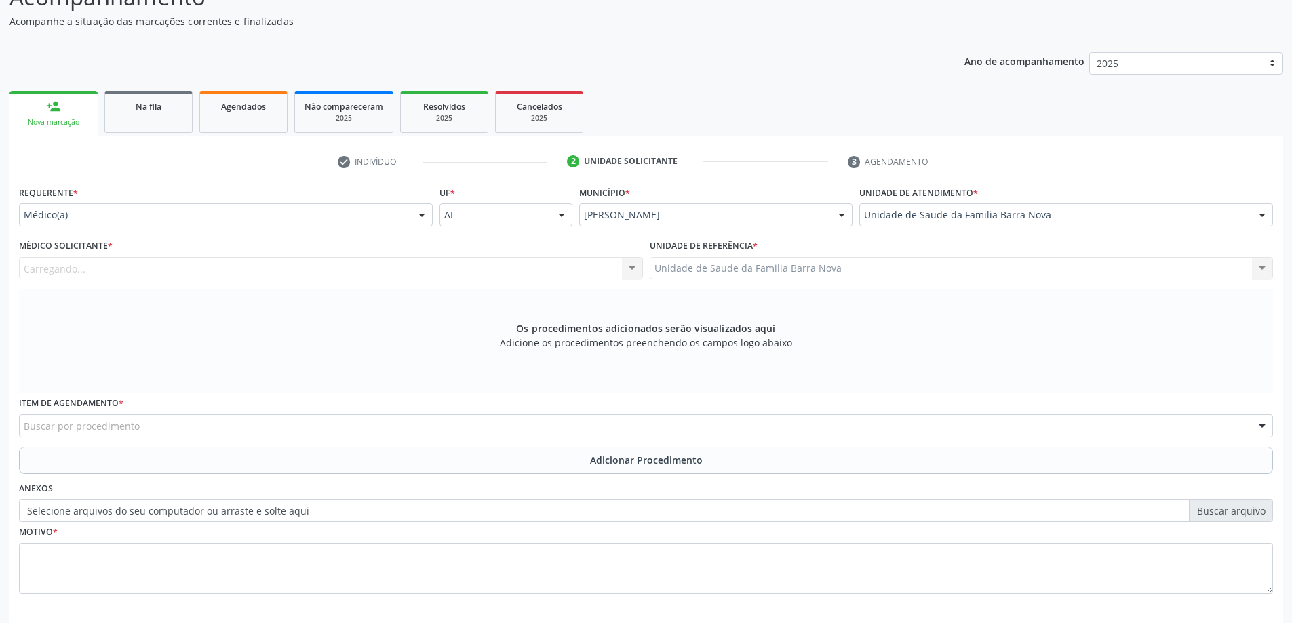
click at [1038, 301] on span "Unidade de Saude da Familia Barra Nova" at bounding box center [1066, 294] width 412 height 27
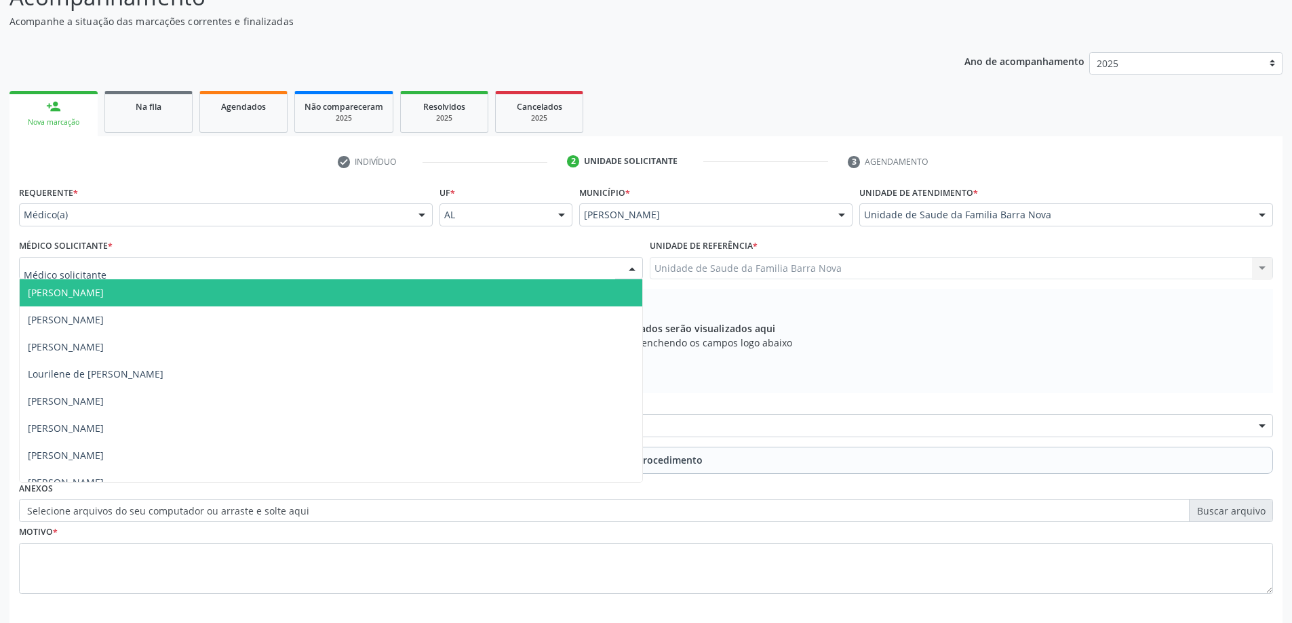
click at [249, 272] on div at bounding box center [331, 268] width 624 height 23
click at [247, 303] on span "[PERSON_NAME]" at bounding box center [331, 293] width 623 height 27
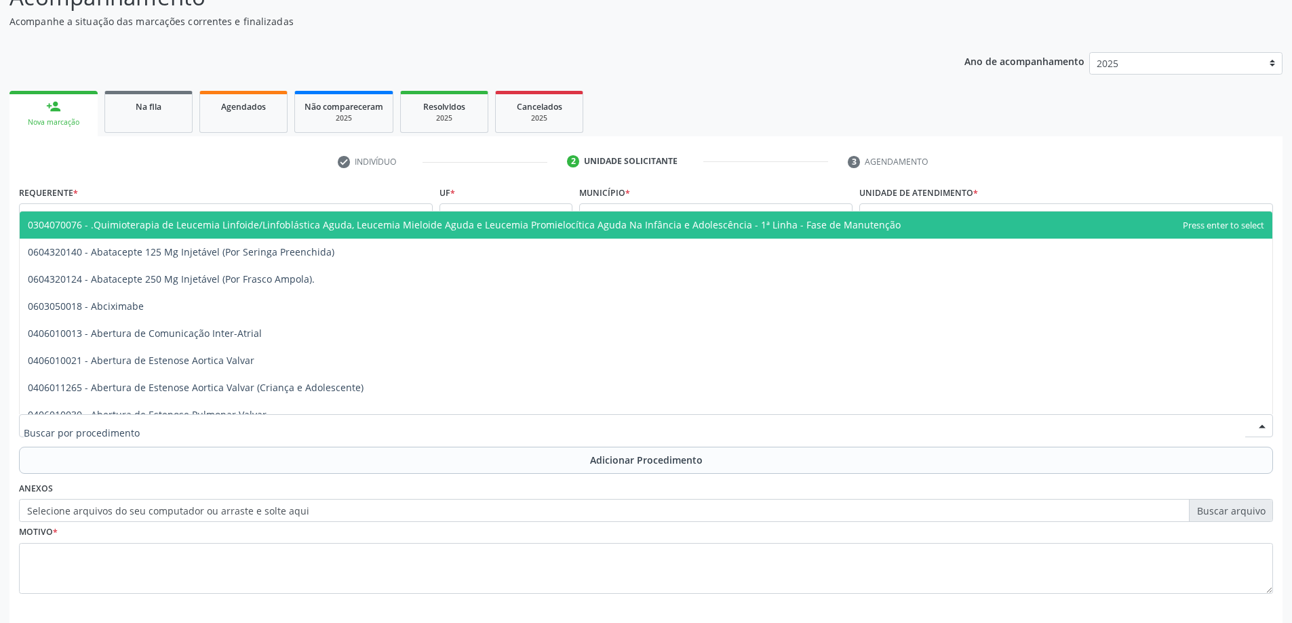
click at [264, 427] on div at bounding box center [646, 426] width 1254 height 23
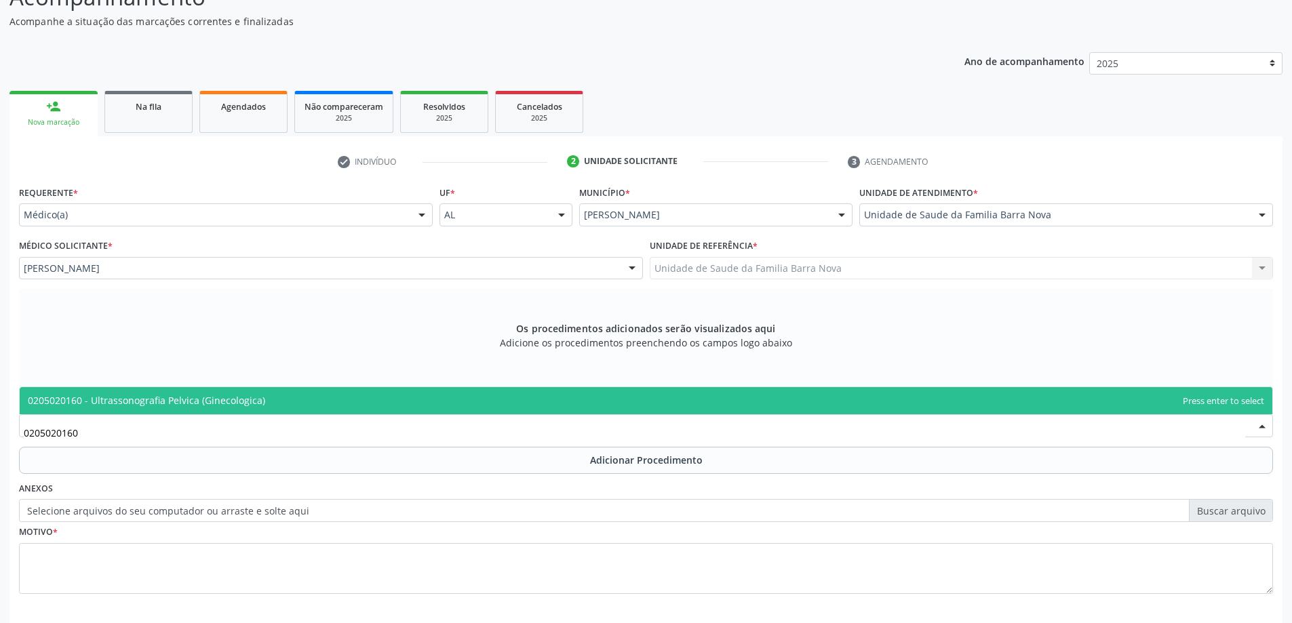
click at [466, 396] on span "0205020160 - Ultrassonografia Pelvica (Ginecologica)" at bounding box center [646, 400] width 1253 height 27
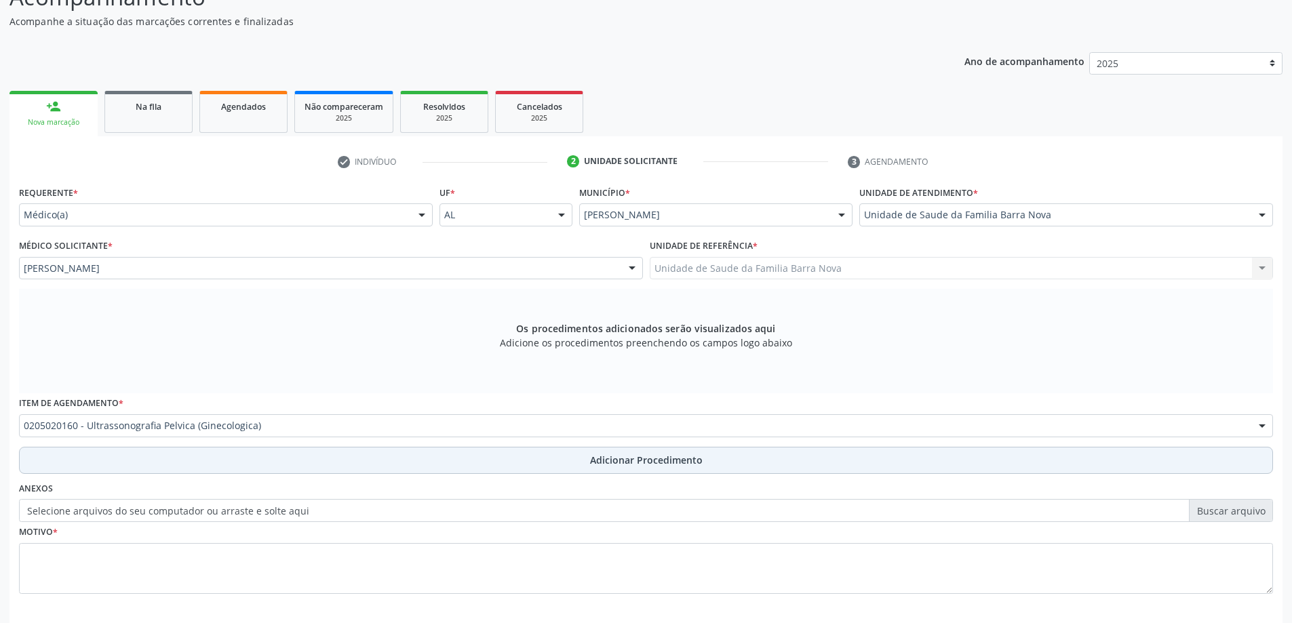
click at [420, 465] on button "Adicionar Procedimento" at bounding box center [646, 460] width 1254 height 27
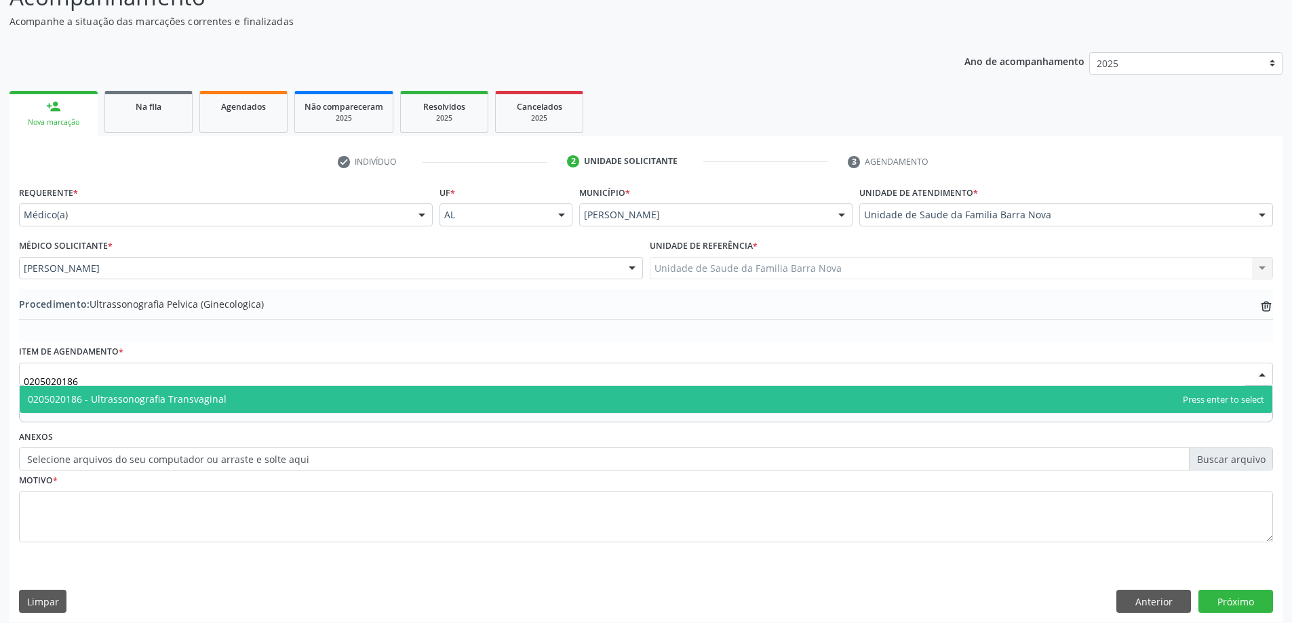
click at [343, 406] on span "0205020186 - Ultrassonografia Transvaginal" at bounding box center [646, 399] width 1253 height 27
type input "0205020186"
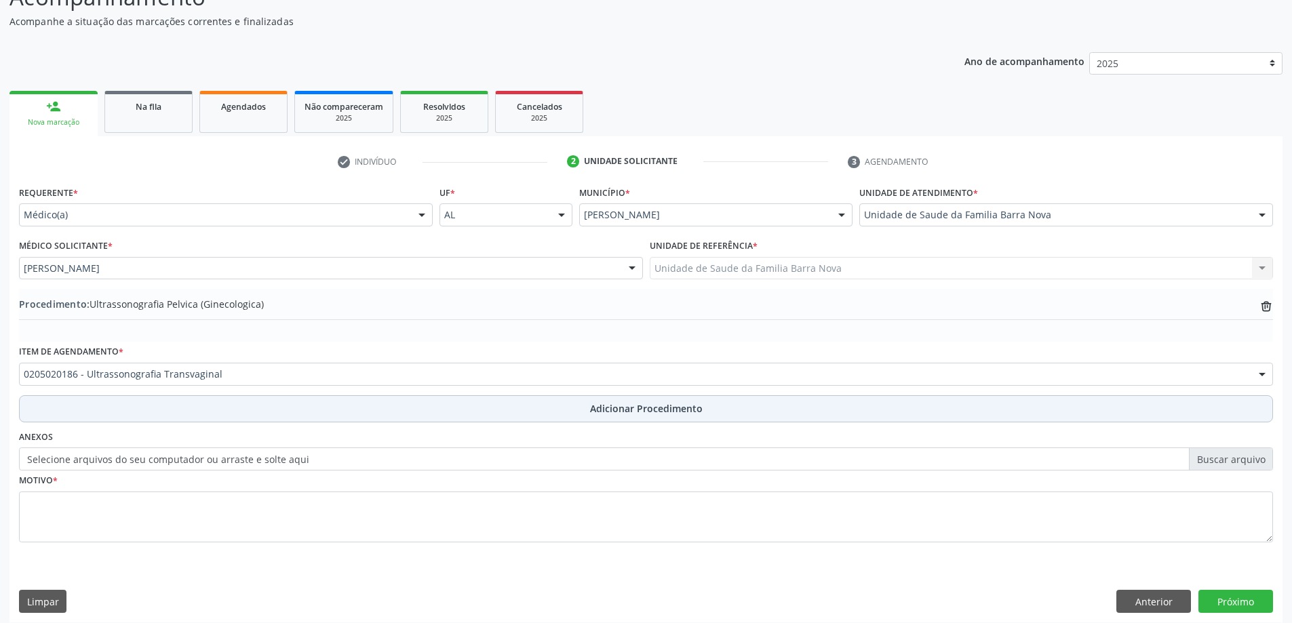
click at [642, 415] on span "Adicionar Procedimento" at bounding box center [646, 409] width 113 height 14
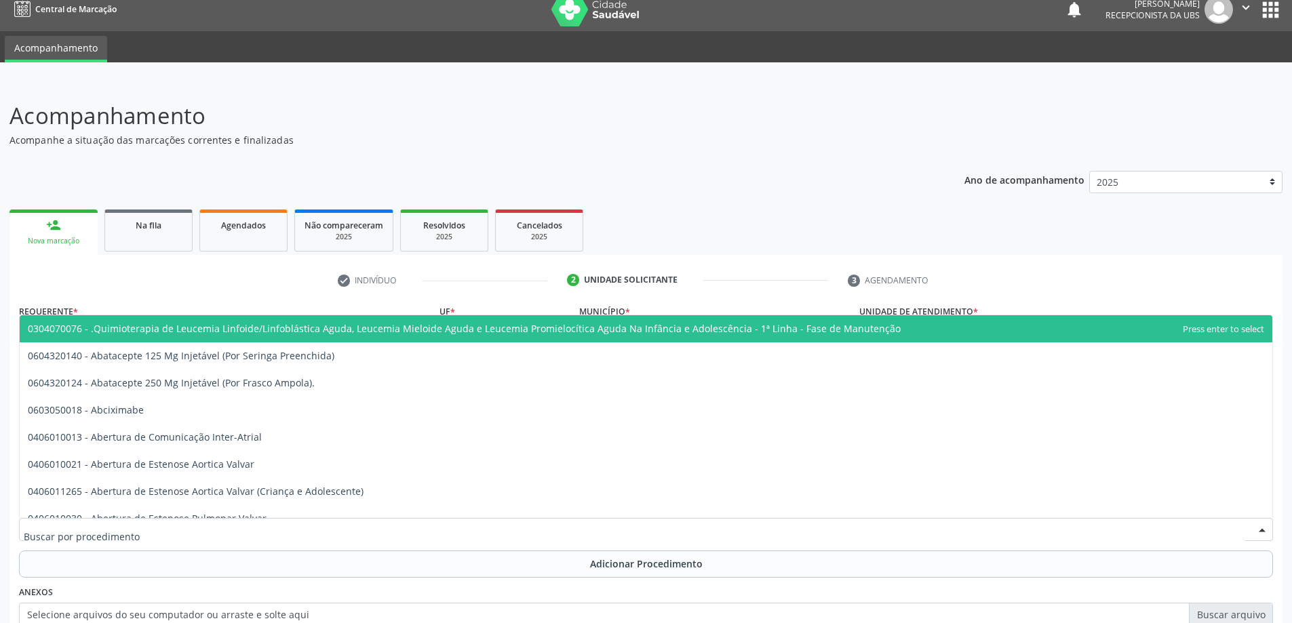
scroll to position [0, 0]
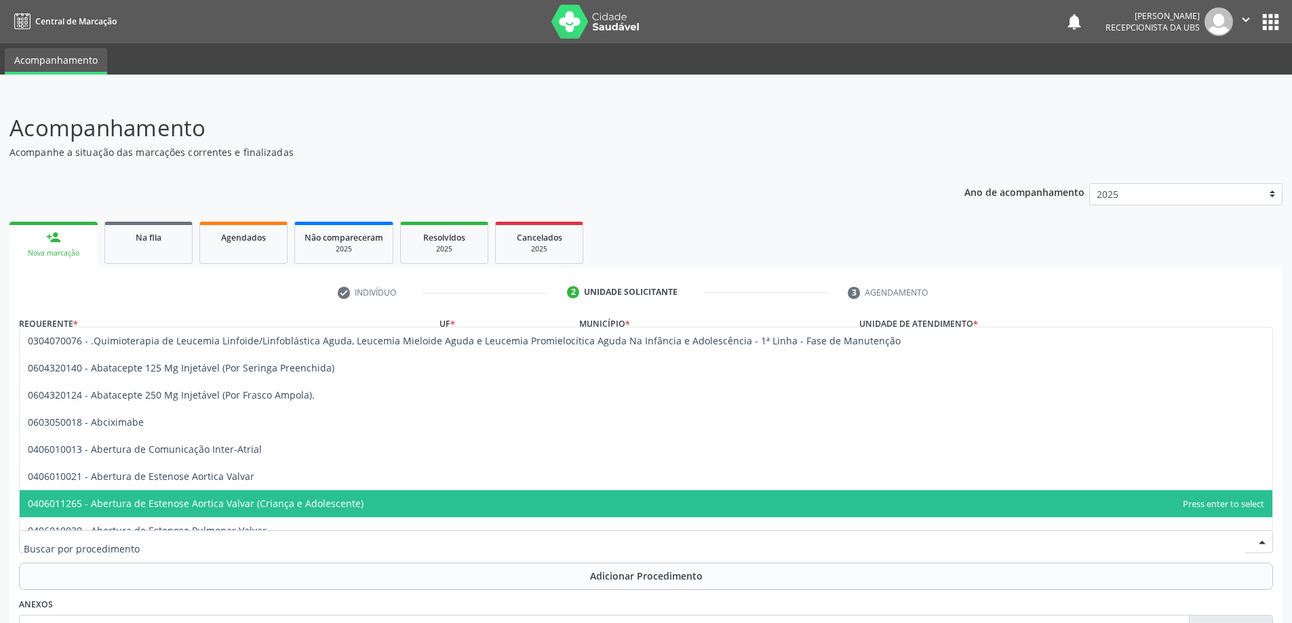
click at [1277, 556] on div "Requerente * Médico(a) Médico(a) Enfermeiro(a) Paciente Nenhum resultado encont…" at bounding box center [645, 551] width 1273 height 476
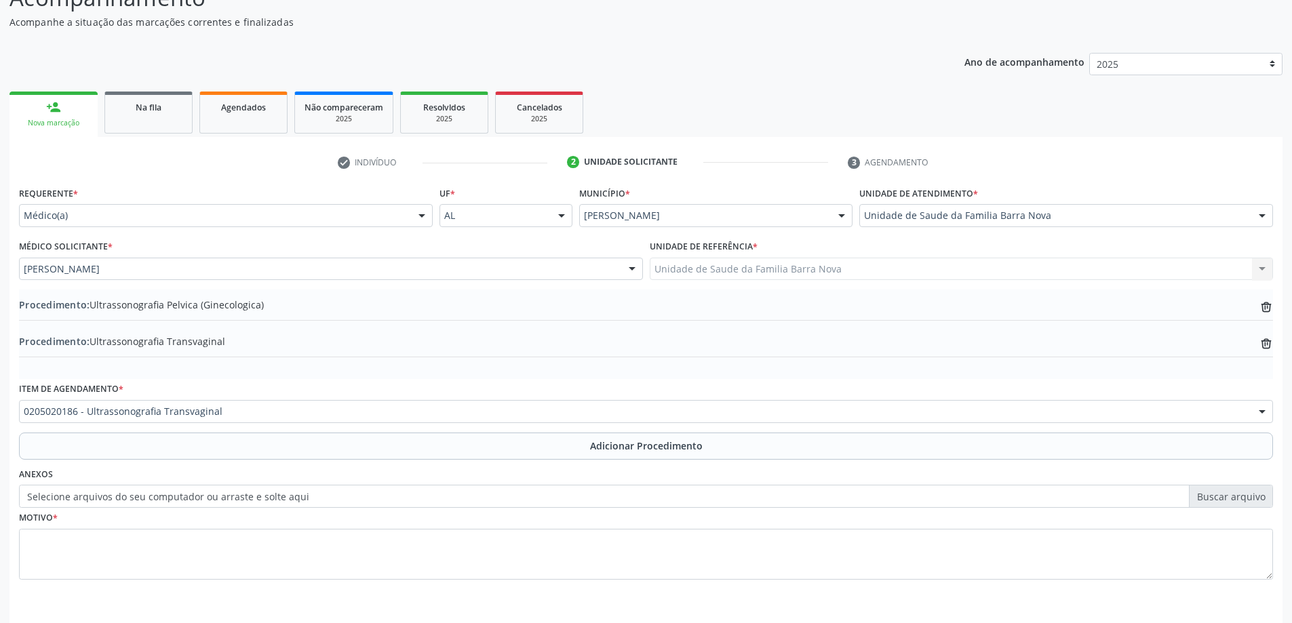
scroll to position [136, 0]
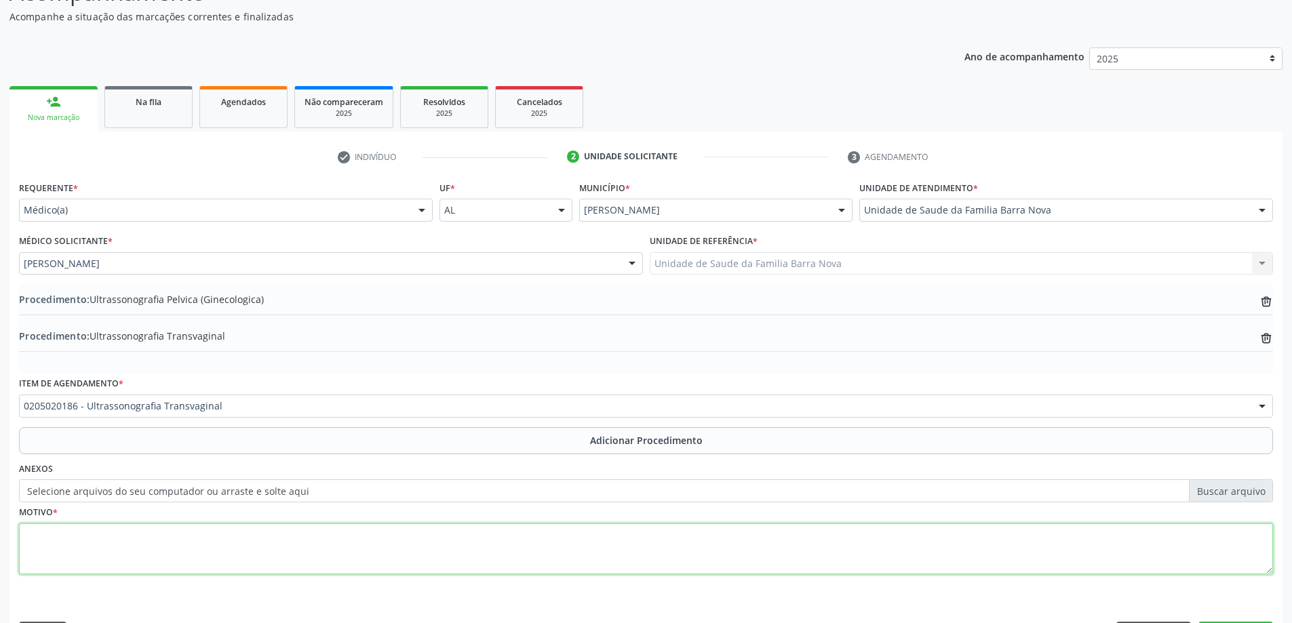
click at [163, 538] on textarea at bounding box center [646, 550] width 1254 height 52
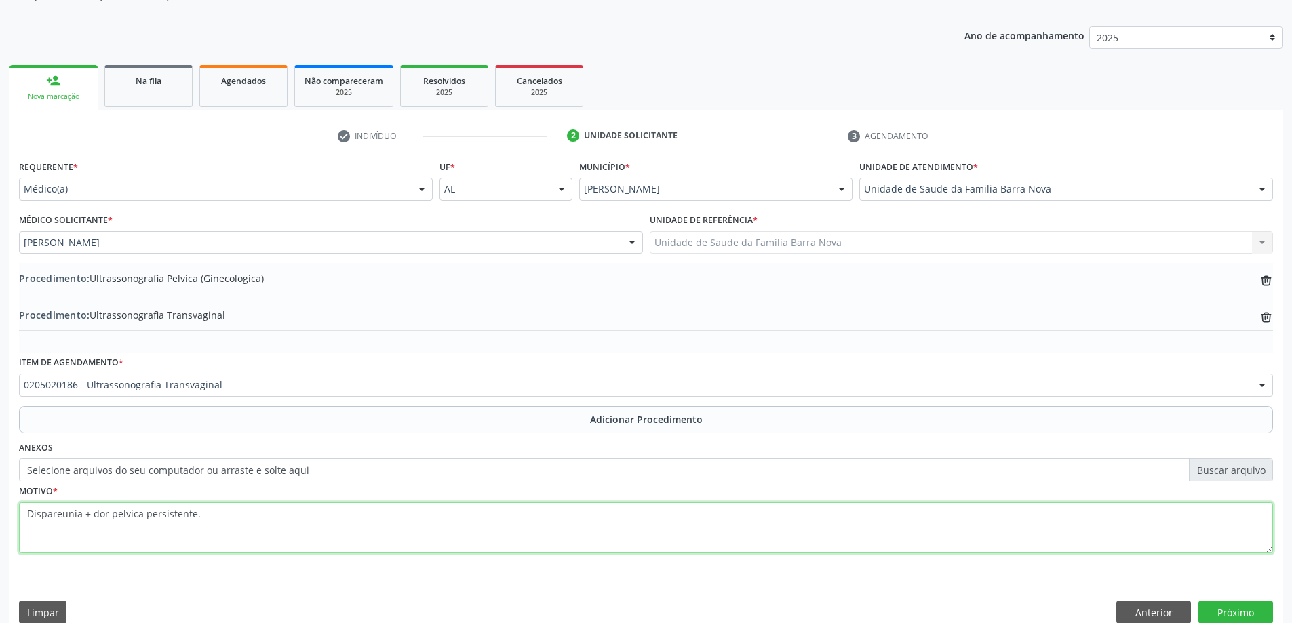
scroll to position [176, 0]
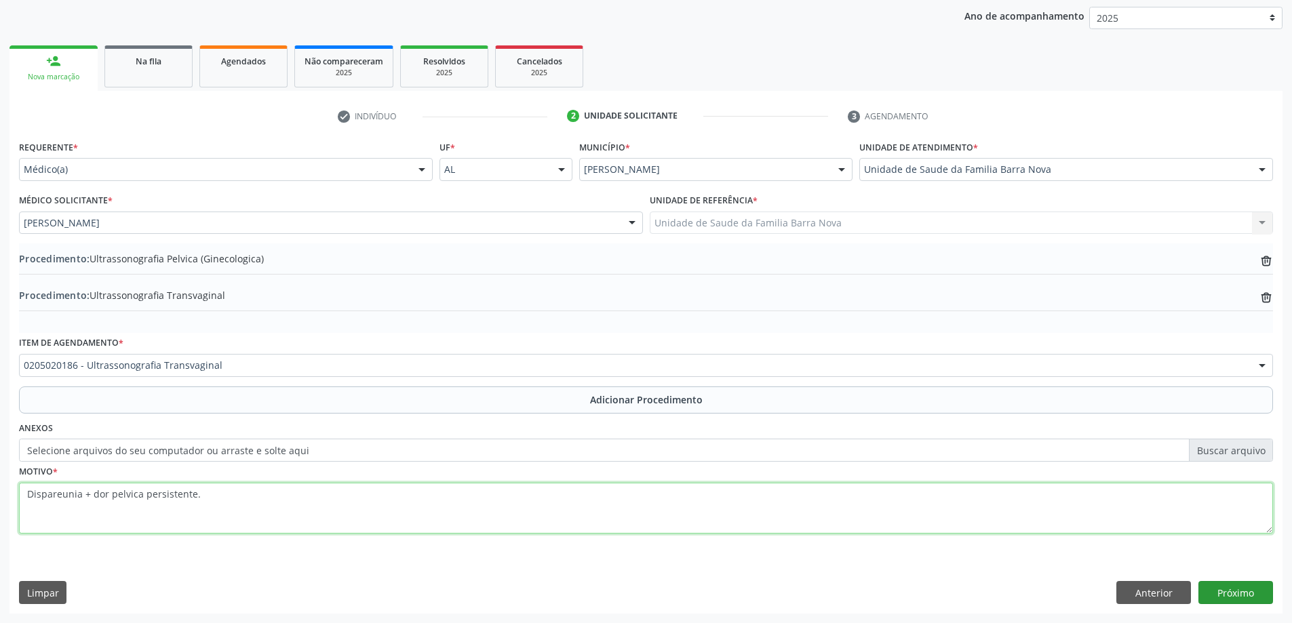
type textarea "Dispareunia + dor pelvica persistente."
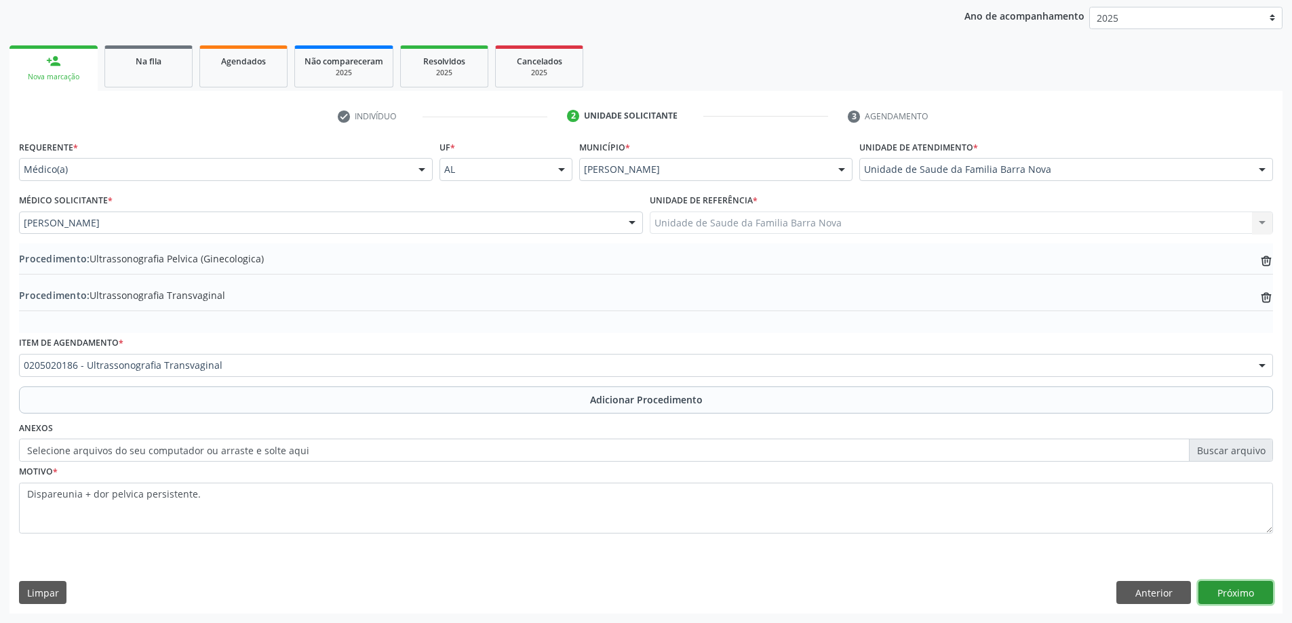
click at [1229, 595] on button "Próximo" at bounding box center [1236, 592] width 75 height 23
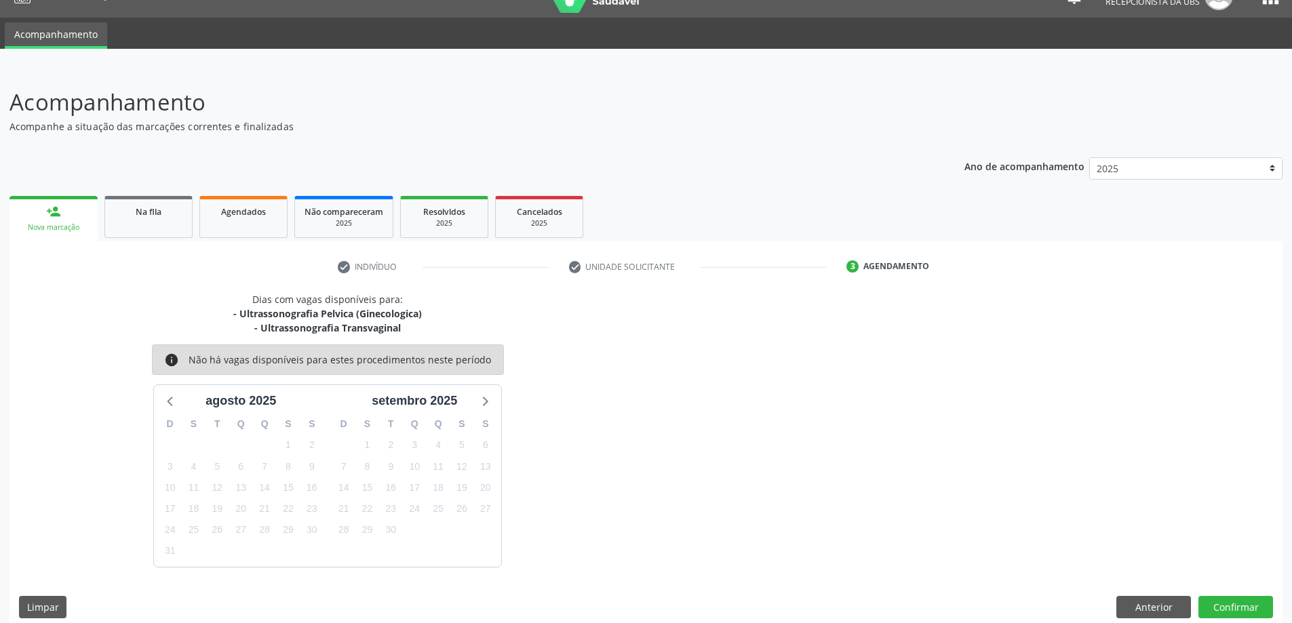
scroll to position [40, 0]
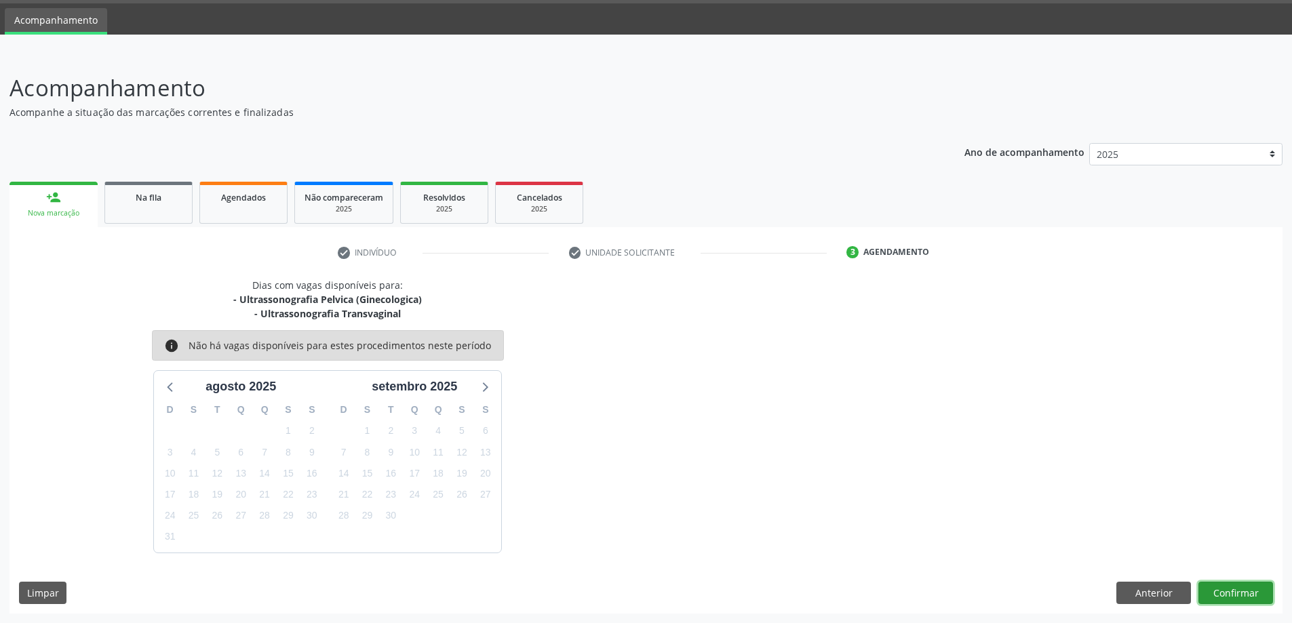
click at [1220, 593] on button "Confirmar" at bounding box center [1236, 593] width 75 height 23
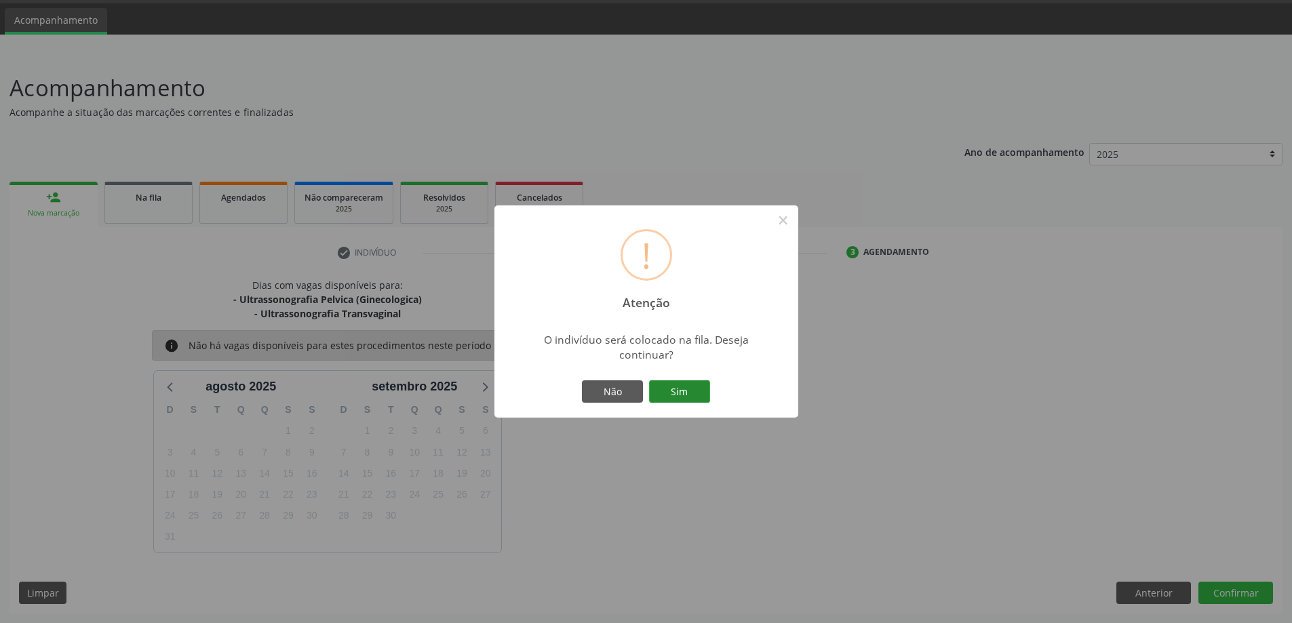
click at [685, 392] on button "Sim" at bounding box center [679, 392] width 61 height 23
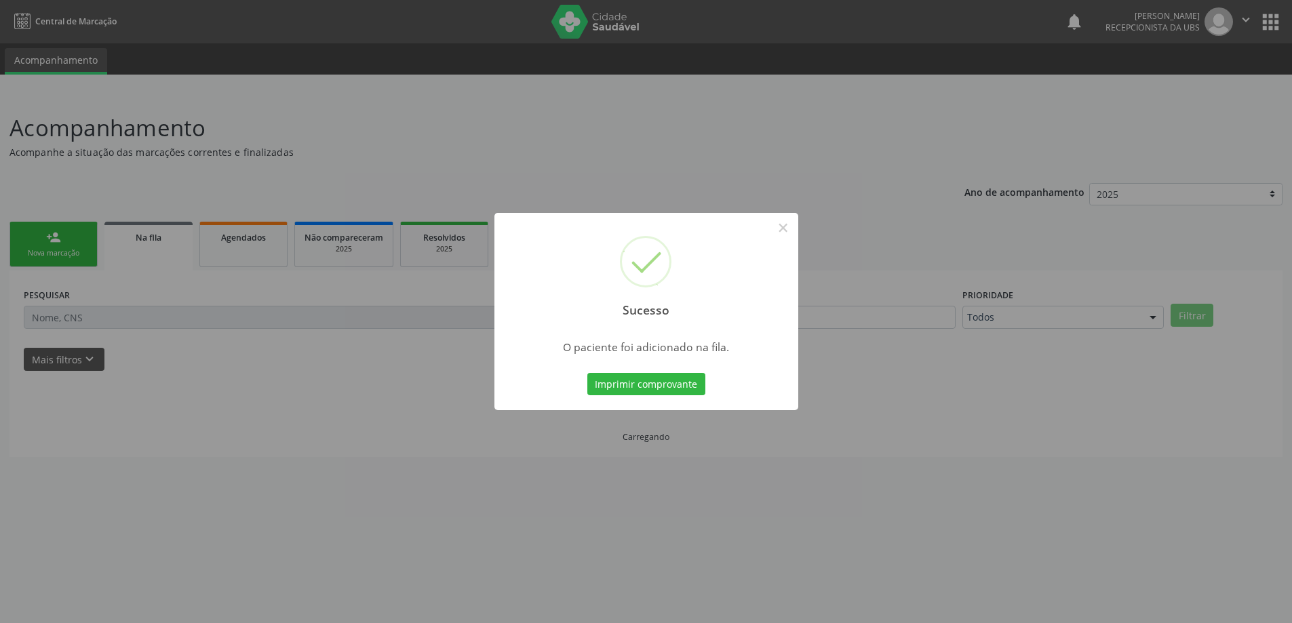
scroll to position [0, 0]
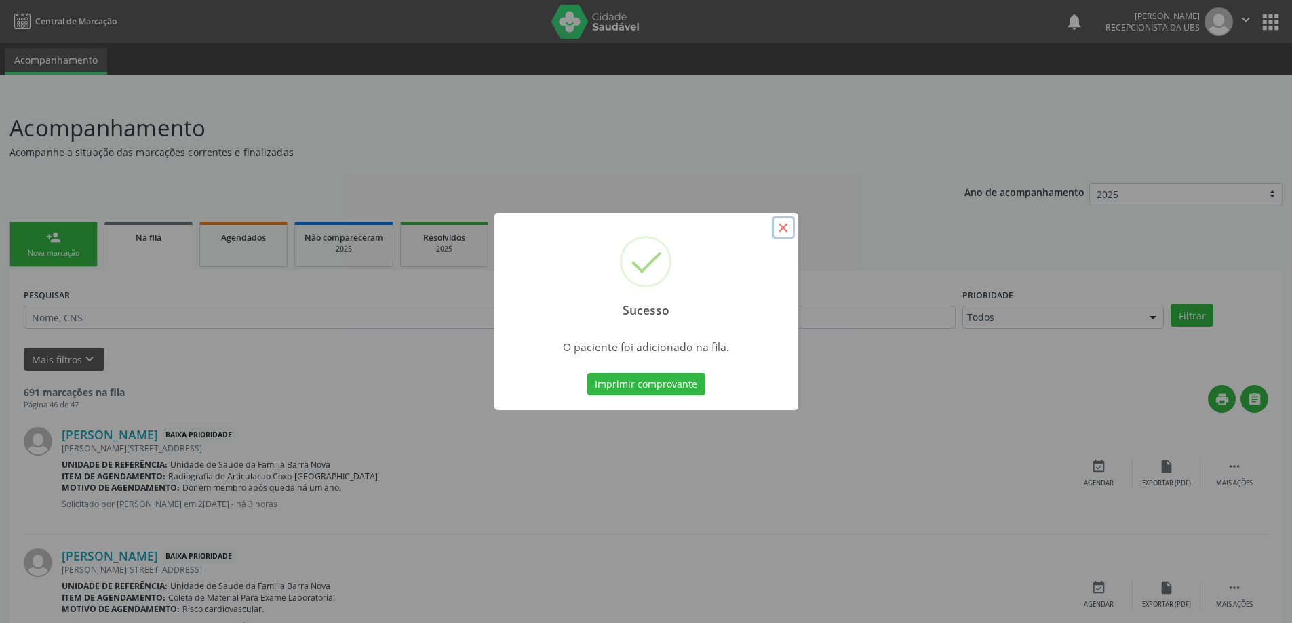
click at [782, 226] on button "×" at bounding box center [783, 227] width 23 height 23
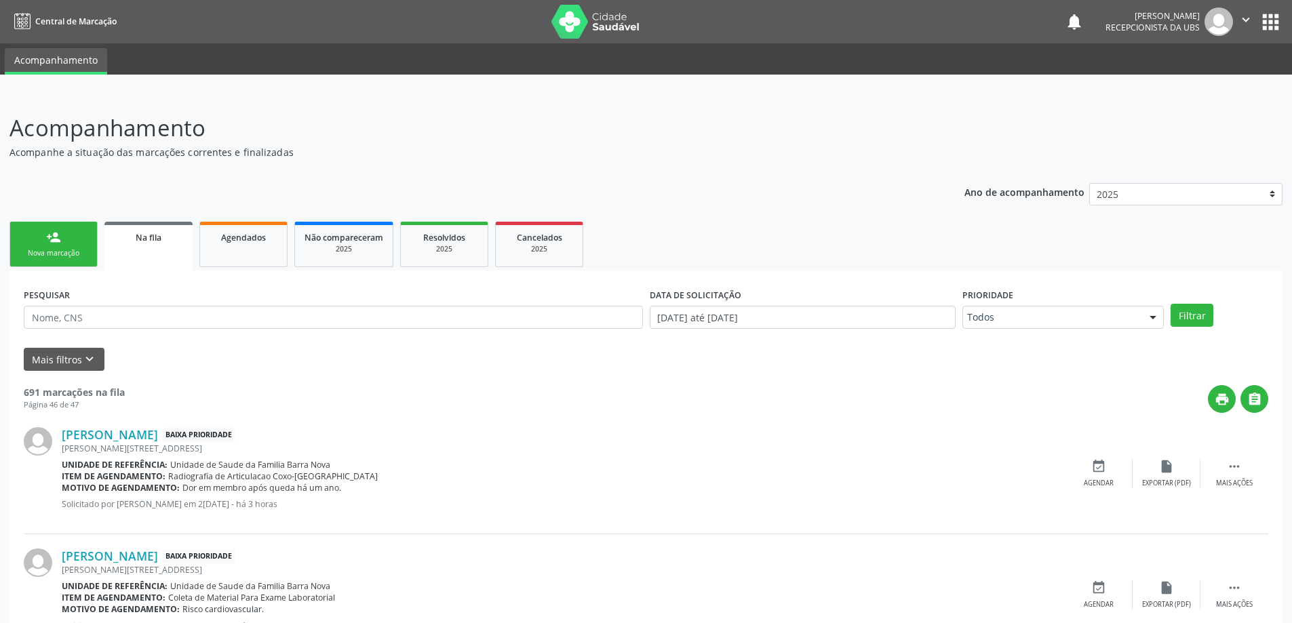
click at [55, 248] on div "Nova marcação" at bounding box center [54, 253] width 68 height 10
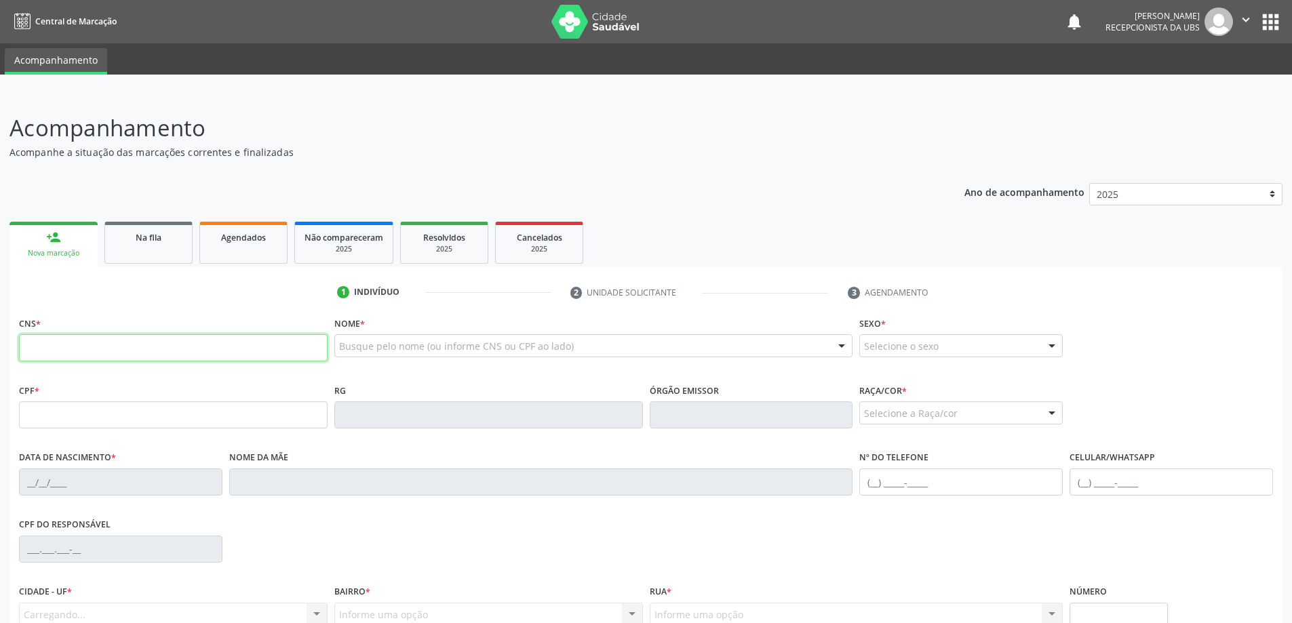
click at [116, 345] on input "text" at bounding box center [173, 347] width 309 height 27
type input "706 3017 7787 2570"
type input "005.056.758-62"
type input "[DATE]"
type input "[PERSON_NAME]"
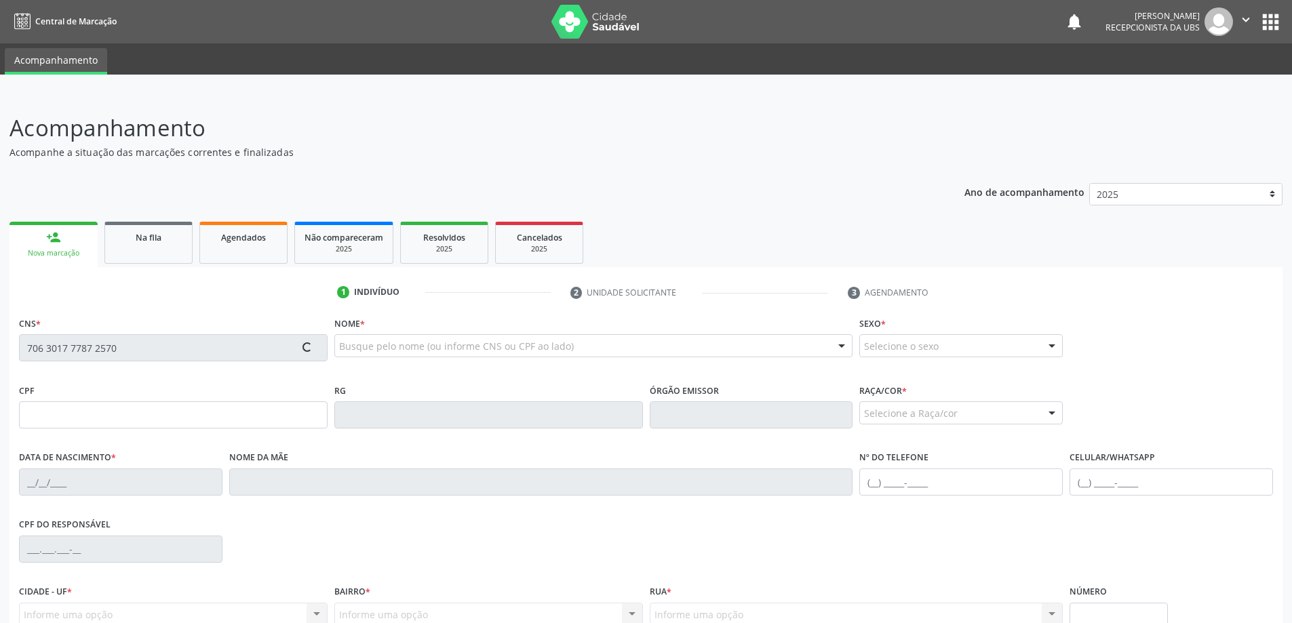
type input "[PHONE_NUMBER]"
type input "03"
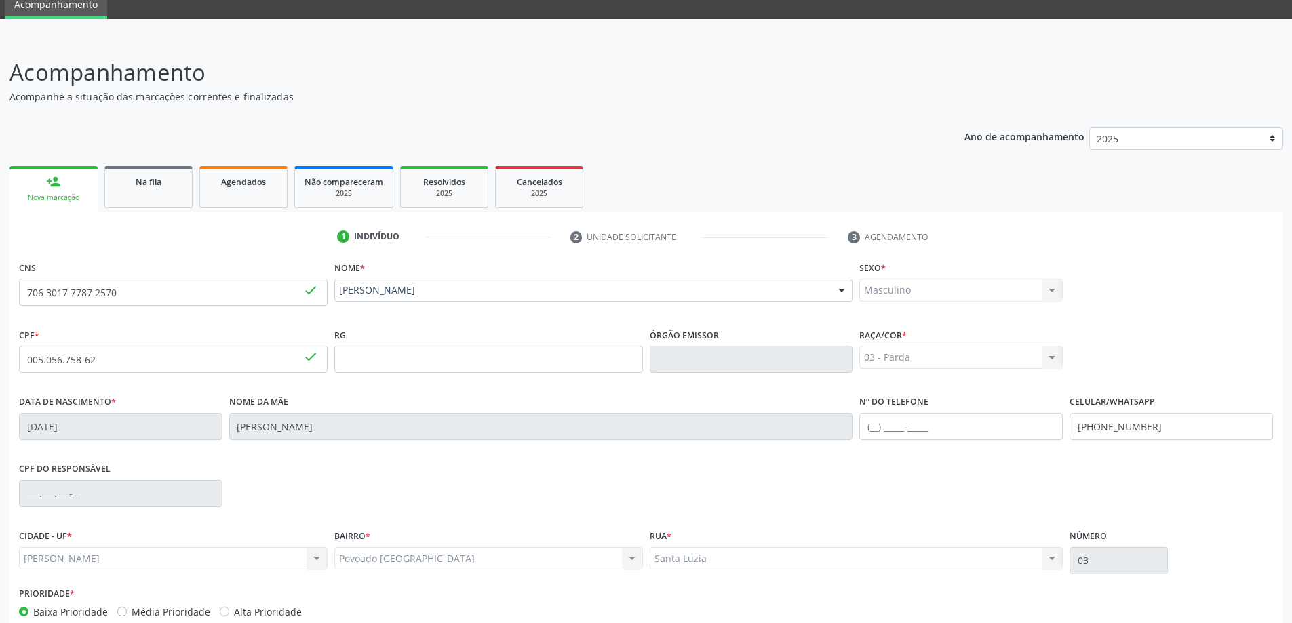
scroll to position [131, 0]
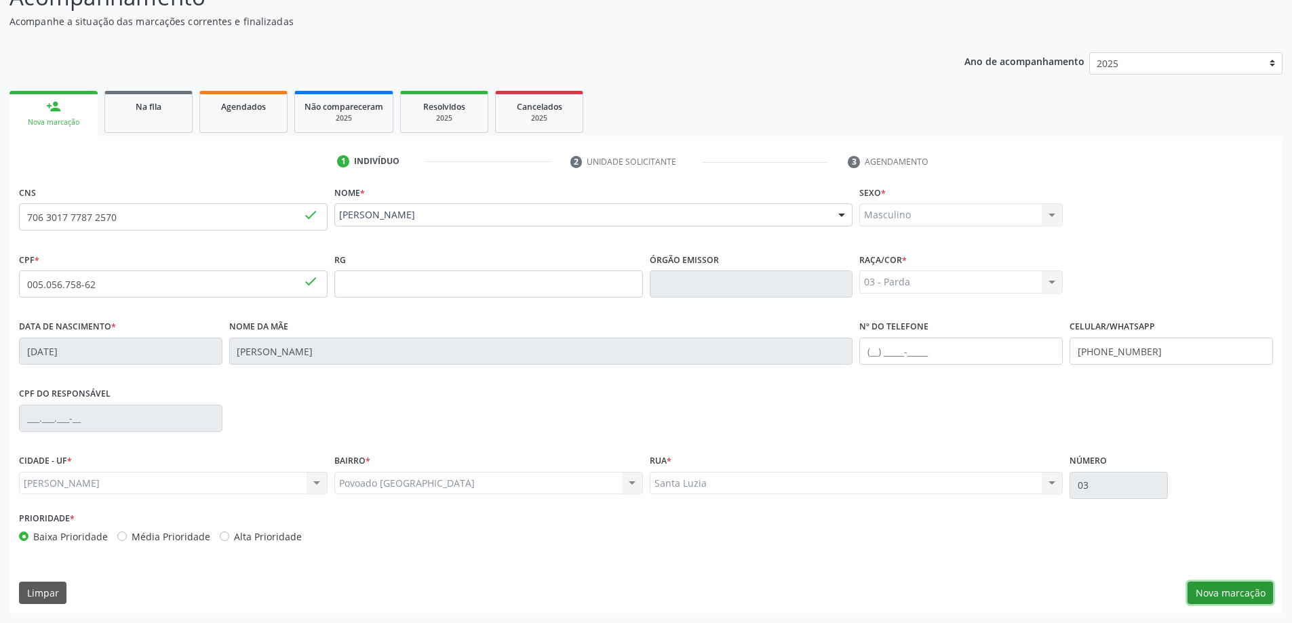
click at [1225, 596] on button "Nova marcação" at bounding box center [1230, 593] width 85 height 23
click at [0, 0] on fieldset "Motivo *" at bounding box center [0, 0] width 0 height 0
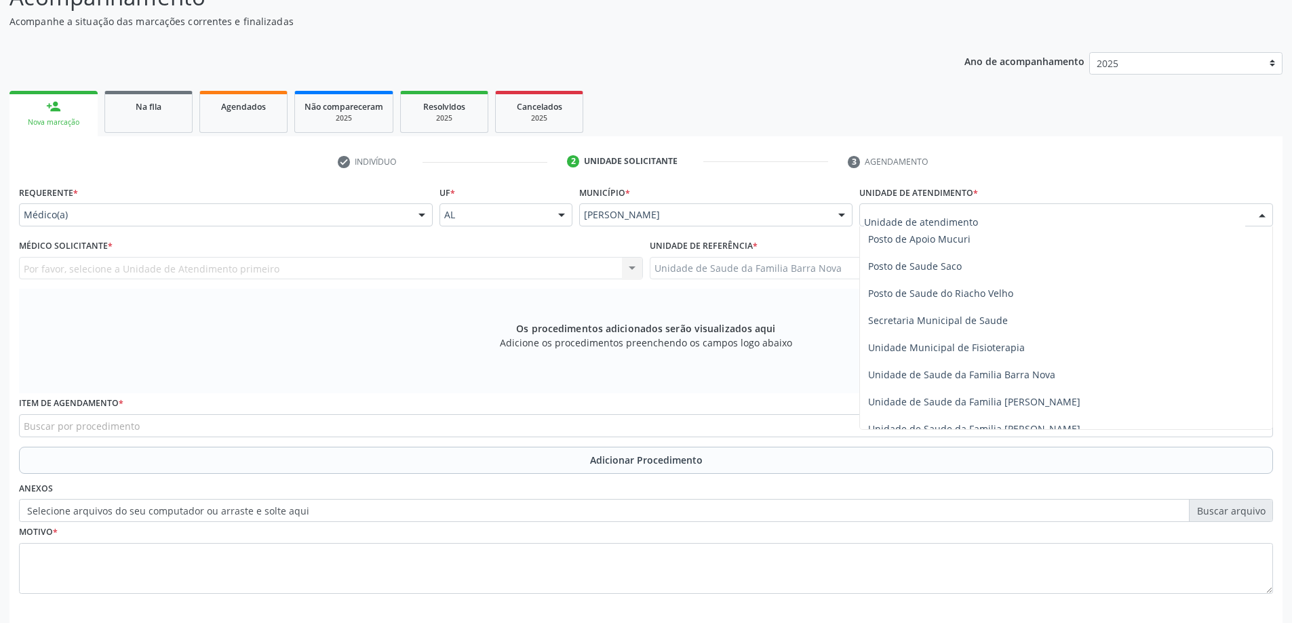
scroll to position [611, 0]
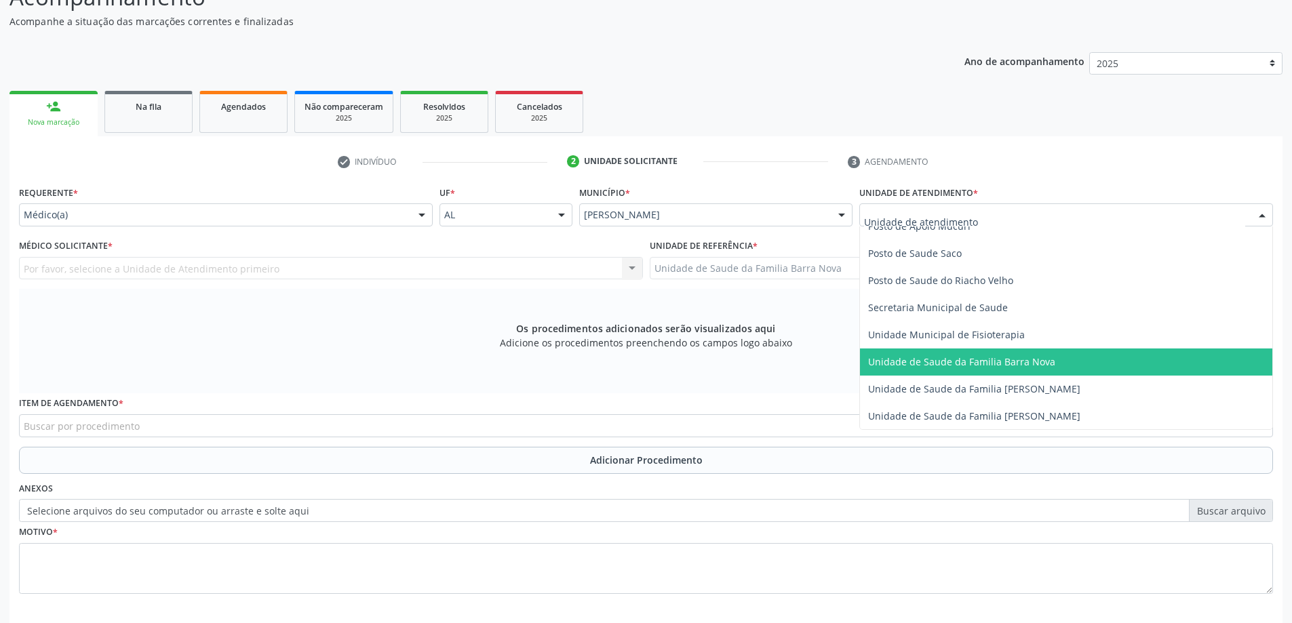
click at [995, 358] on span "Unidade de Saude da Familia Barra Nova" at bounding box center [961, 361] width 187 height 13
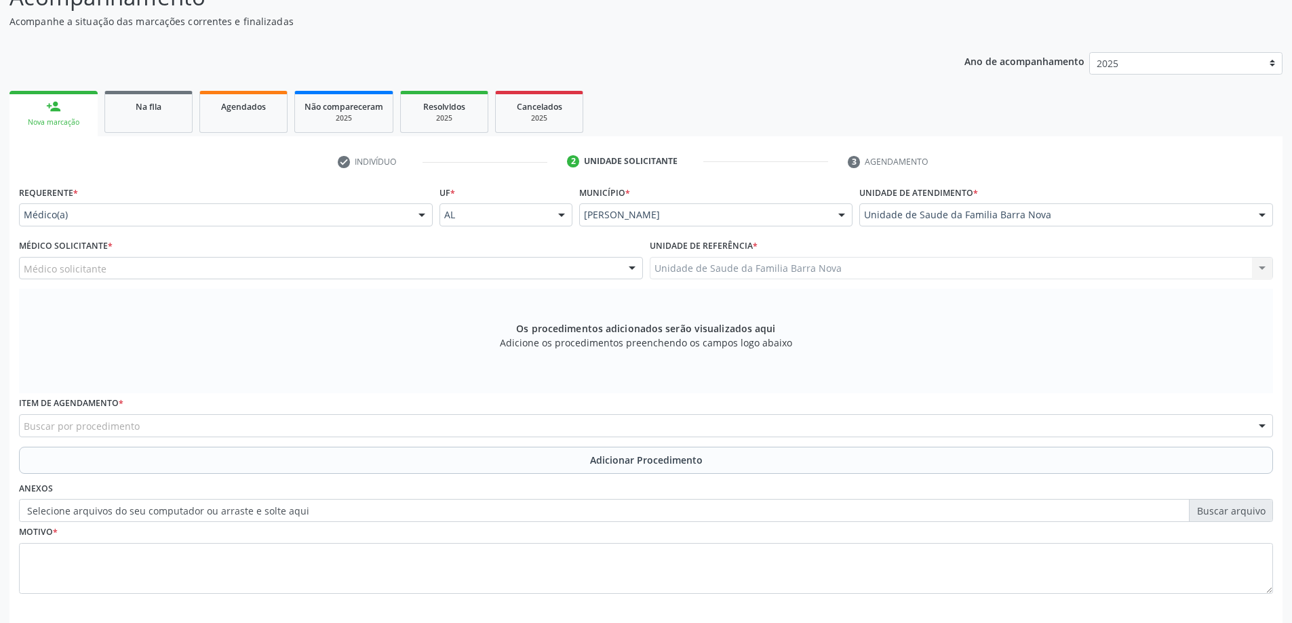
click at [461, 267] on div "Médico solicitante" at bounding box center [331, 268] width 624 height 23
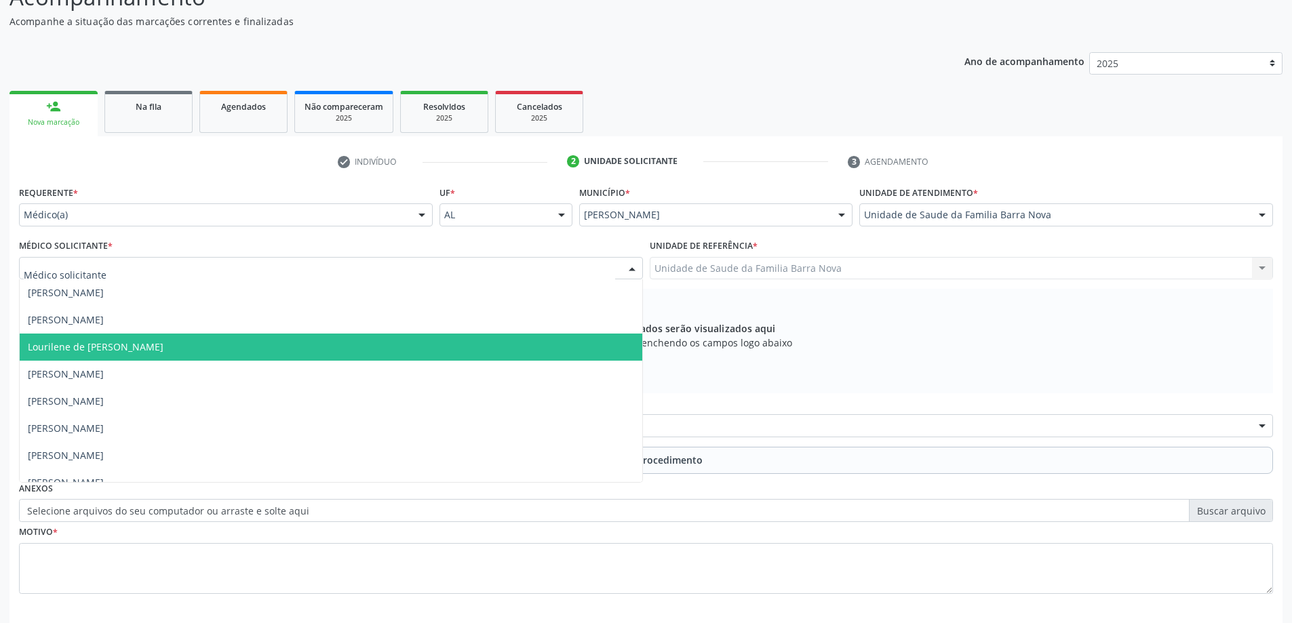
scroll to position [41, 0]
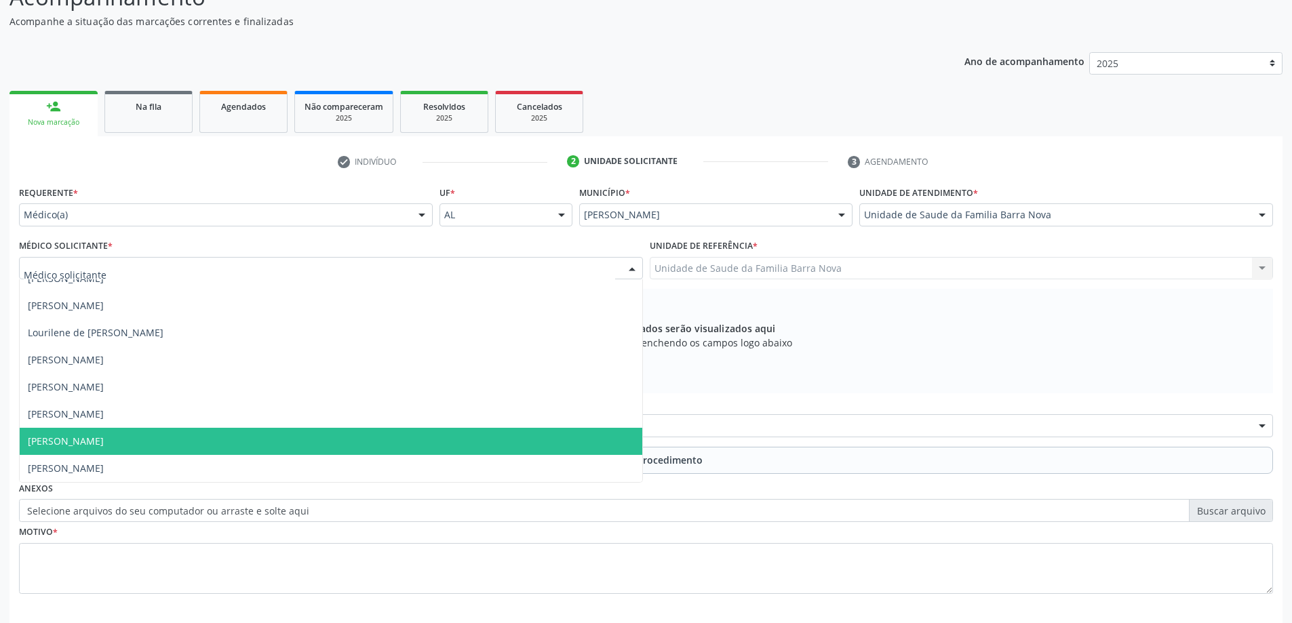
click at [400, 445] on span "[PERSON_NAME]" at bounding box center [331, 441] width 623 height 27
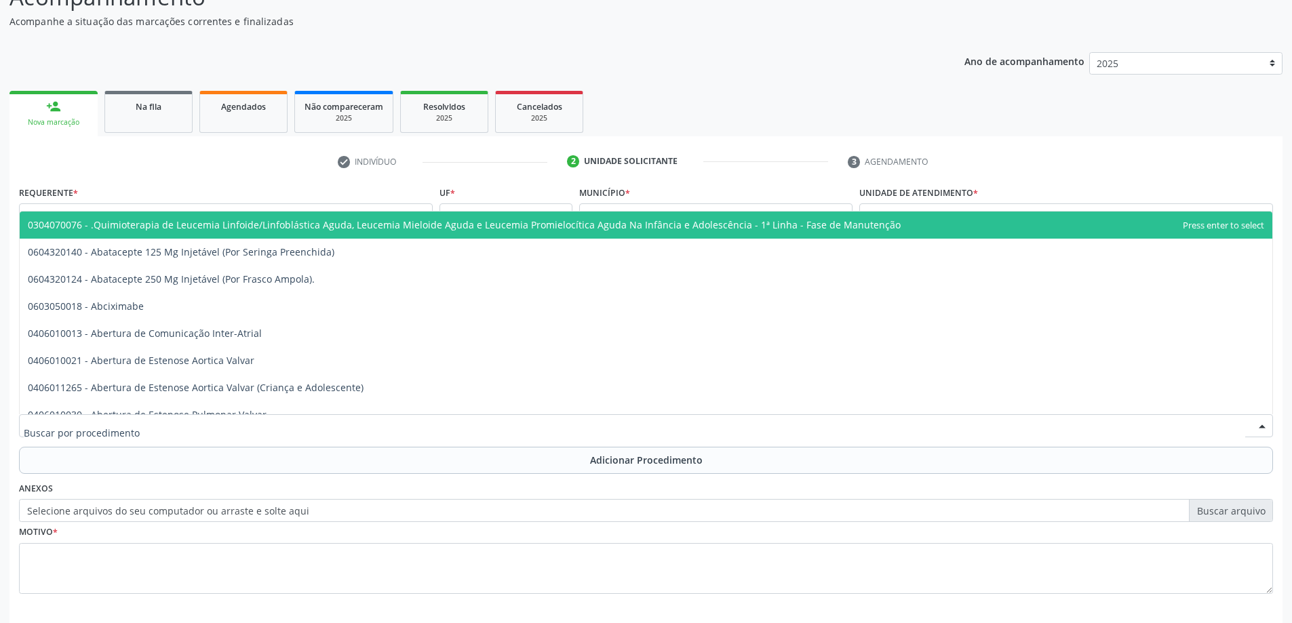
click at [406, 423] on div at bounding box center [646, 426] width 1254 height 23
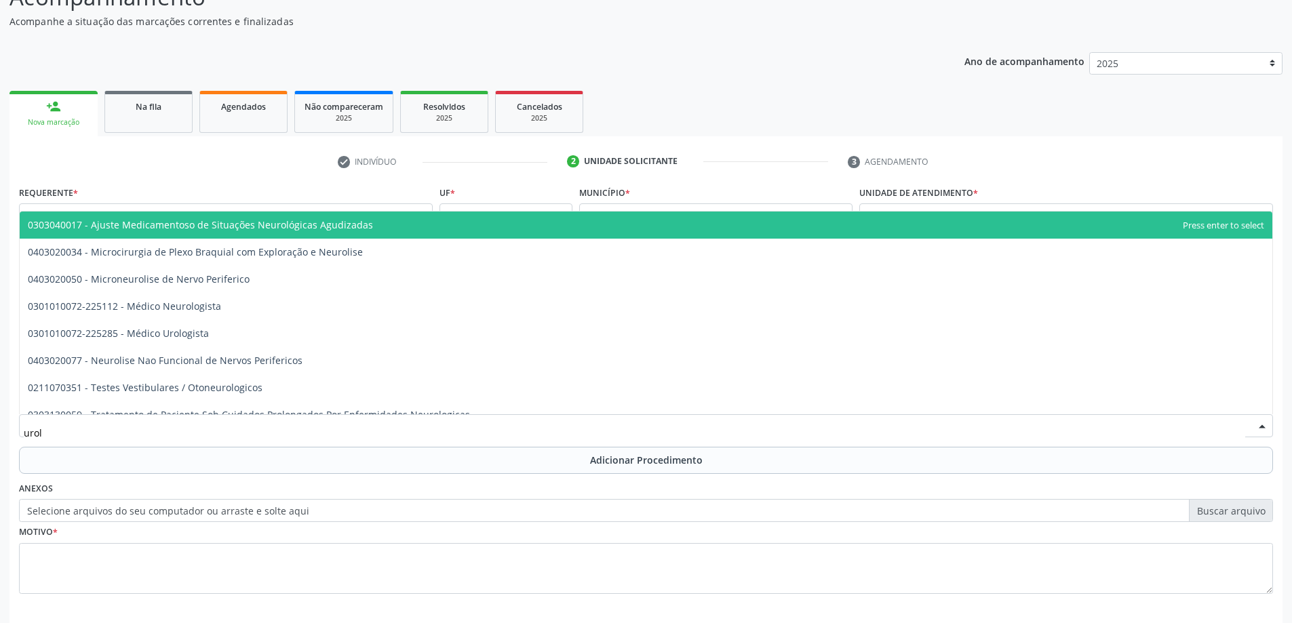
type input "urolo"
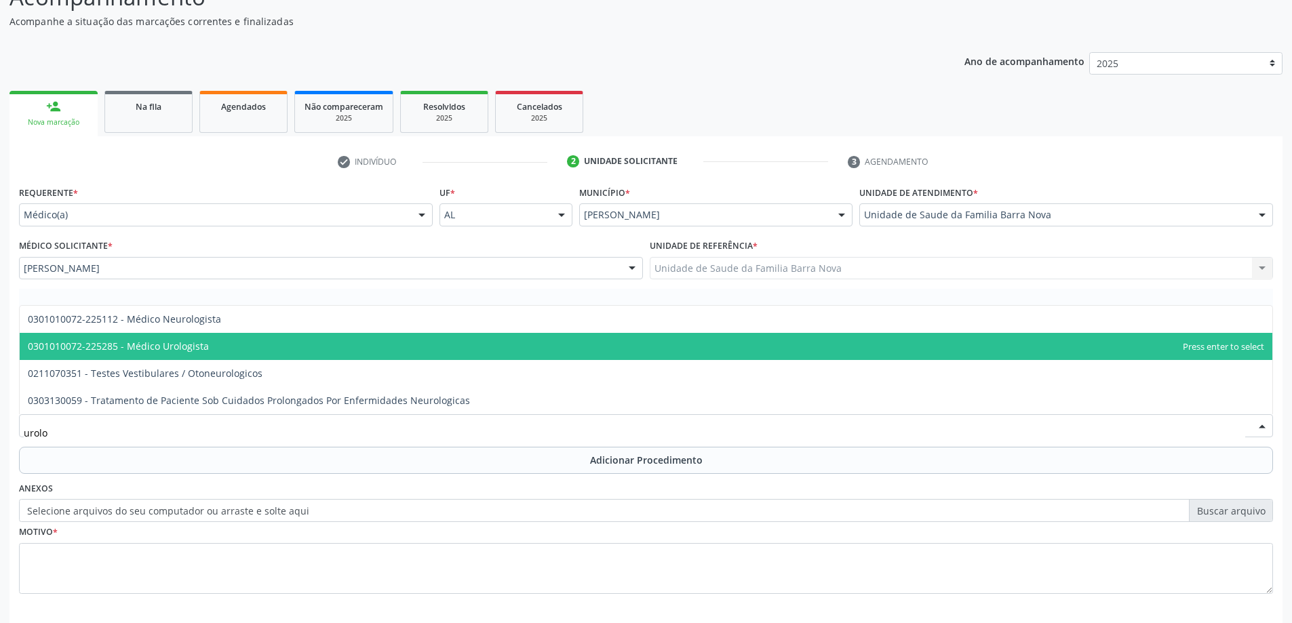
click at [225, 345] on span "0301010072-225285 - Médico Urologista" at bounding box center [646, 346] width 1253 height 27
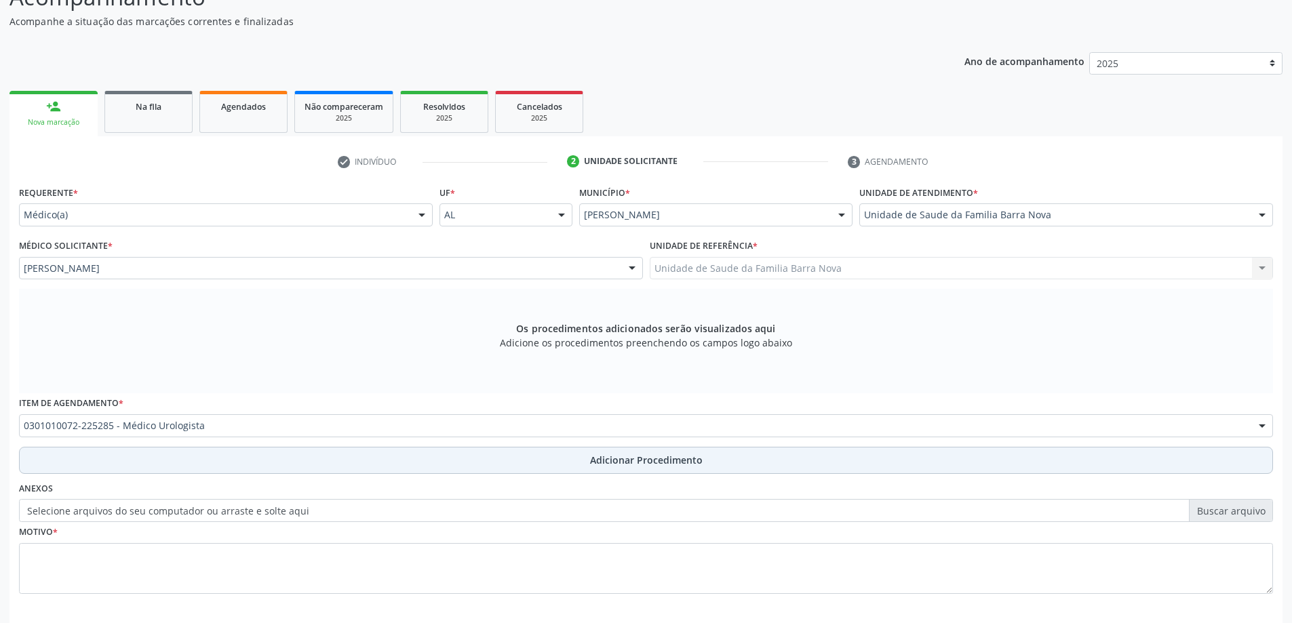
click at [610, 464] on span "Adicionar Procedimento" at bounding box center [646, 460] width 113 height 14
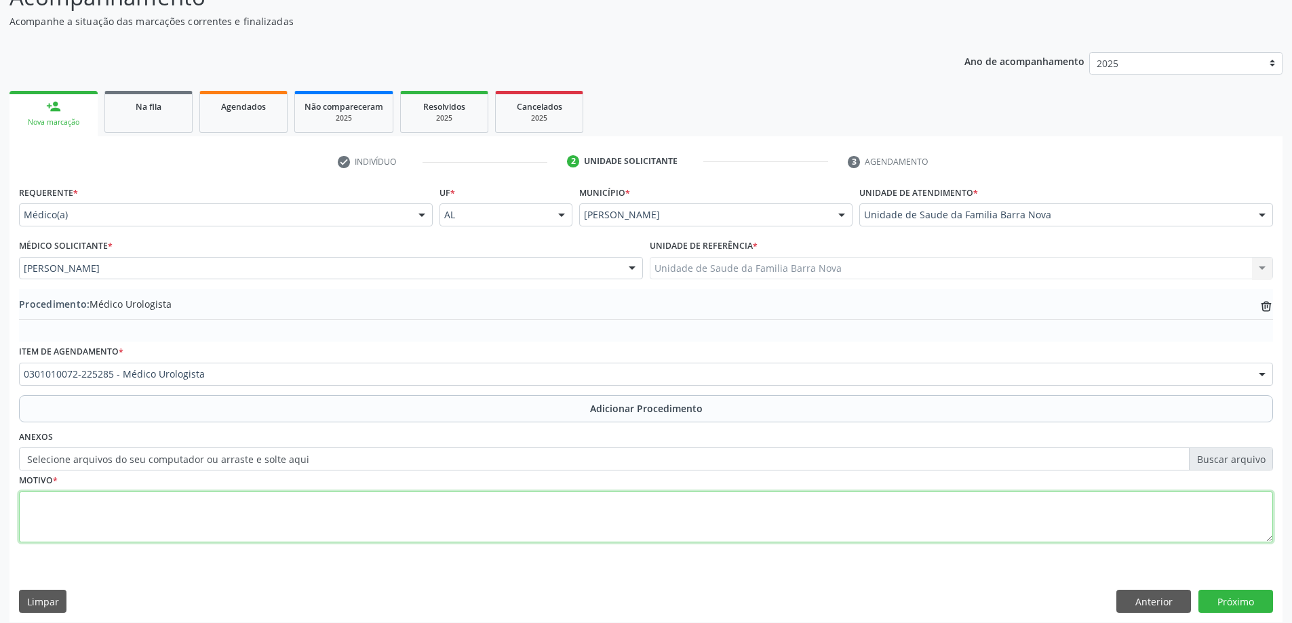
click at [285, 508] on textarea at bounding box center [646, 518] width 1254 height 52
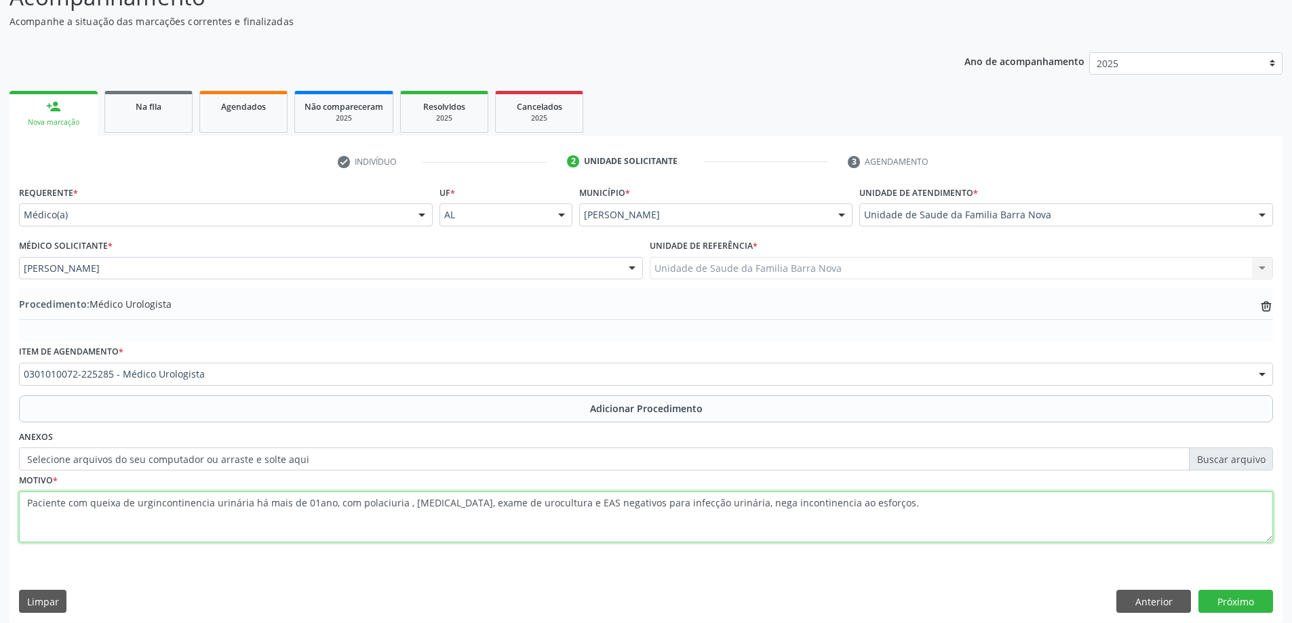
click at [807, 503] on textarea "Paciente com queixa de urgincontinencia urinária há mais de 01ano, com polaciur…" at bounding box center [646, 518] width 1254 height 52
click at [809, 503] on textarea "Paciente com queixa de urgincontinencia urinária há mais de 01ano, com polaciur…" at bounding box center [646, 518] width 1254 height 52
type textarea "Paciente com queixa de urgincontinencia urinária há mais de 01ano, com polaciur…"
click at [1245, 600] on button "Próximo" at bounding box center [1236, 601] width 75 height 23
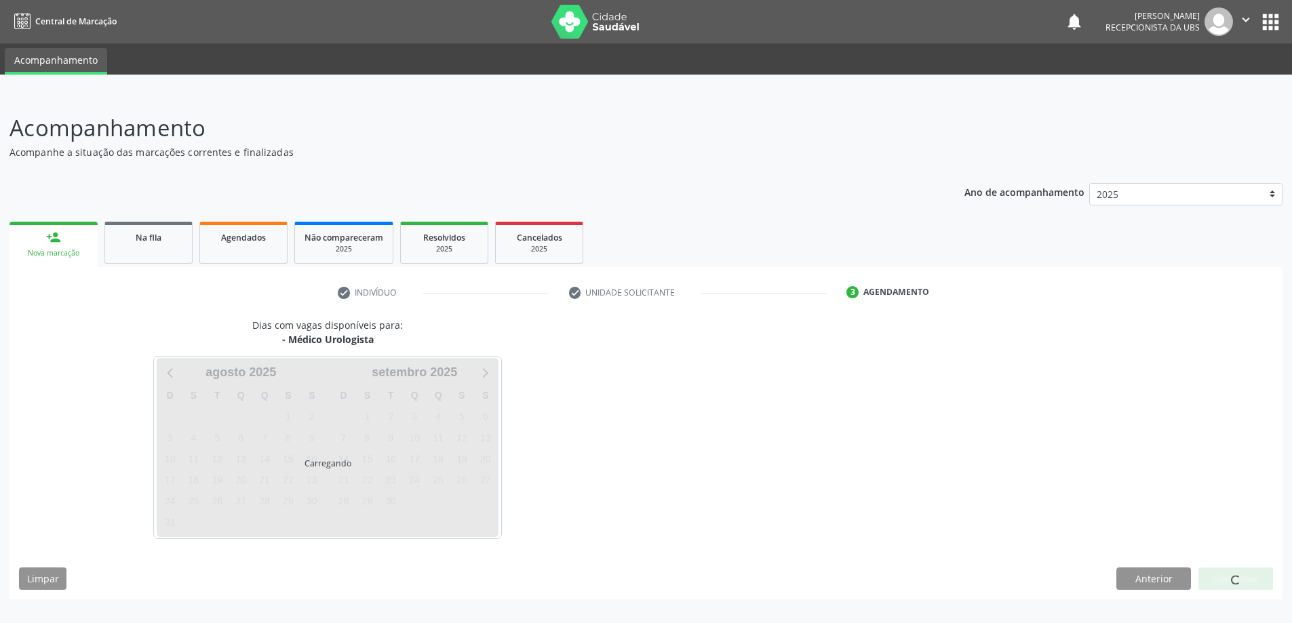
scroll to position [0, 0]
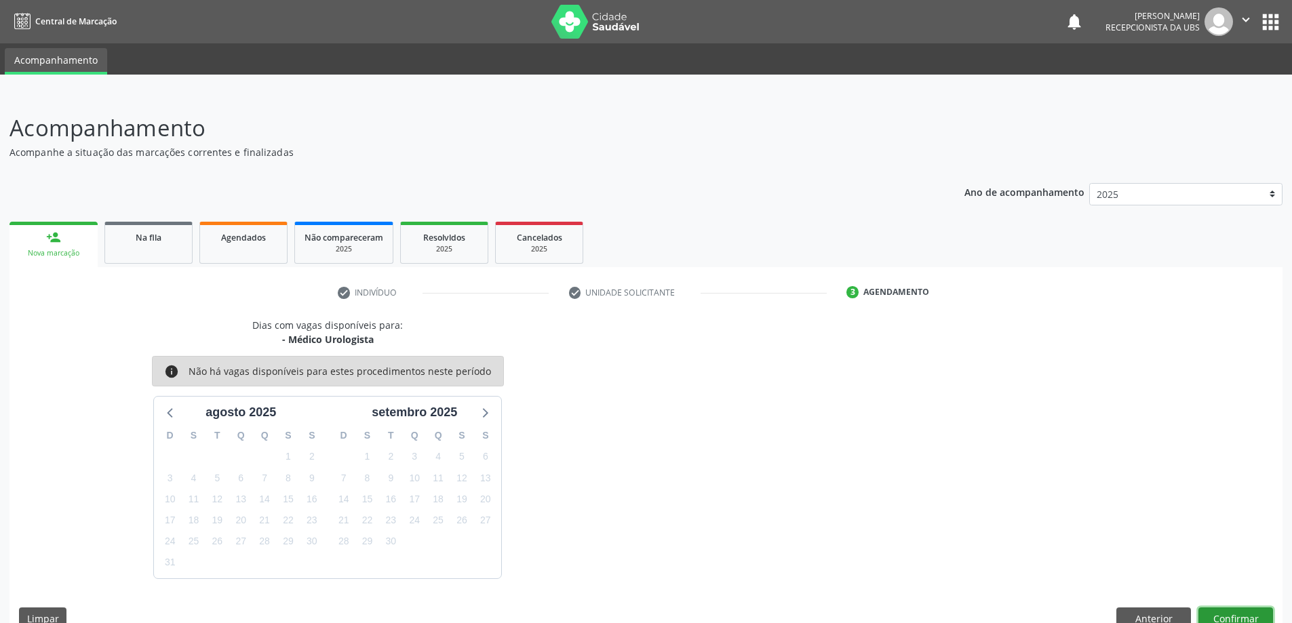
click at [1237, 611] on button "Confirmar" at bounding box center [1236, 619] width 75 height 23
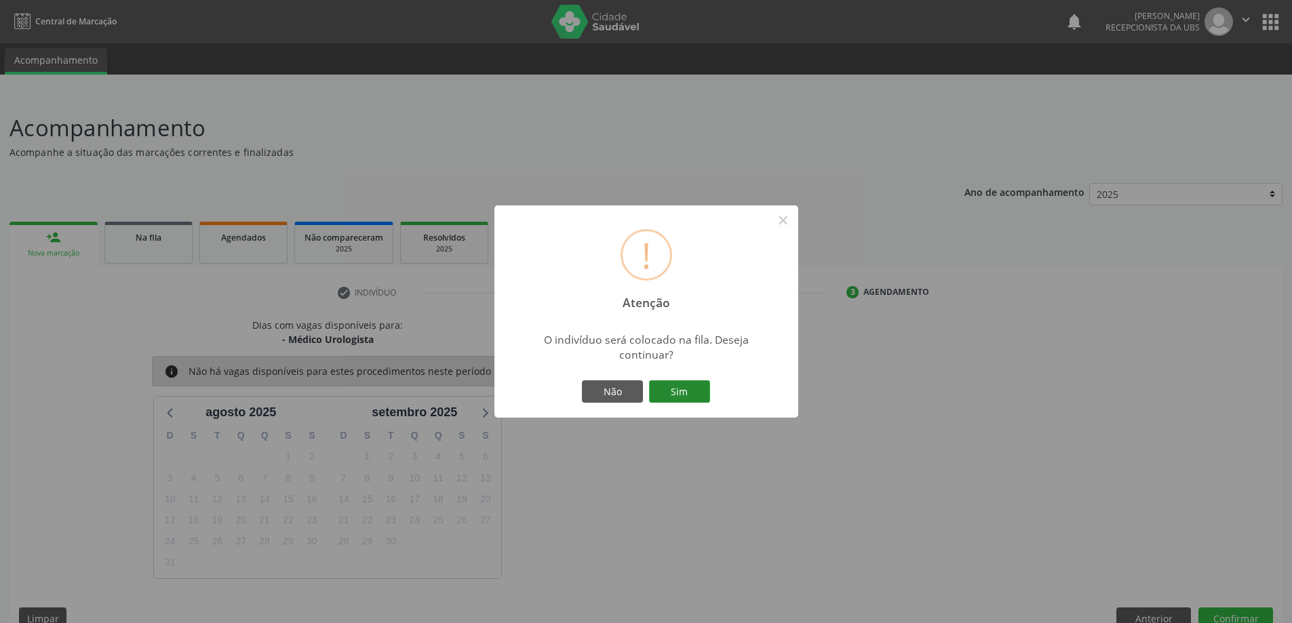
click at [685, 385] on button "Sim" at bounding box center [679, 392] width 61 height 23
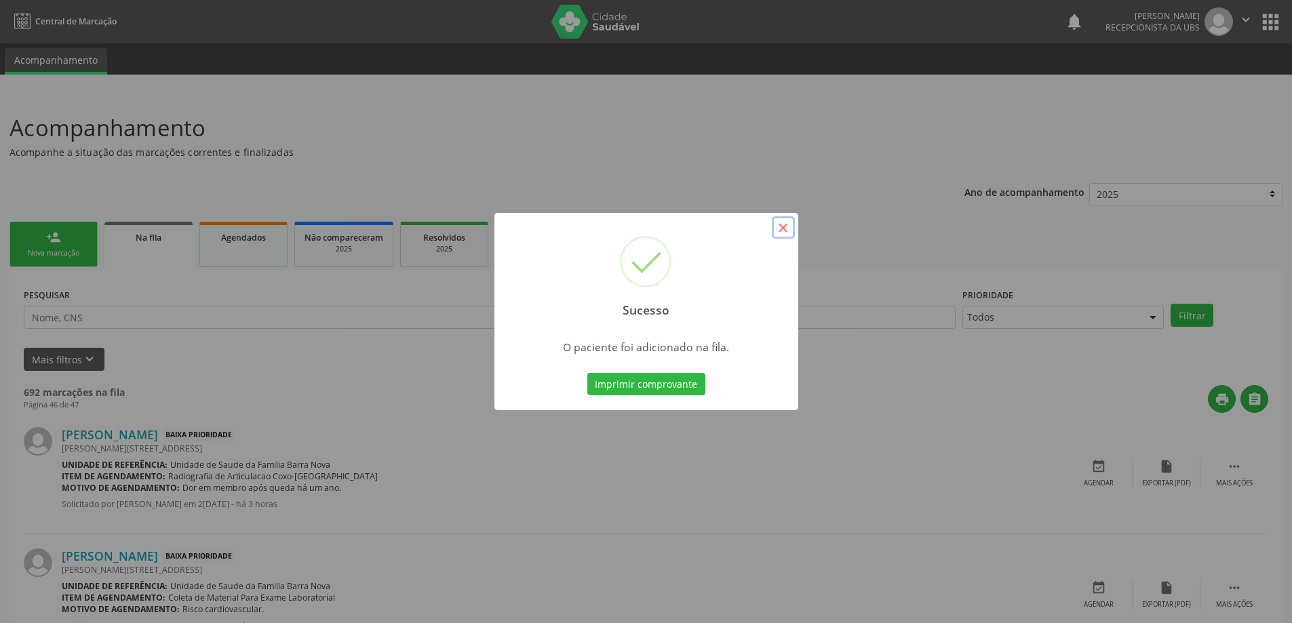
click at [784, 224] on button "×" at bounding box center [783, 227] width 23 height 23
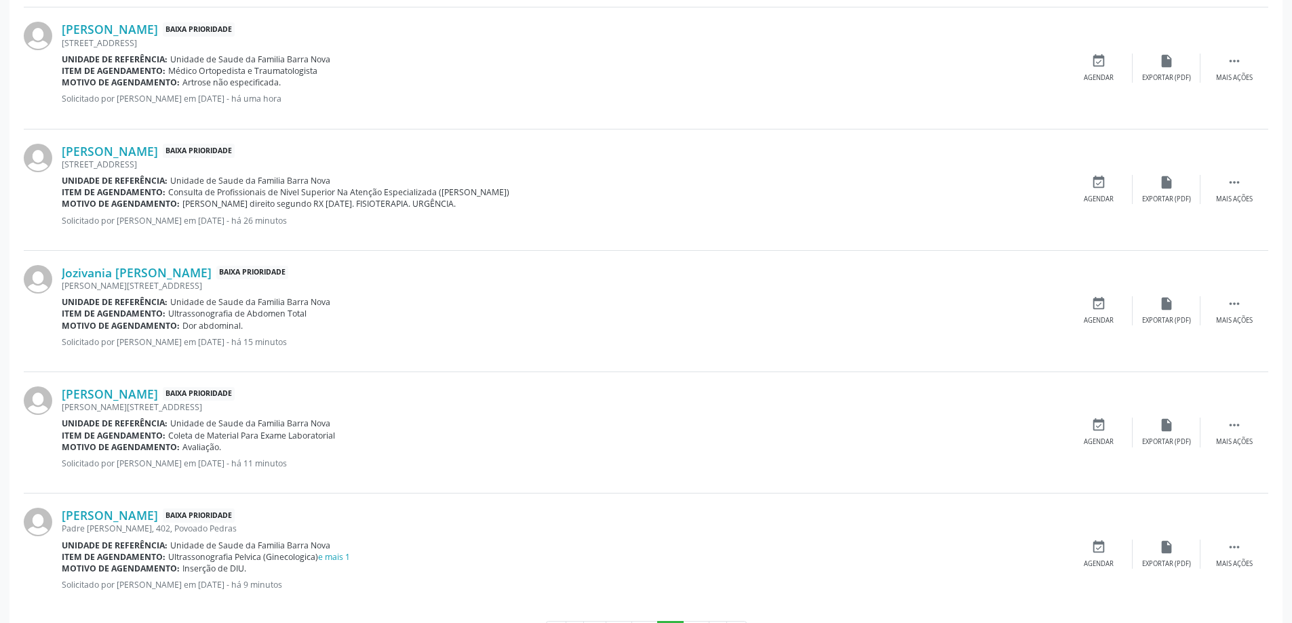
scroll to position [1687, 0]
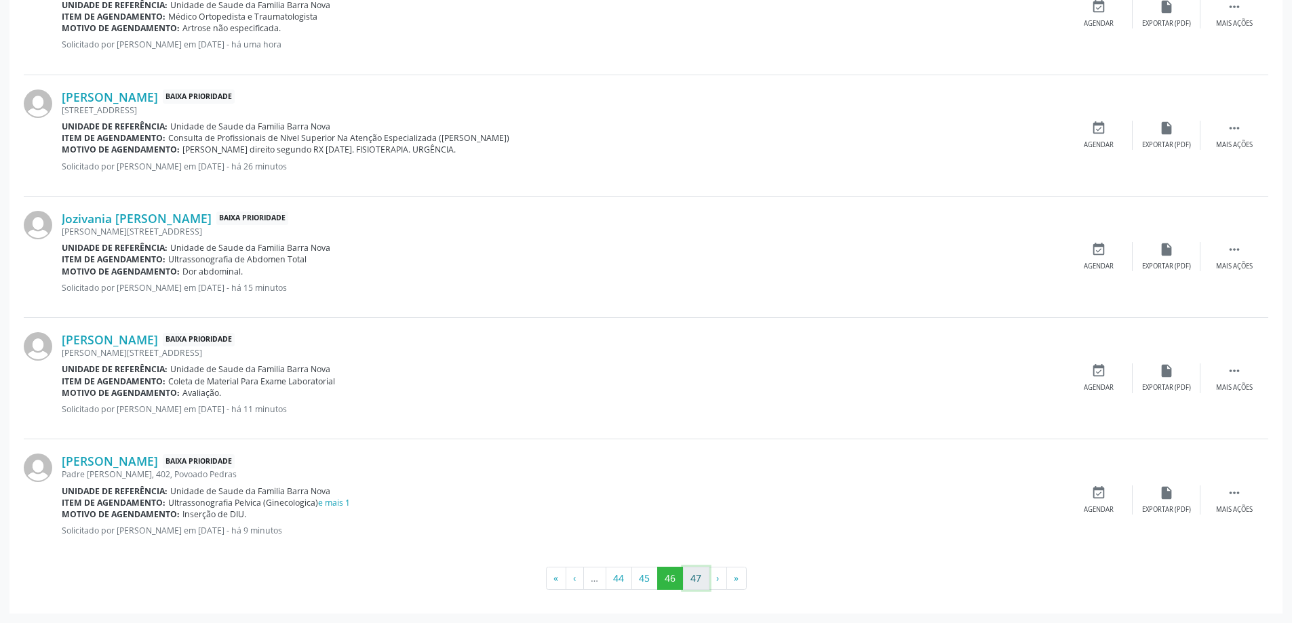
click at [691, 576] on button "47" at bounding box center [696, 578] width 26 height 23
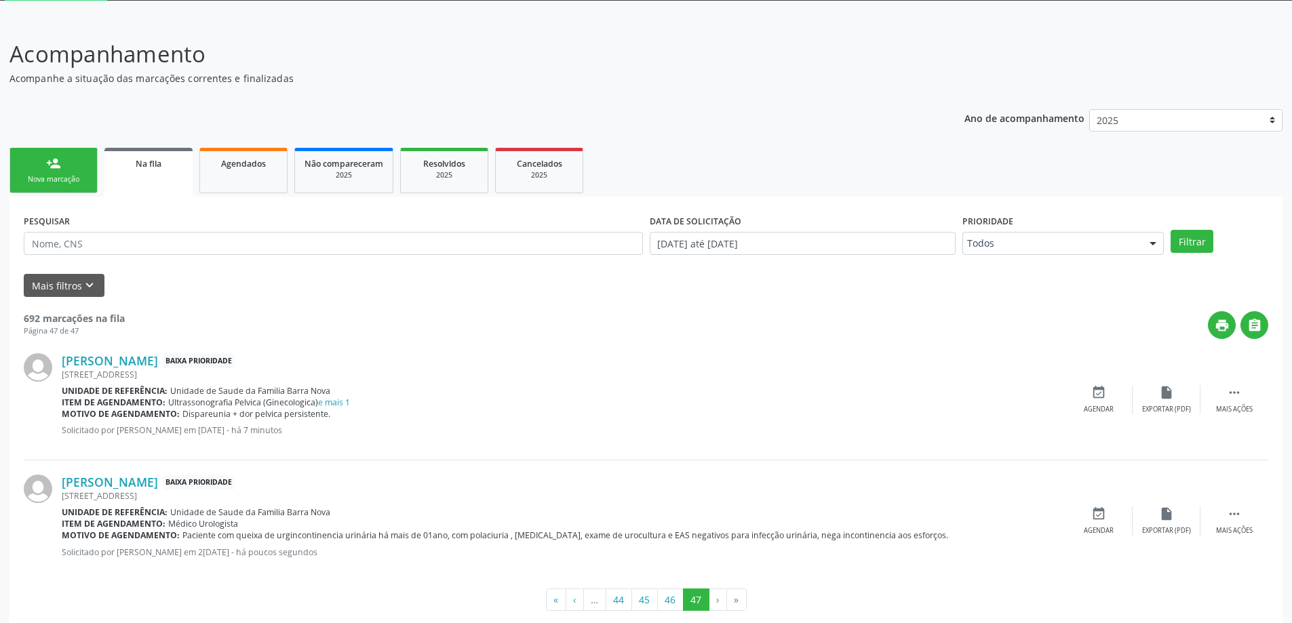
scroll to position [95, 0]
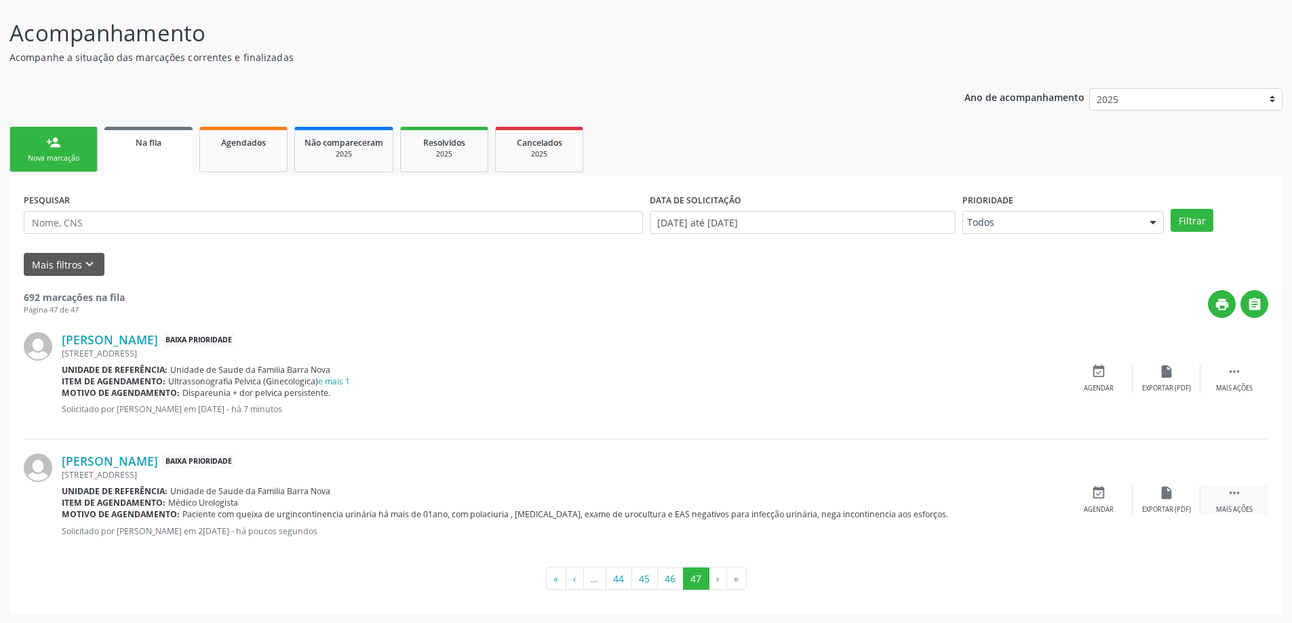
click at [1239, 495] on icon "" at bounding box center [1234, 493] width 15 height 15
click at [1168, 503] on div "edit Editar" at bounding box center [1167, 500] width 68 height 29
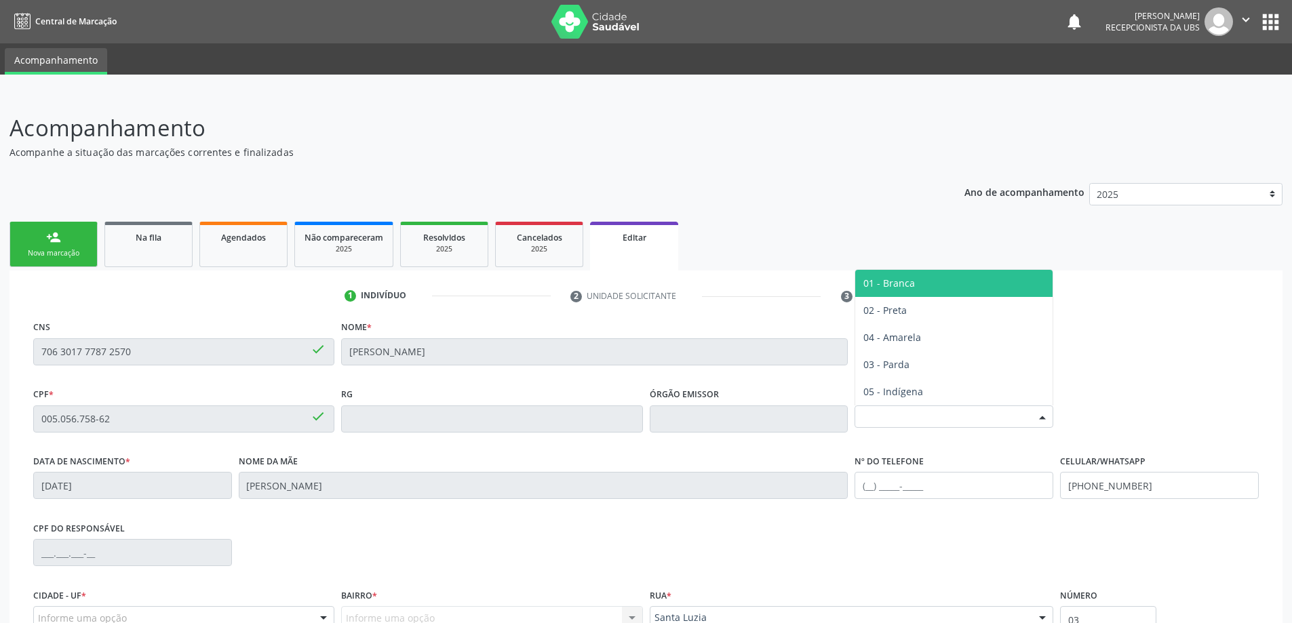
click at [1038, 415] on div at bounding box center [1043, 417] width 20 height 23
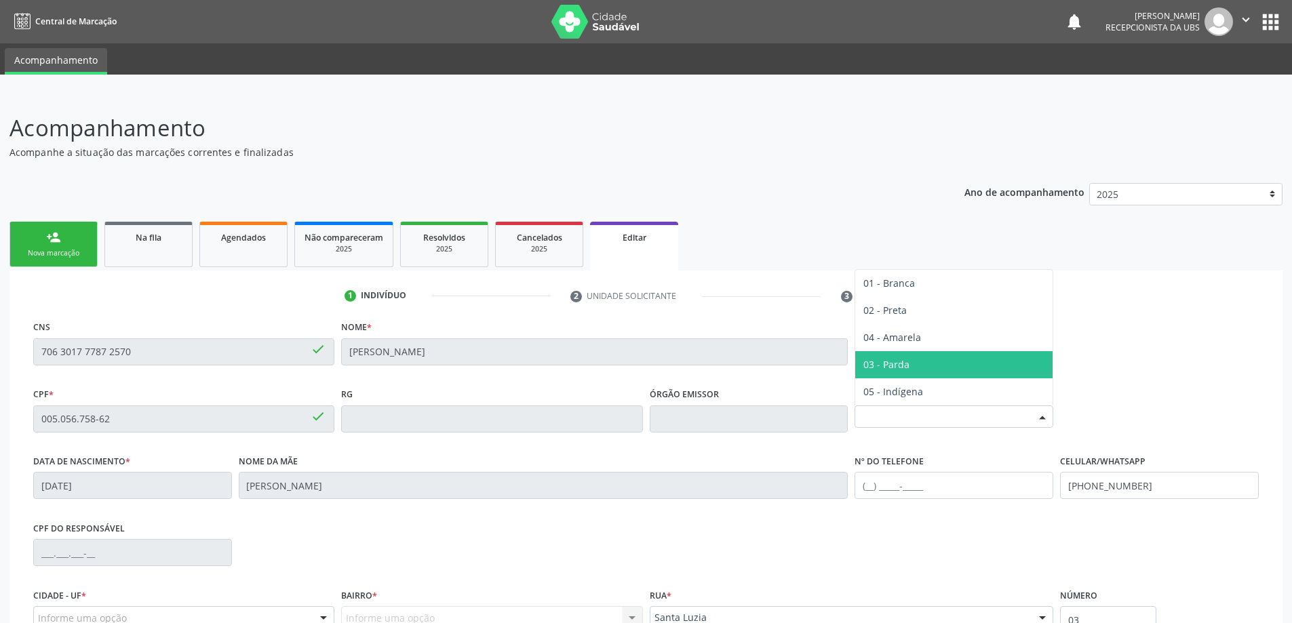
click at [910, 365] on span "03 - Parda" at bounding box center [953, 364] width 197 height 27
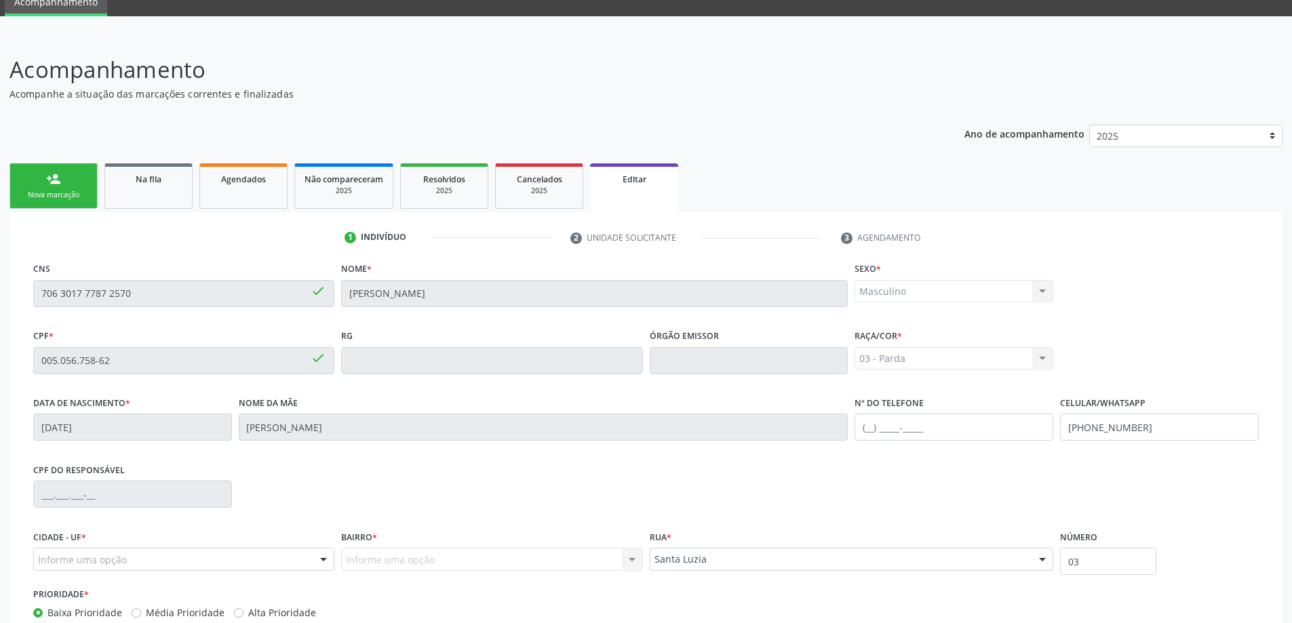
scroll to position [149, 0]
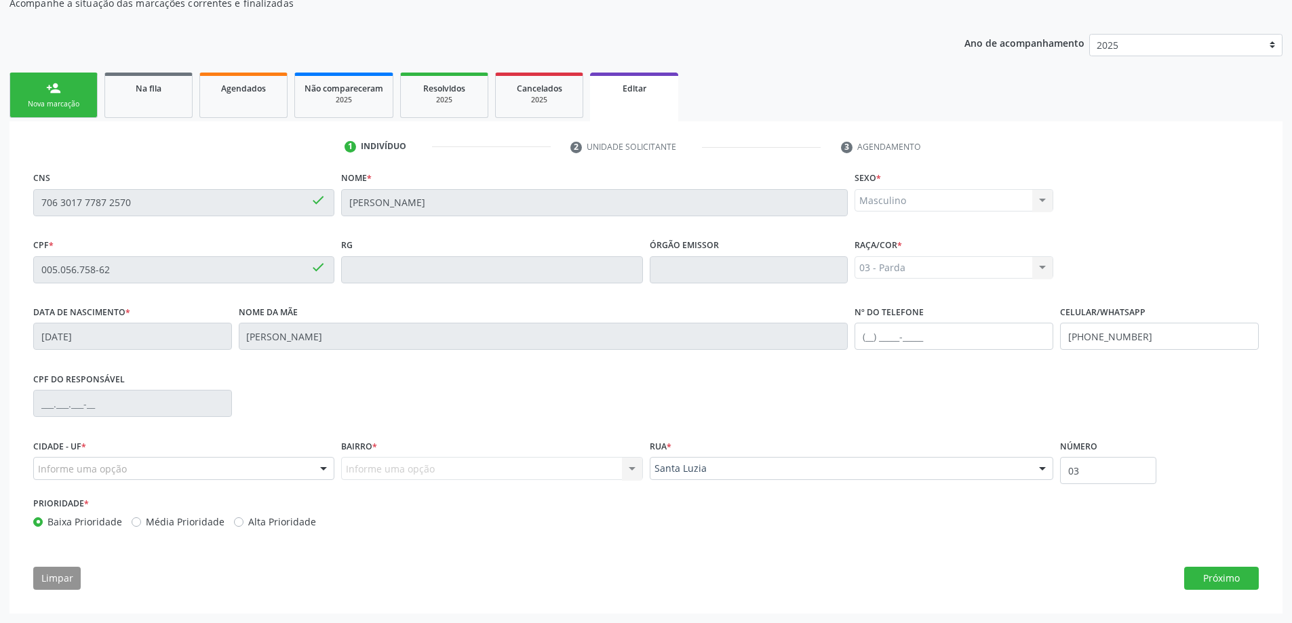
click at [318, 470] on div at bounding box center [323, 469] width 20 height 23
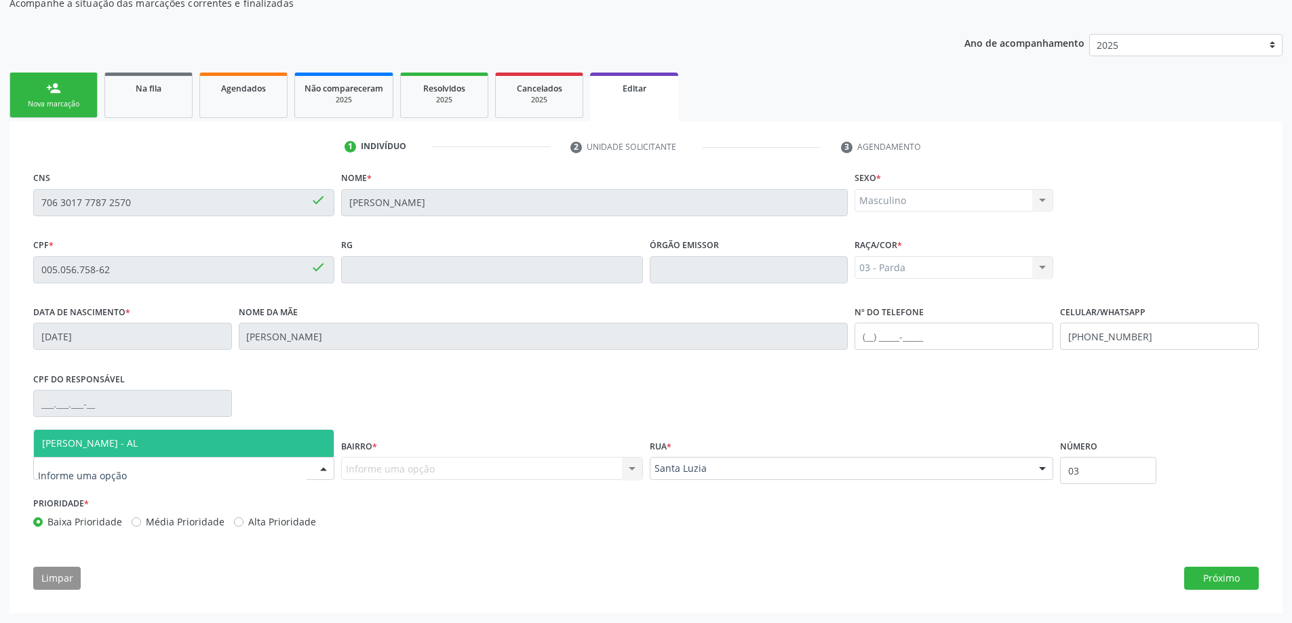
click at [249, 446] on span "[PERSON_NAME] - AL" at bounding box center [184, 443] width 300 height 27
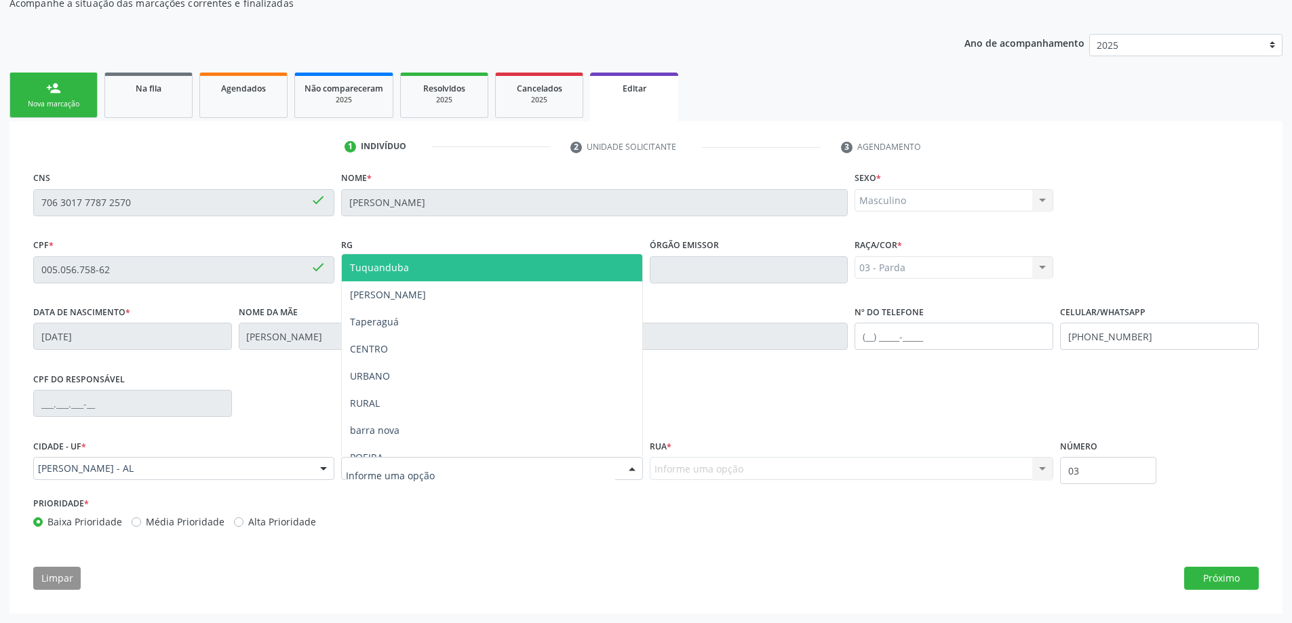
click at [488, 473] on div at bounding box center [491, 468] width 301 height 23
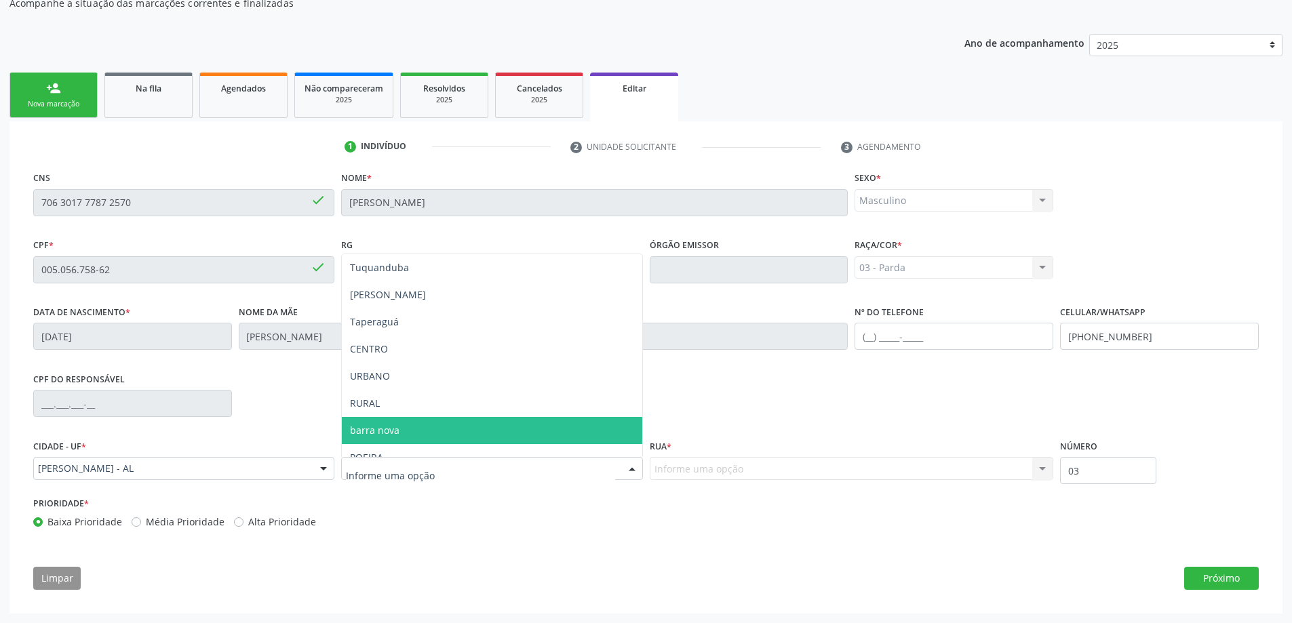
click at [456, 426] on span "barra nova" at bounding box center [492, 430] width 300 height 27
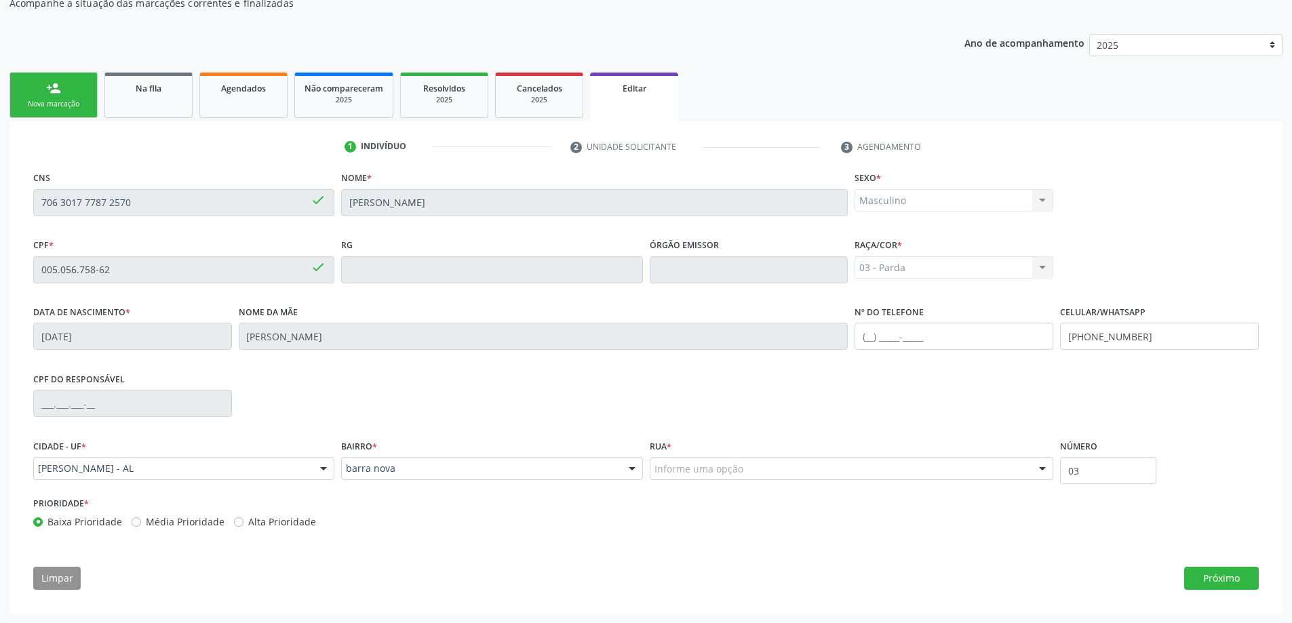
click at [1036, 465] on div at bounding box center [1043, 469] width 20 height 23
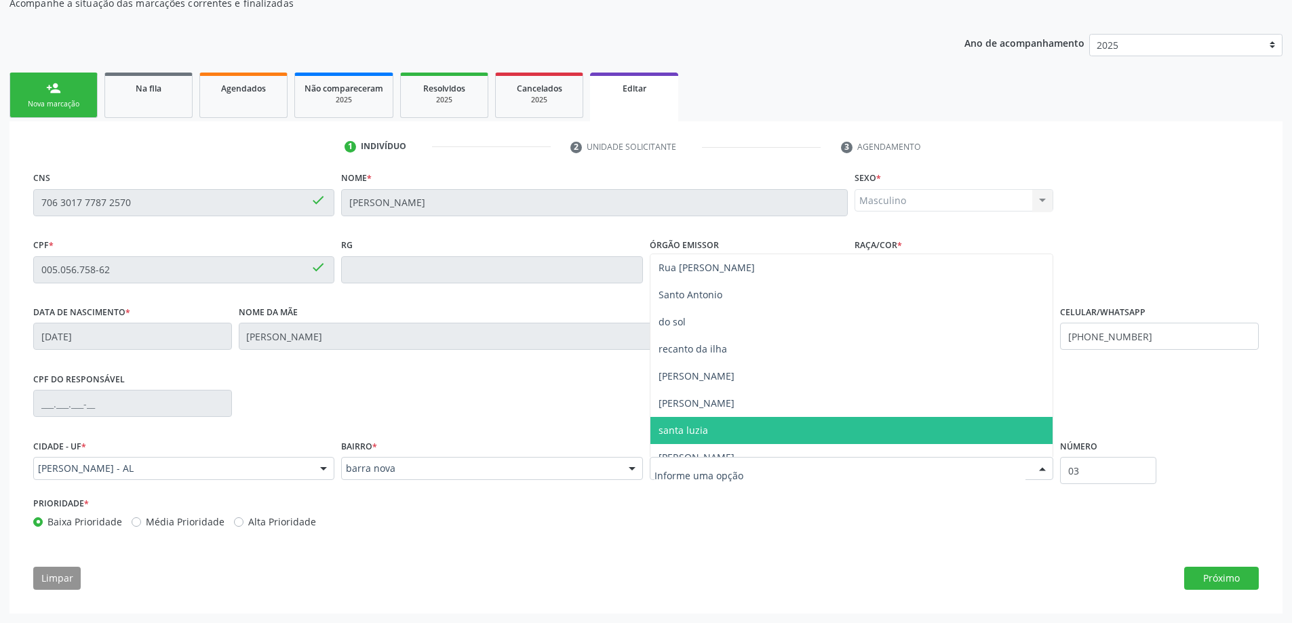
click at [785, 435] on span "santa luzia" at bounding box center [852, 430] width 403 height 27
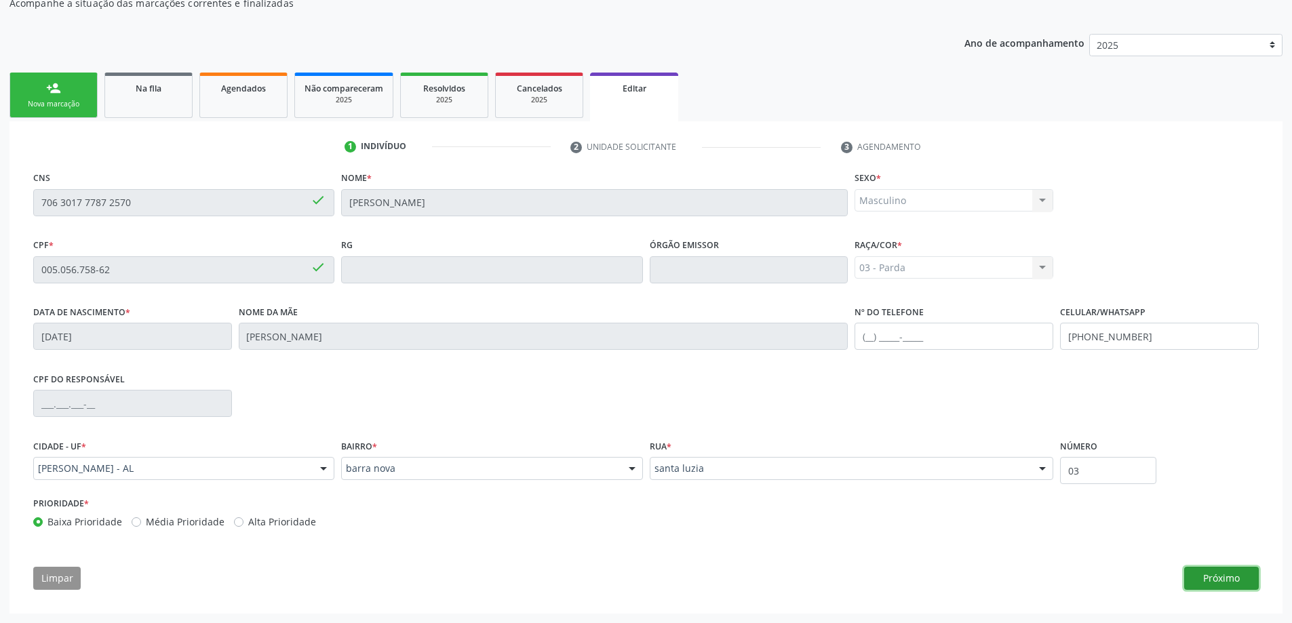
click at [1220, 583] on button "Próximo" at bounding box center [1222, 578] width 75 height 23
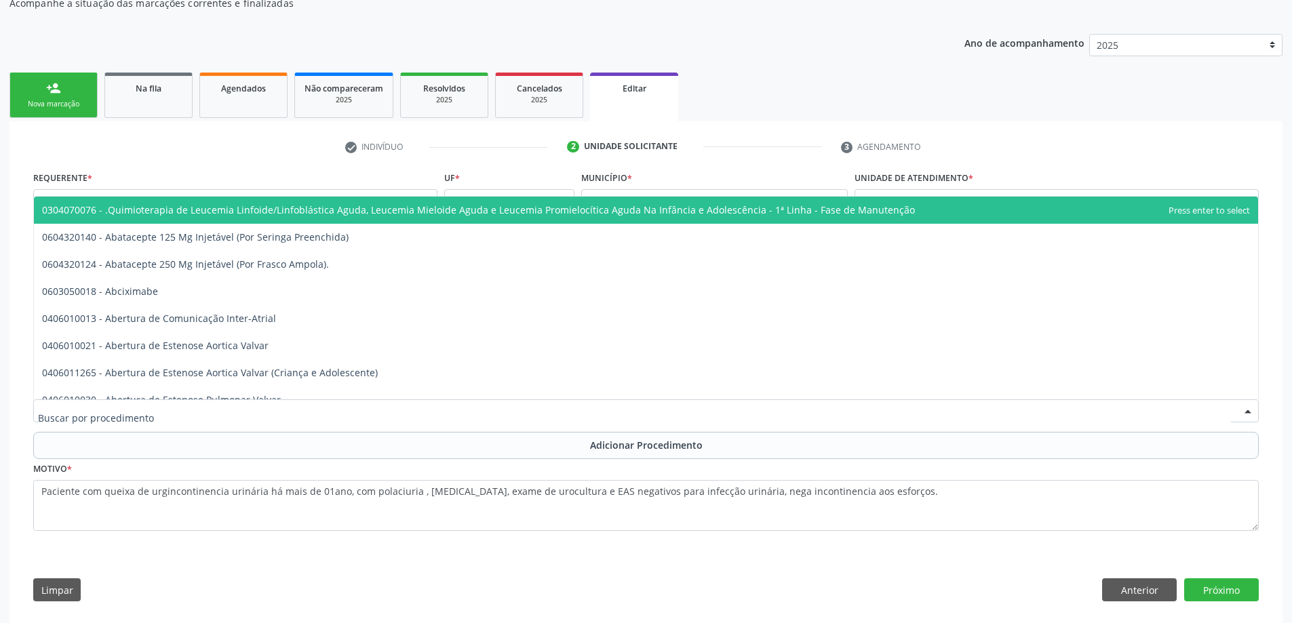
click at [298, 410] on div at bounding box center [646, 411] width 1226 height 23
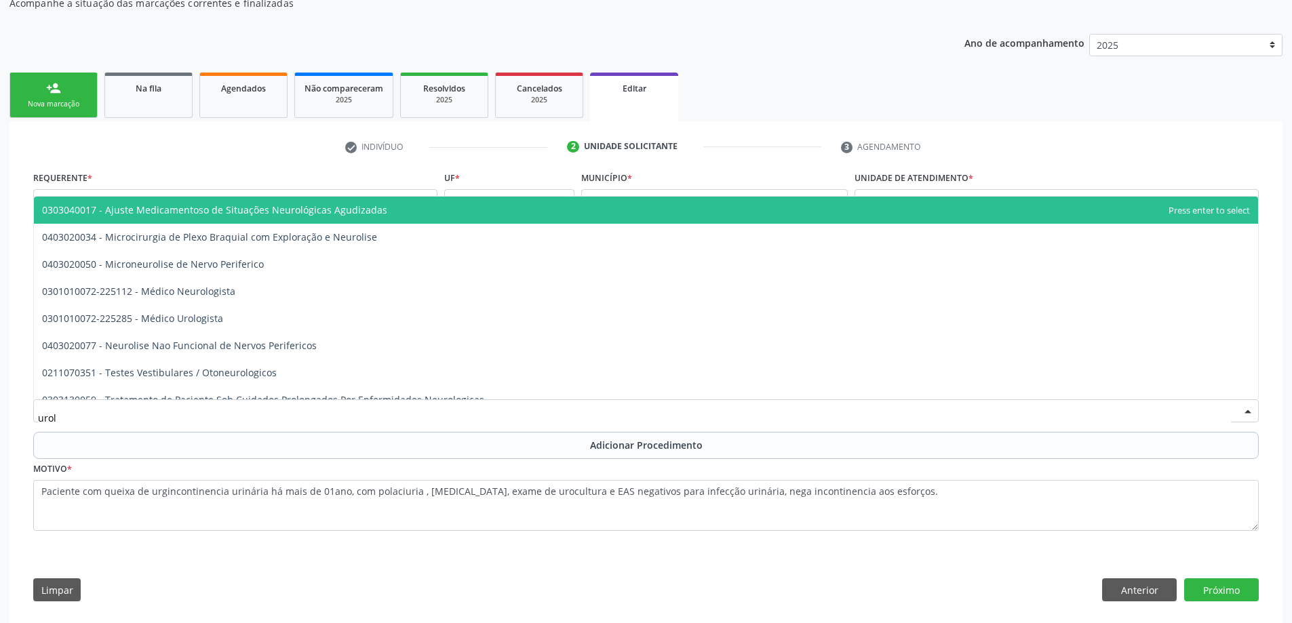
type input "urolo"
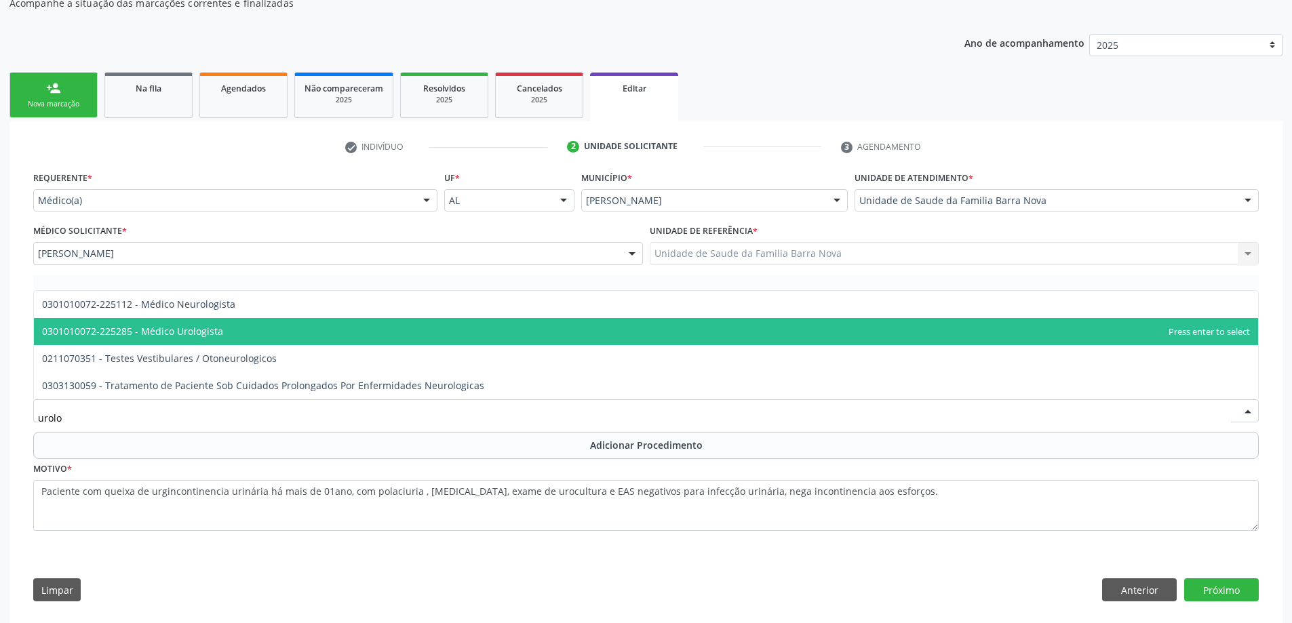
click at [265, 331] on span "0301010072-225285 - Médico Urologista" at bounding box center [646, 331] width 1225 height 27
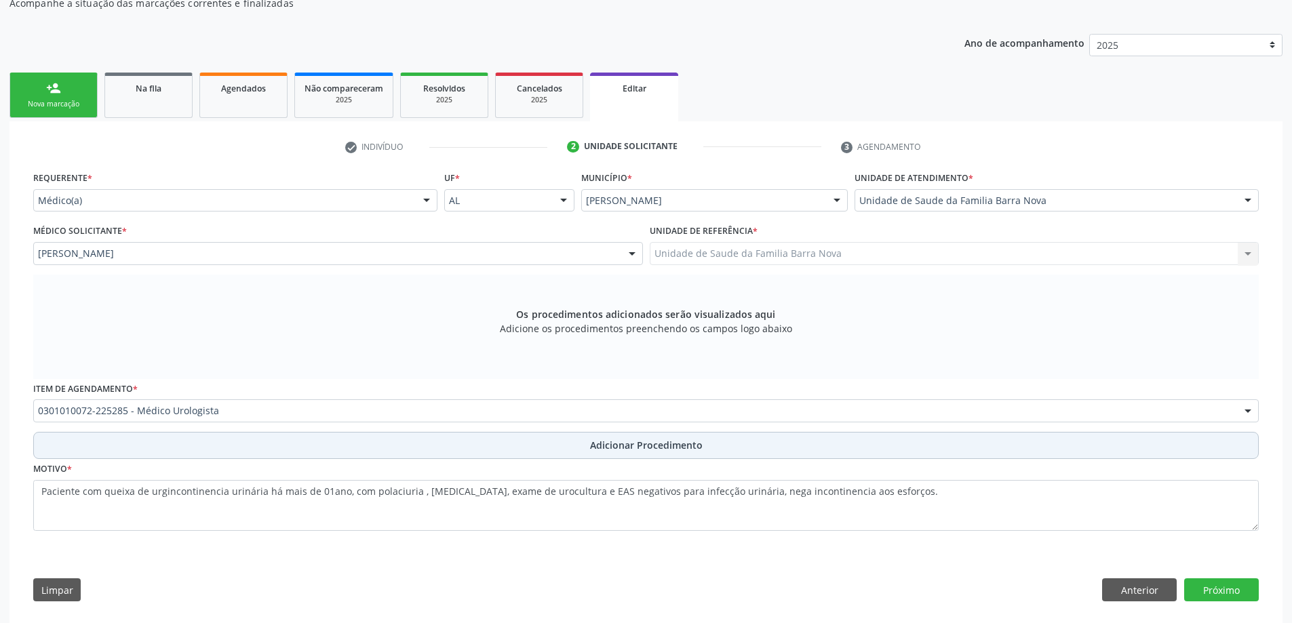
click at [602, 450] on span "Adicionar Procedimento" at bounding box center [646, 445] width 113 height 14
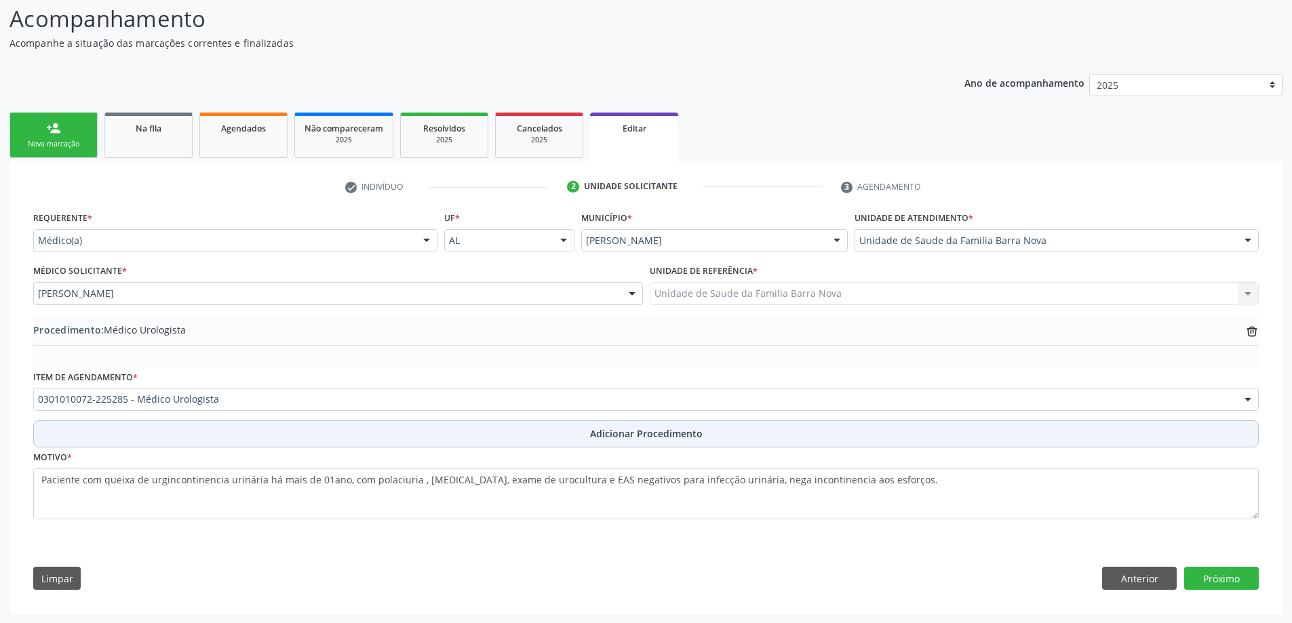
scroll to position [109, 0]
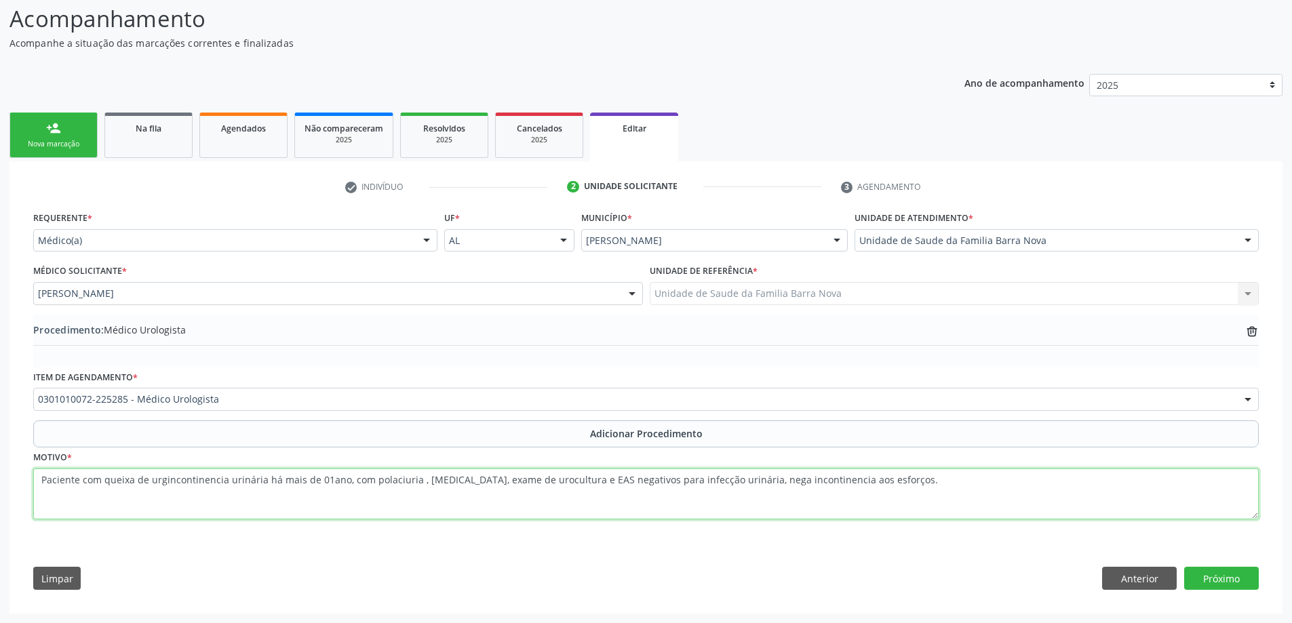
click at [887, 486] on textarea "Paciente com queixa de urgincontinencia urinária há mais de 01ano, com polaciur…" at bounding box center [646, 495] width 1226 height 52
type textarea "Paciente com queixa de urgincontinencia urinária há mais de 01ano, com polaciur…"
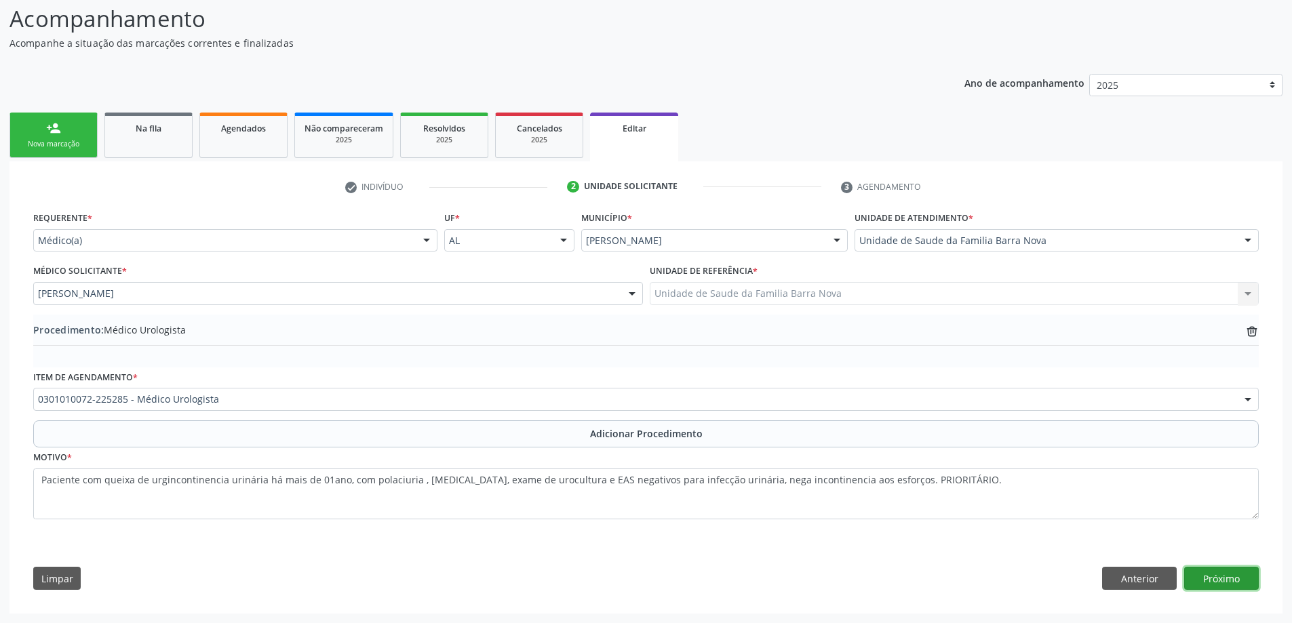
click at [1222, 577] on button "Próximo" at bounding box center [1222, 578] width 75 height 23
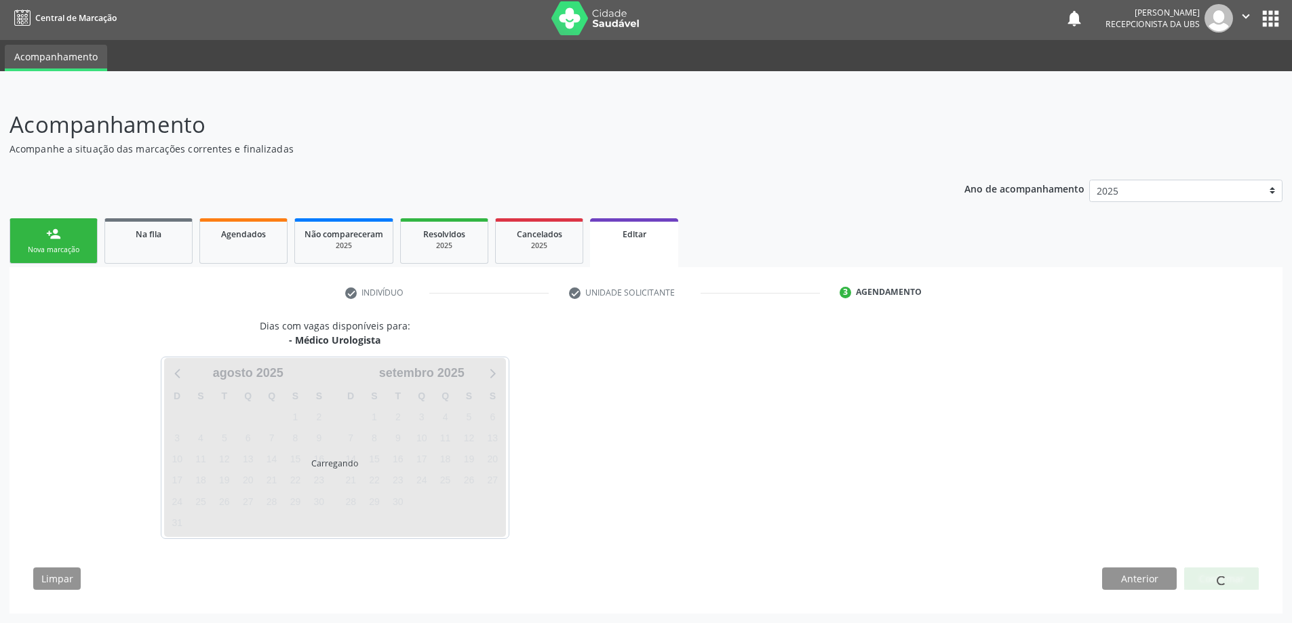
scroll to position [43, 0]
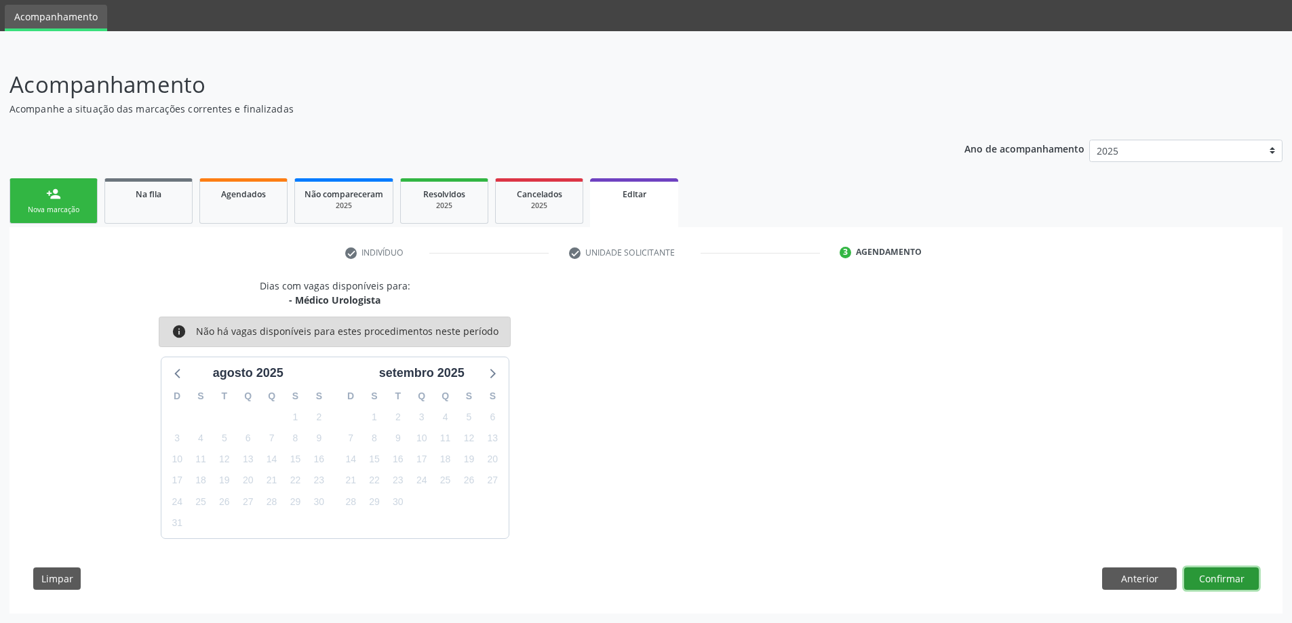
click at [1222, 577] on button "Confirmar" at bounding box center [1222, 579] width 75 height 23
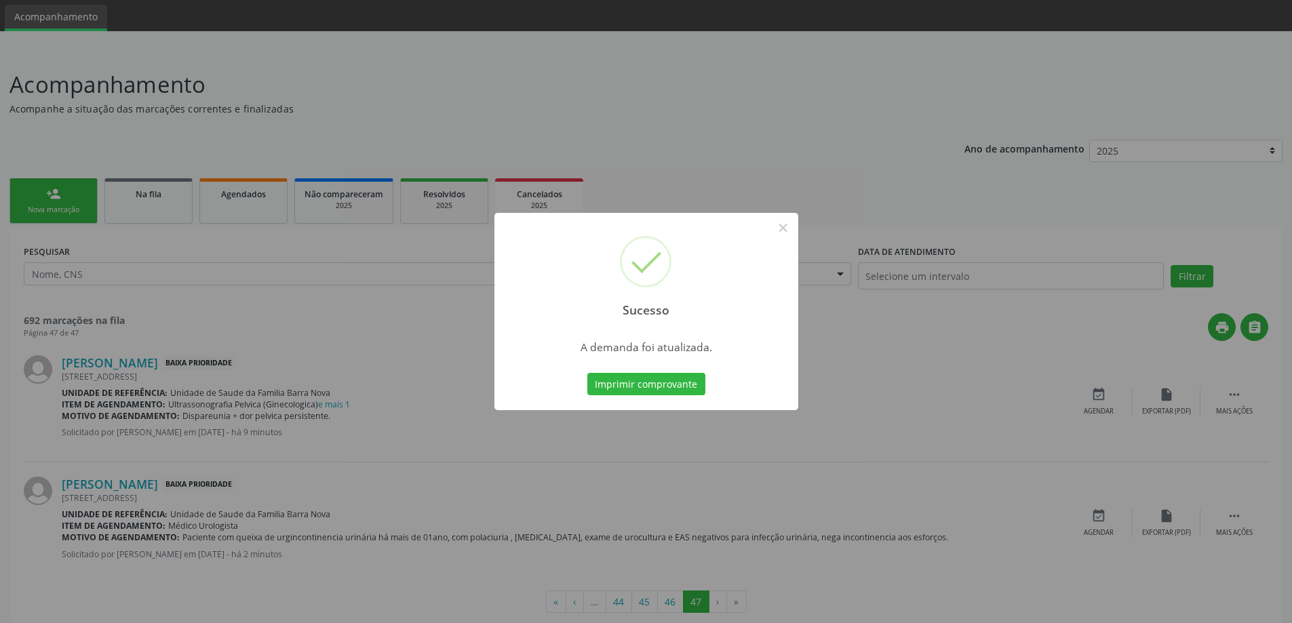
scroll to position [0, 0]
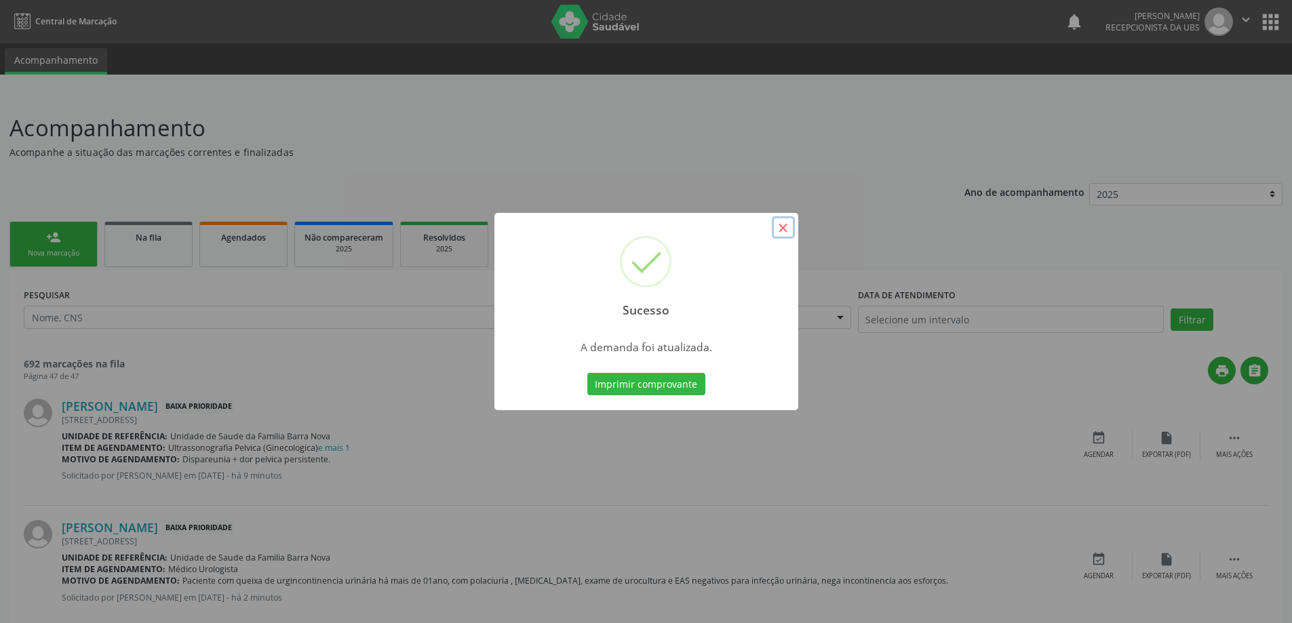
click at [781, 229] on button "×" at bounding box center [783, 227] width 23 height 23
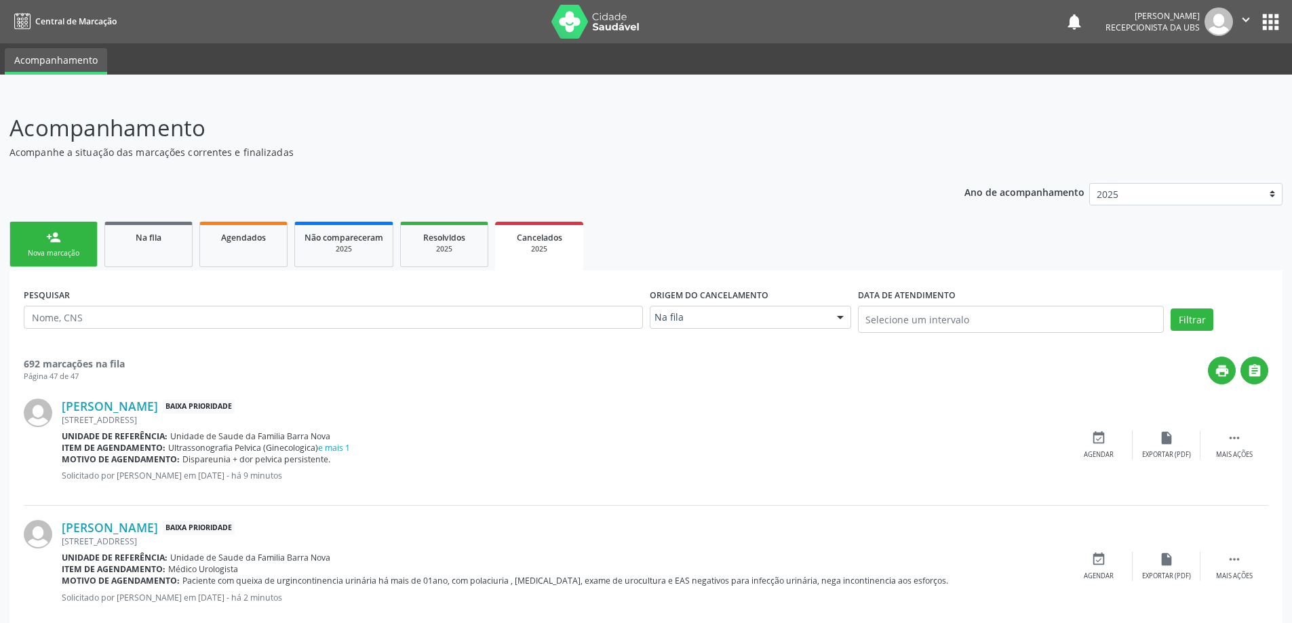
scroll to position [66, 0]
